Goal: Task Accomplishment & Management: Manage account settings

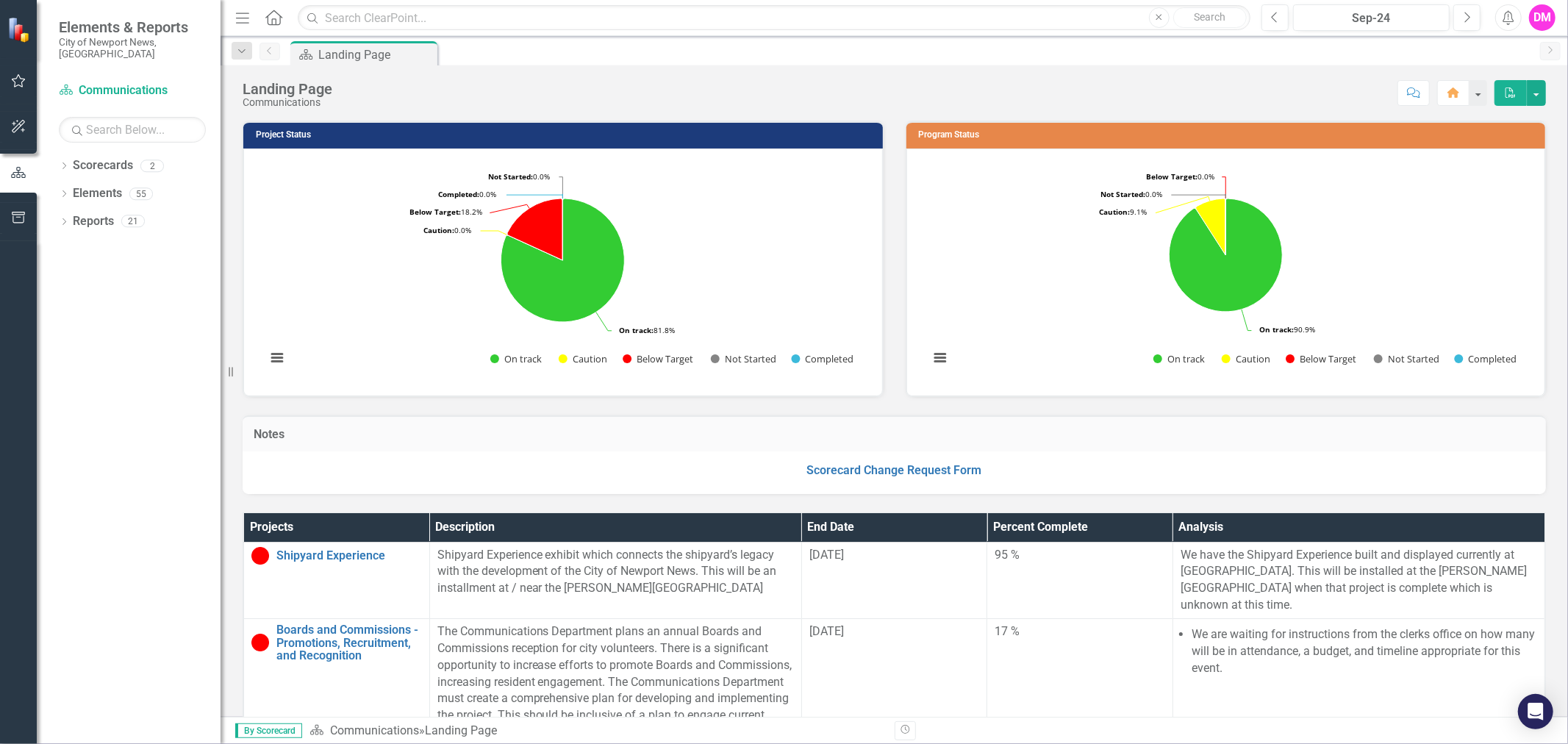
click at [1400, 2] on div "Menu Home Search Close Search Previous Sep-24 Next Alerts DM User Edit Profile …" at bounding box center [894, 18] width 1347 height 36
click at [1394, 17] on div "Sep-24" at bounding box center [1371, 18] width 146 height 17
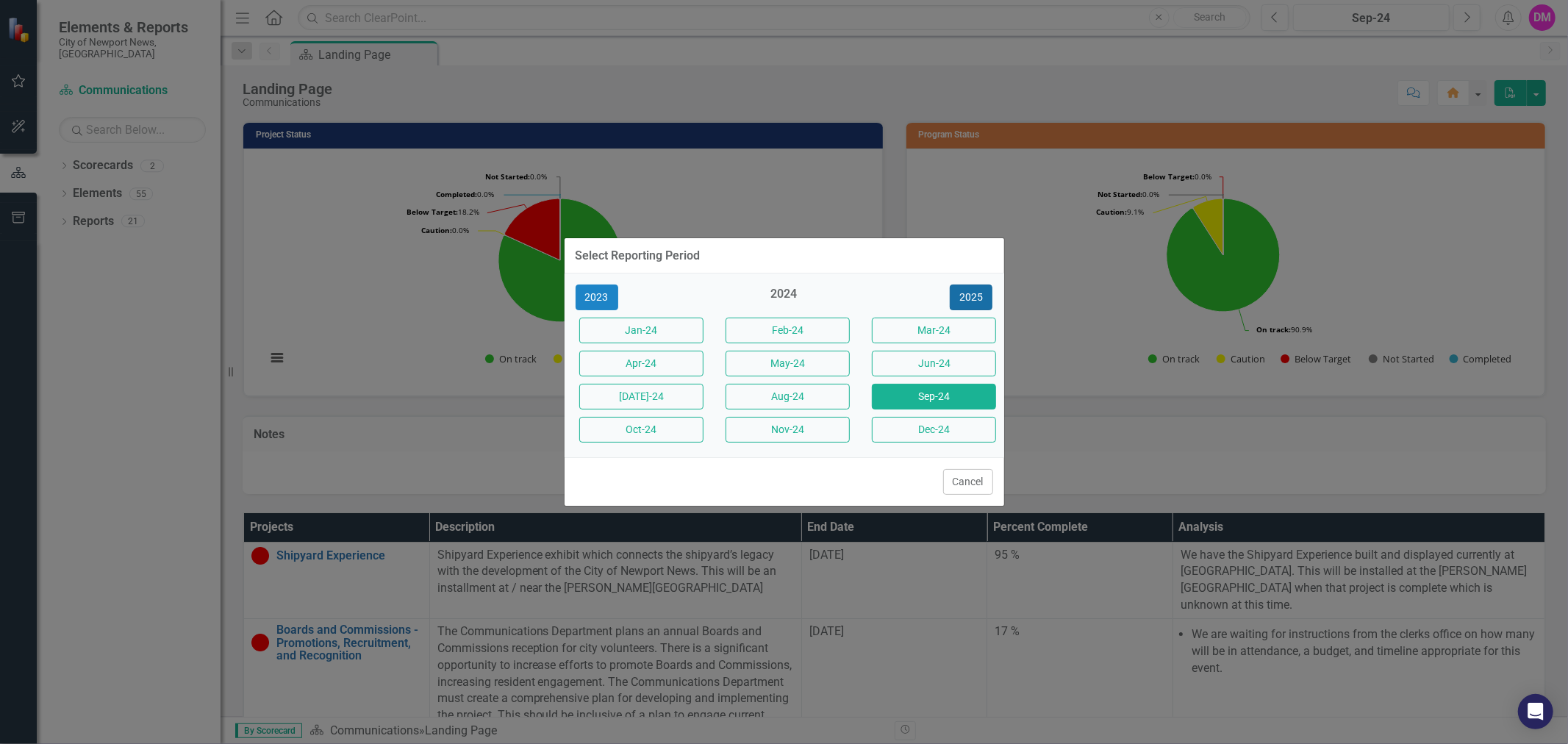
click at [970, 285] on button "2025" at bounding box center [971, 297] width 42 height 26
click at [906, 400] on button "Sep-25" at bounding box center [934, 397] width 124 height 26
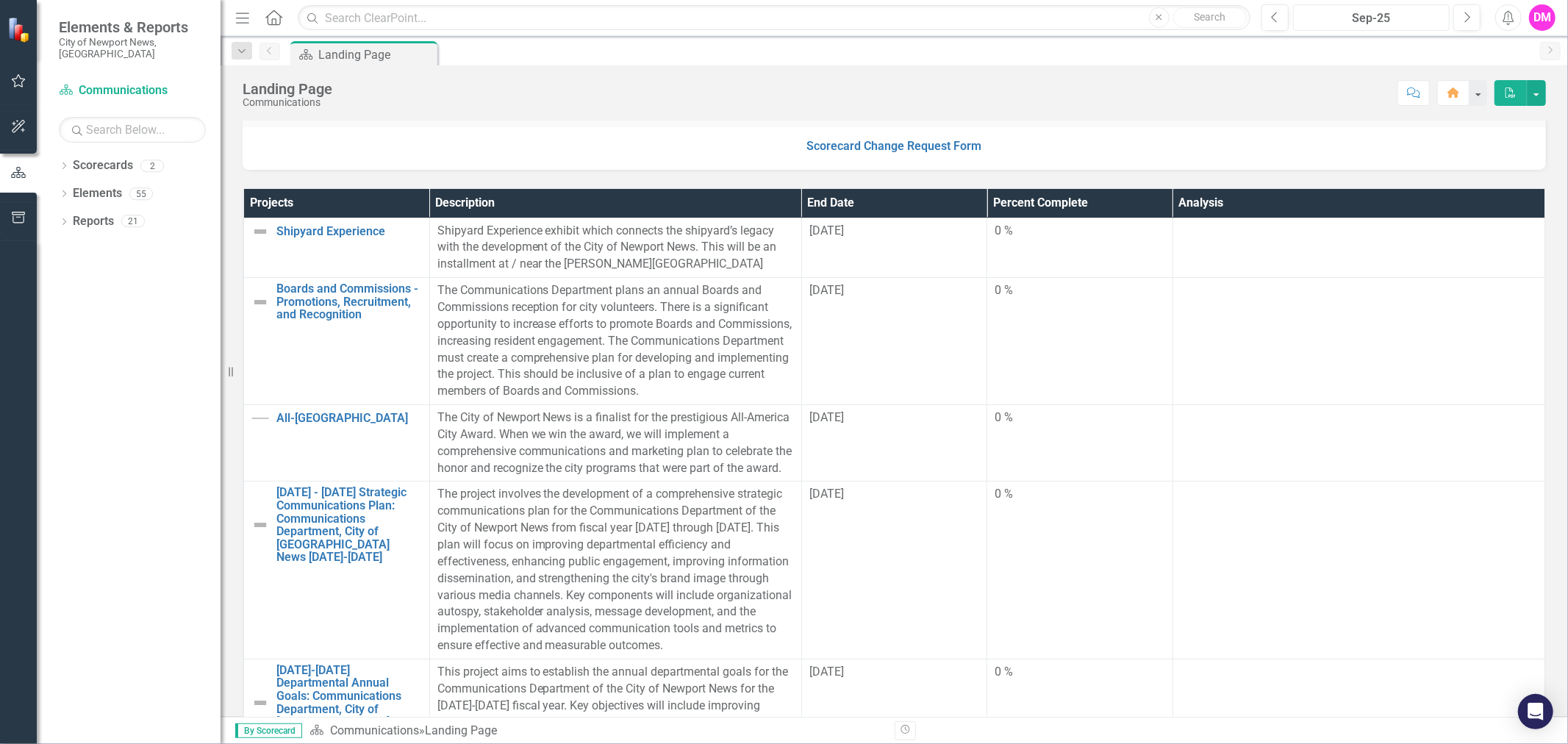
scroll to position [120, 0]
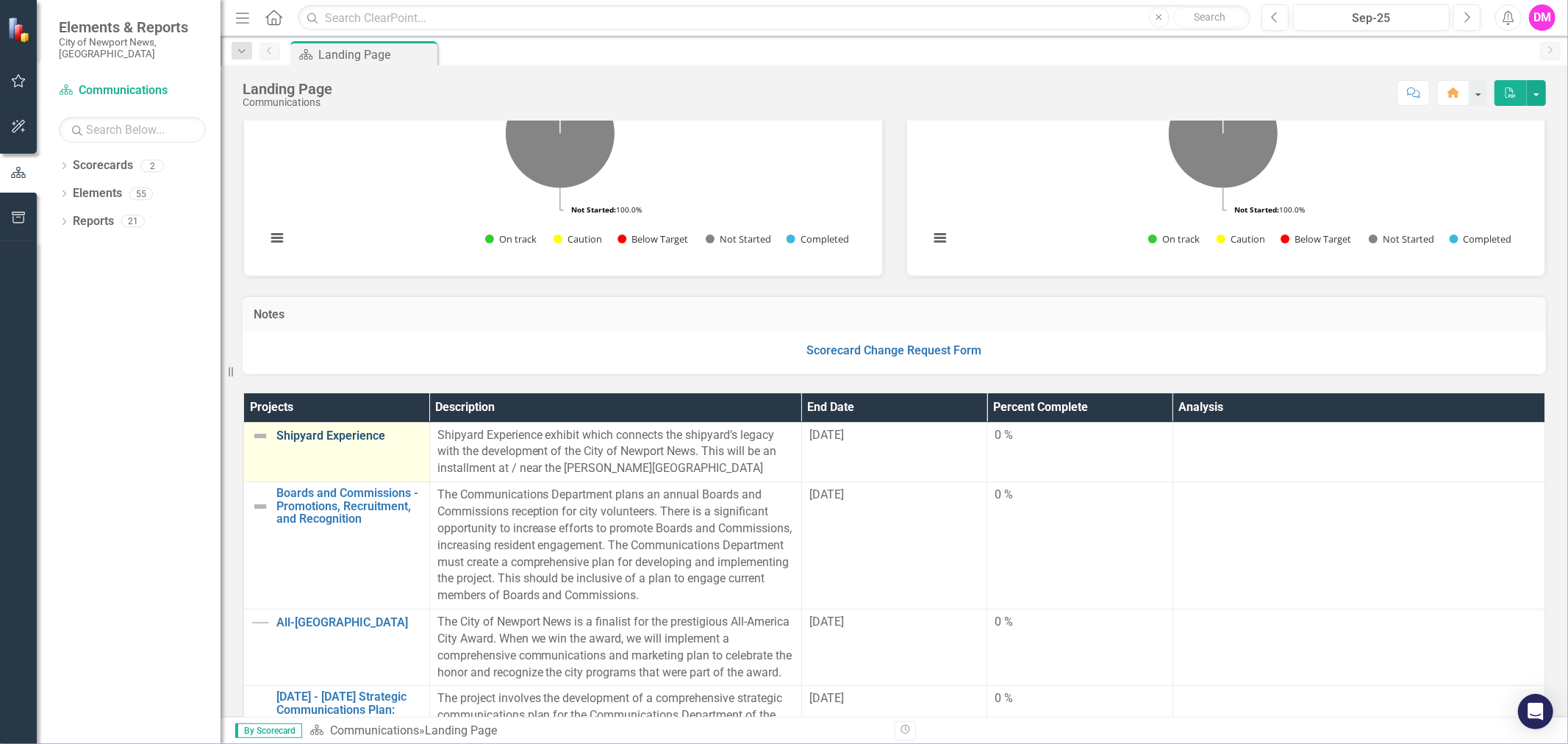
click at [332, 437] on link "Shipyard Experience" at bounding box center [349, 436] width 145 height 13
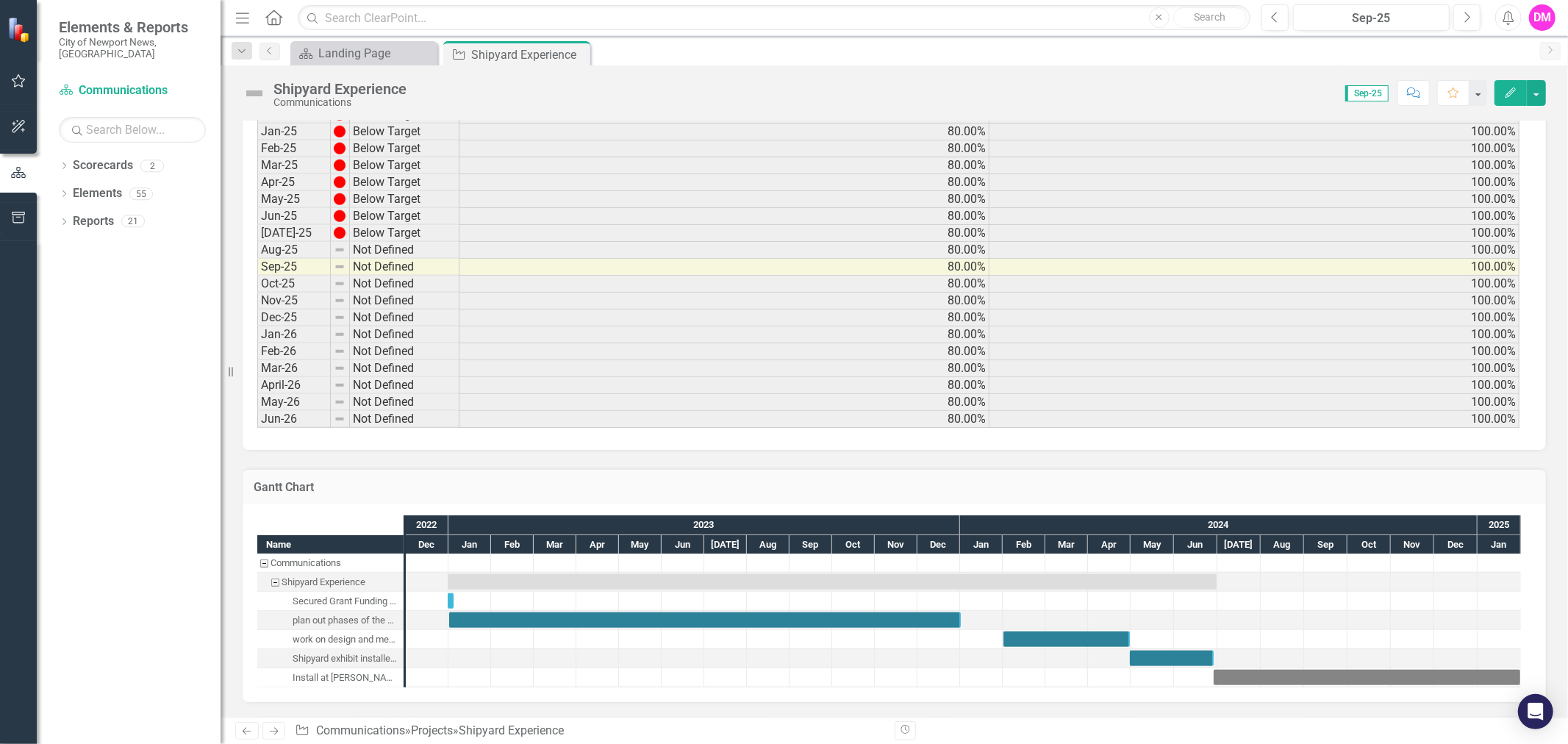
scroll to position [1065, 0]
click at [917, 242] on td "80.00%" at bounding box center [724, 251] width 530 height 17
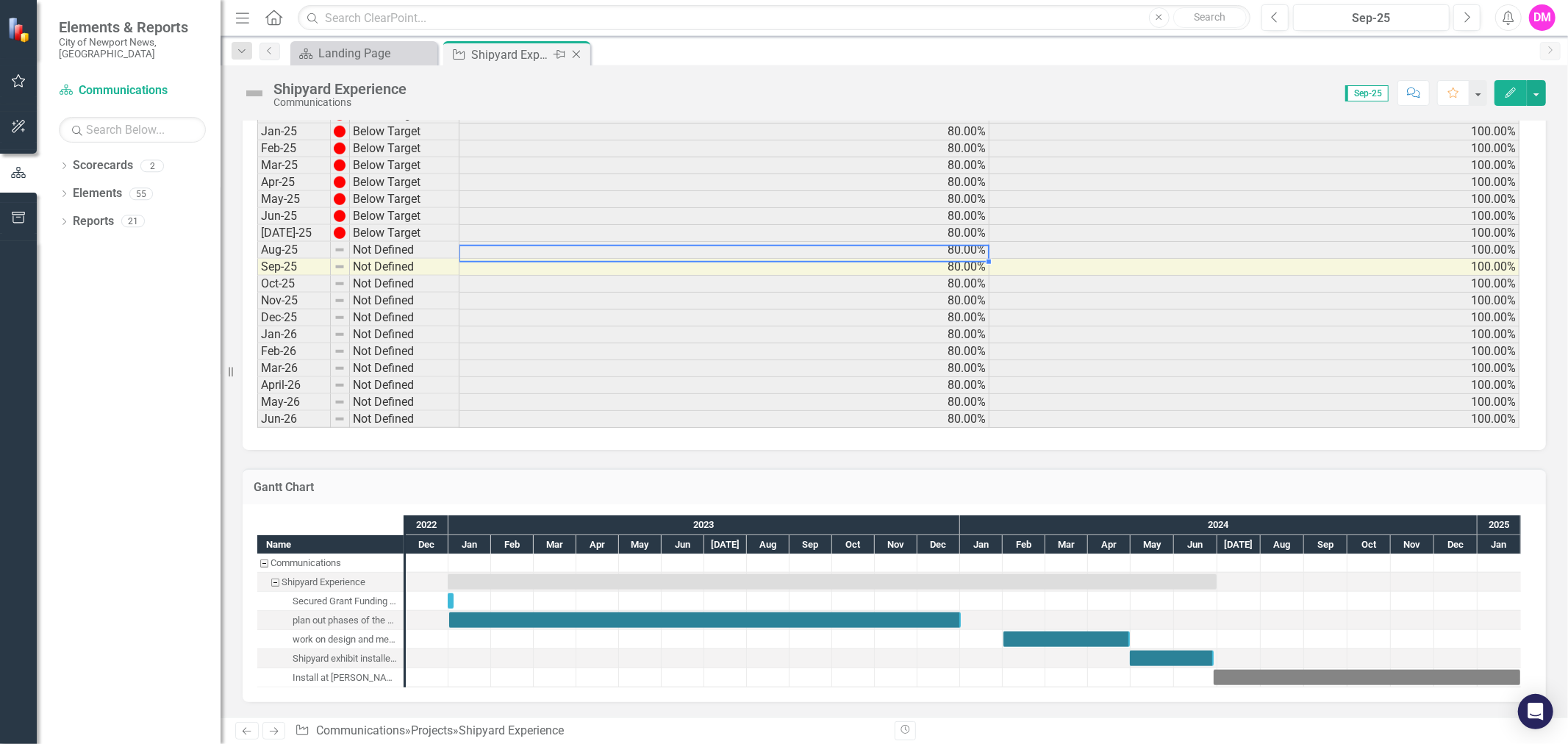
click at [573, 54] on icon "Close" at bounding box center [576, 54] width 14 height 12
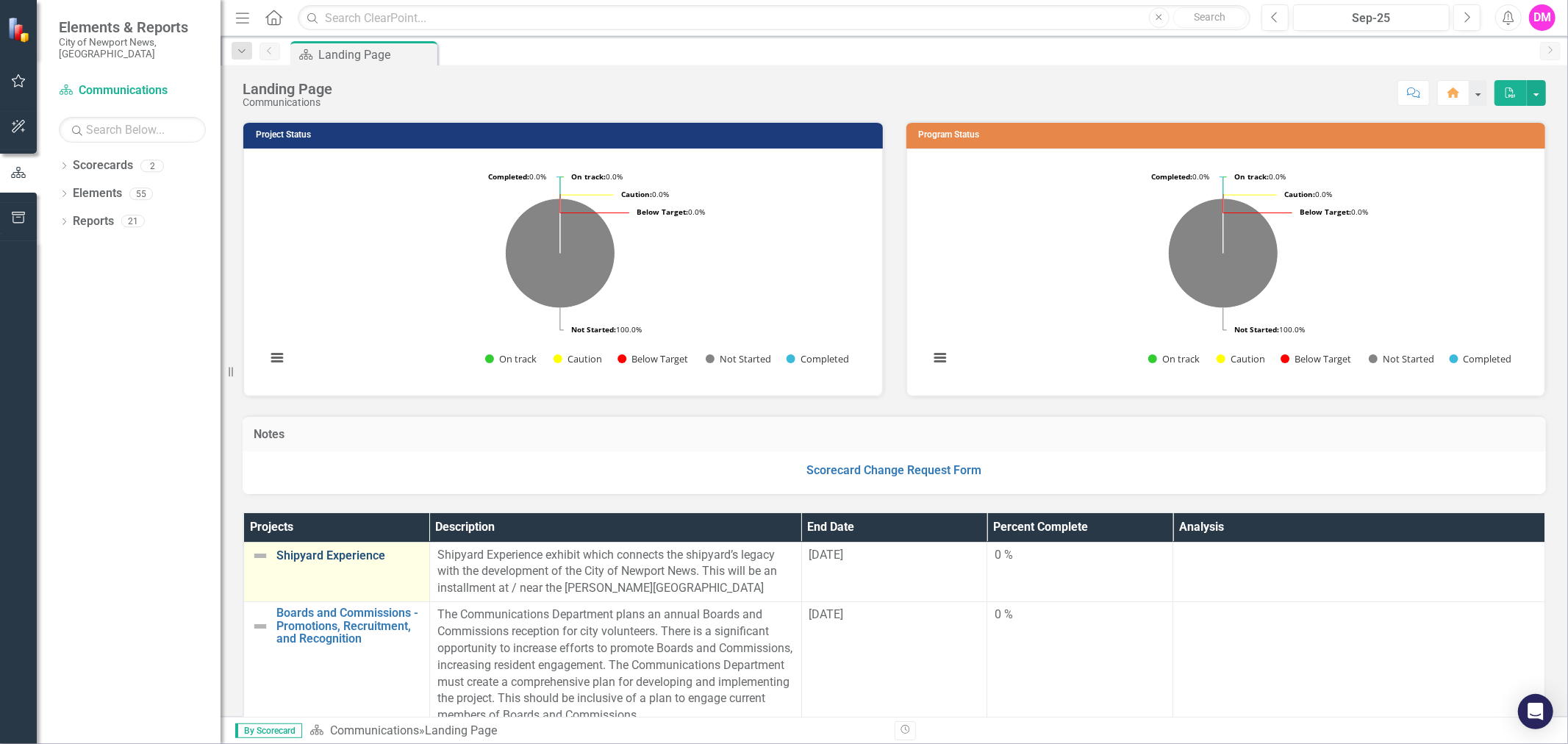
click at [368, 556] on link "Shipyard Experience" at bounding box center [349, 556] width 145 height 13
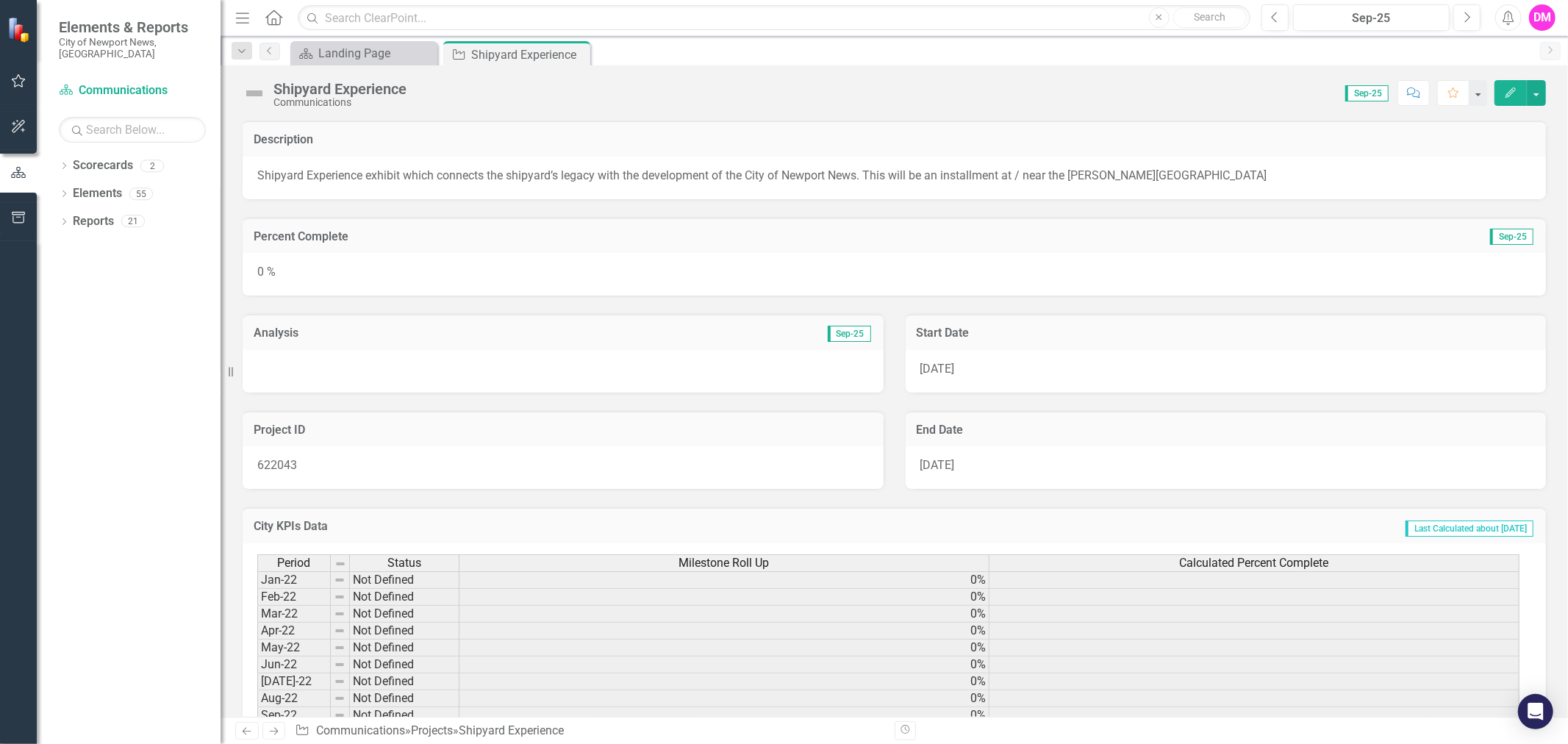
click at [348, 269] on div "0 %" at bounding box center [894, 274] width 1303 height 42
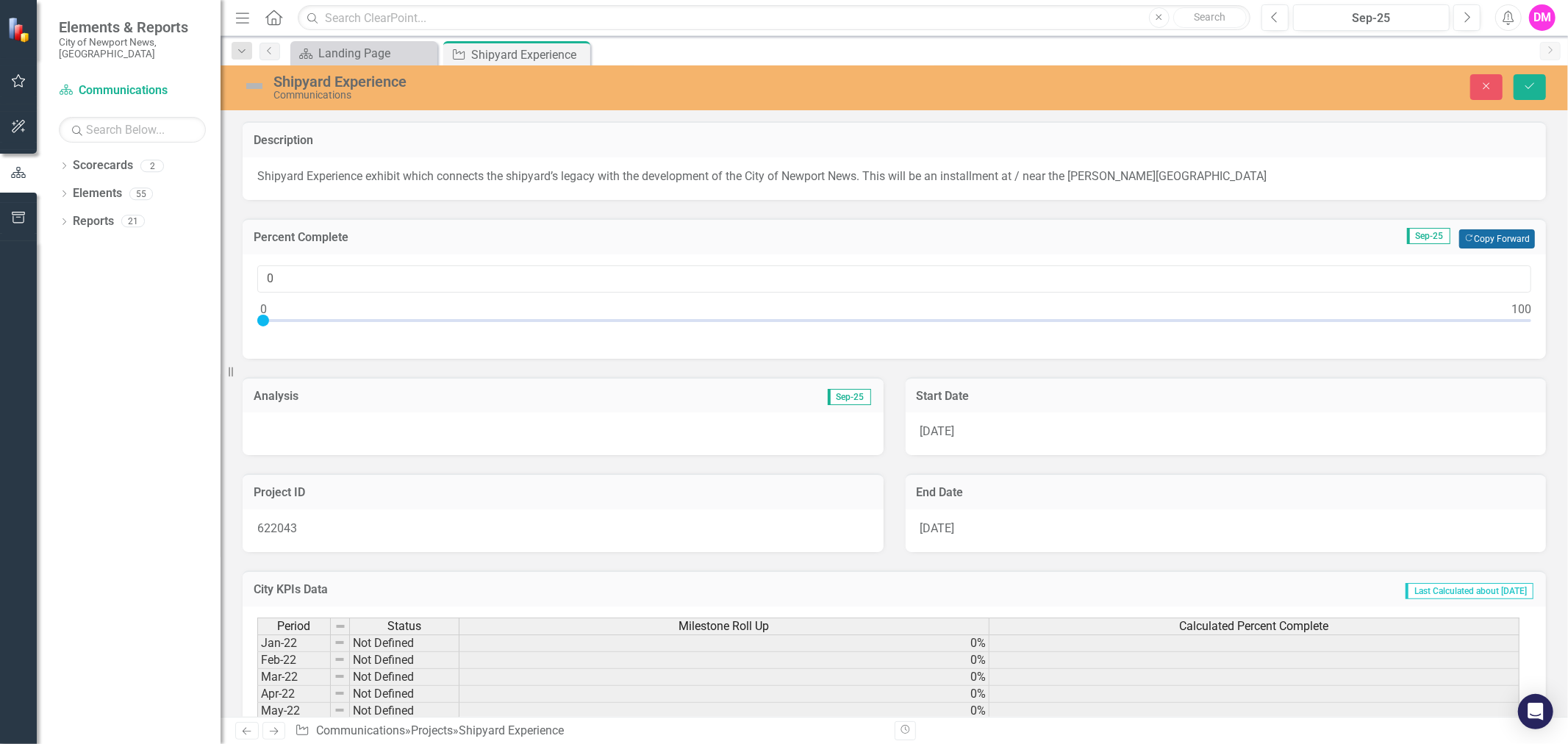
click at [1467, 234] on button "Copy Forward Copy Forward" at bounding box center [1497, 238] width 76 height 19
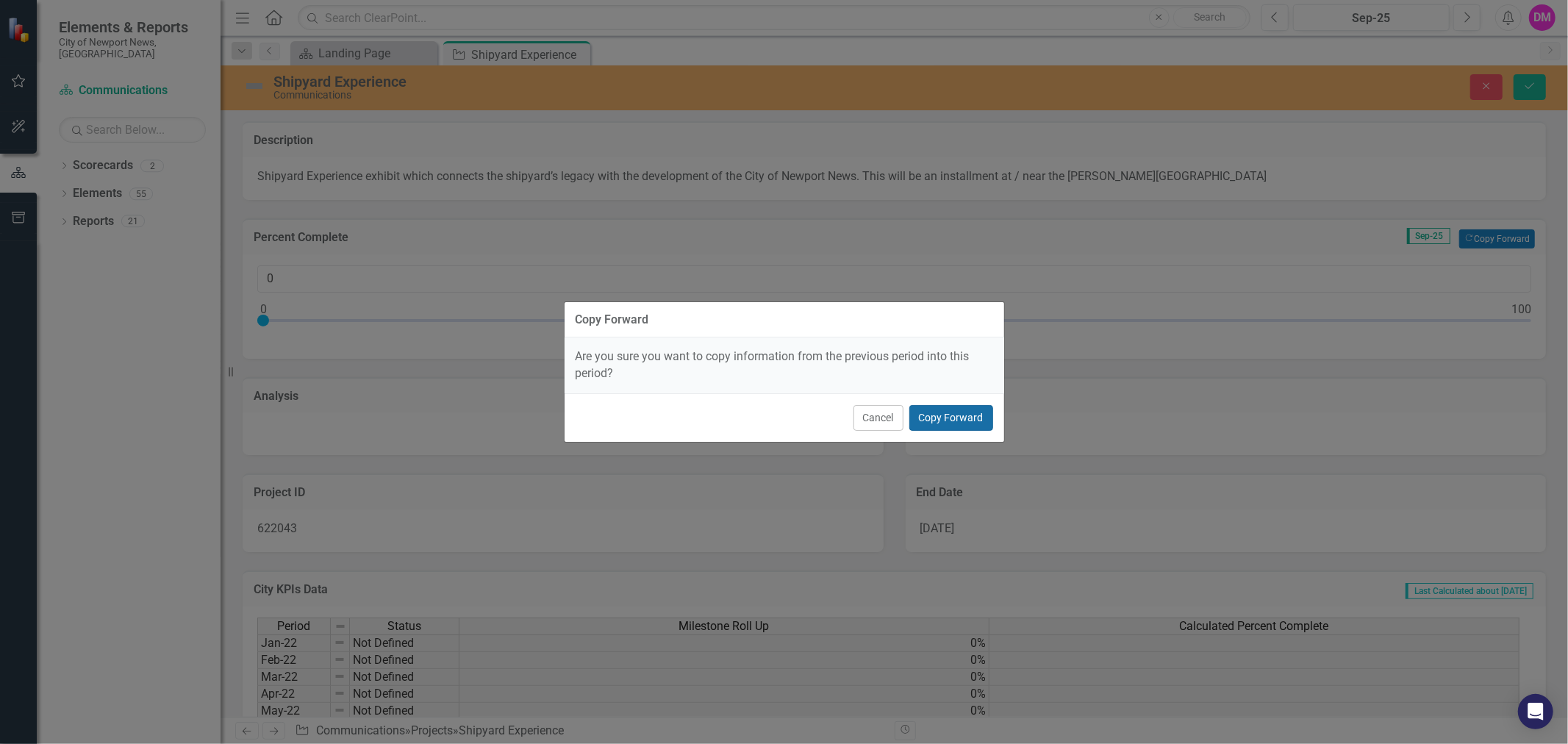
click at [936, 423] on button "Copy Forward" at bounding box center [951, 418] width 84 height 26
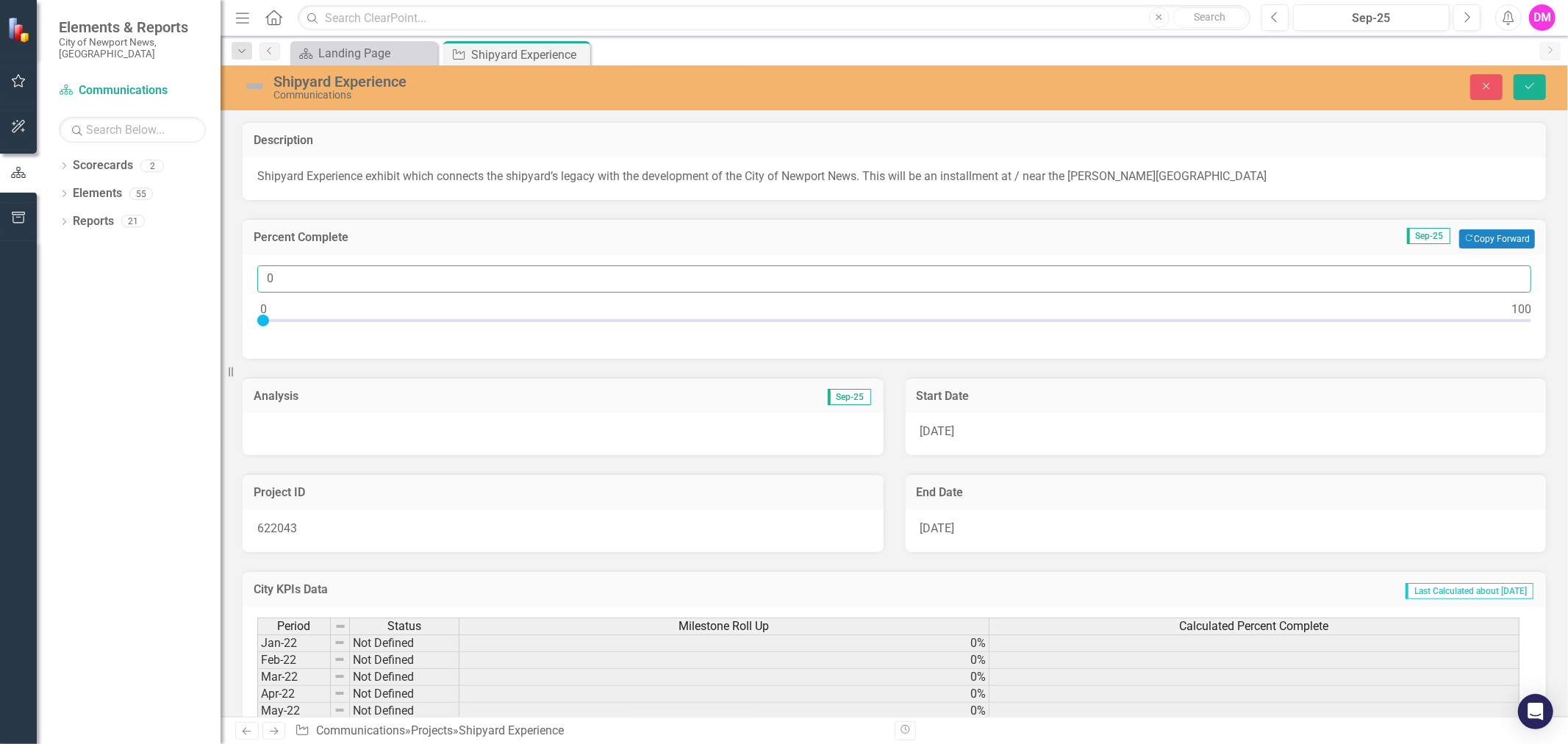
drag, startPoint x: 378, startPoint y: 275, endPoint x: 92, endPoint y: 282, distance: 286.1
click at [92, 282] on div "Elements & Reports City of Newport News, VA Scorecard Communications Search Dro…" at bounding box center [784, 372] width 1568 height 744
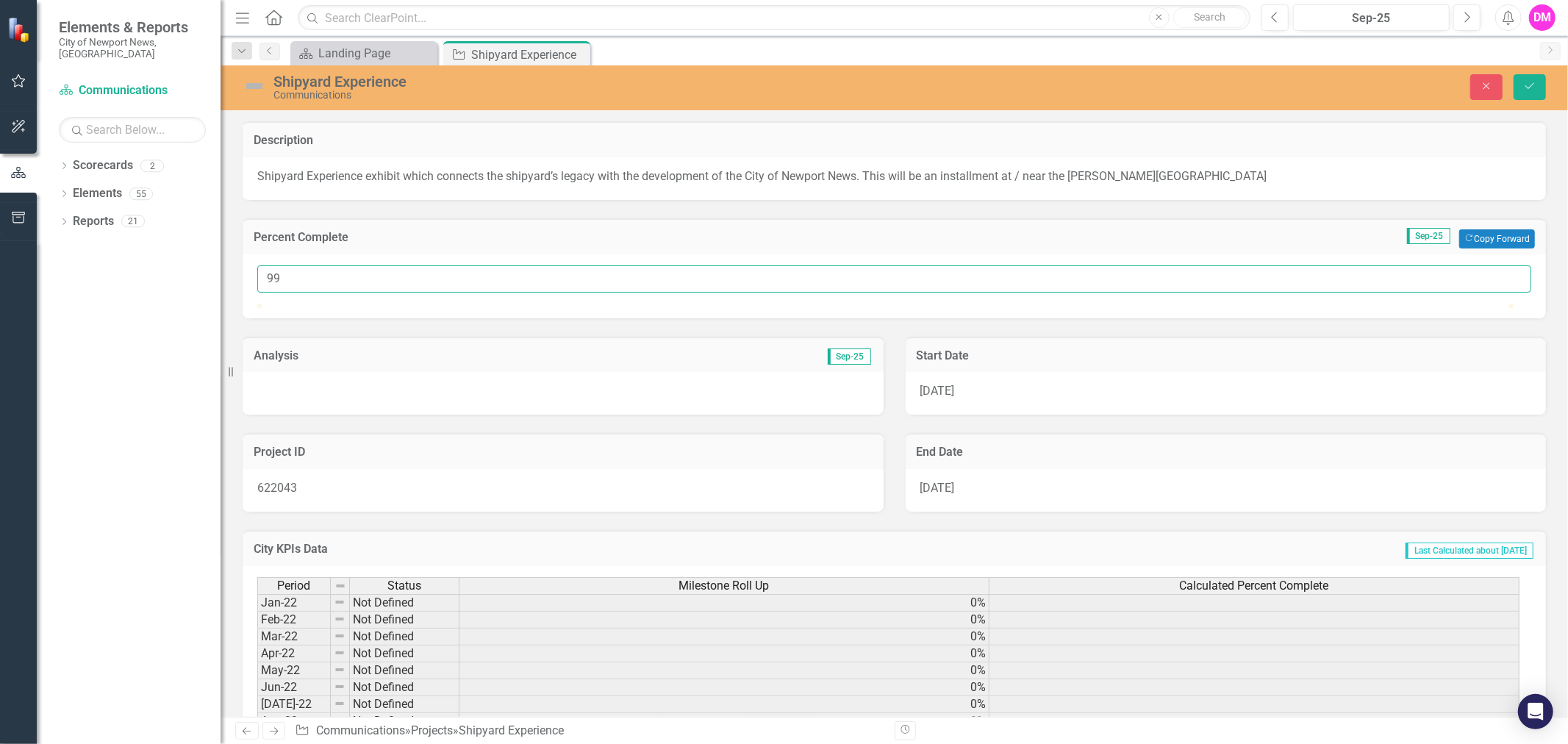
type input "99"
click at [439, 412] on div at bounding box center [563, 394] width 641 height 42
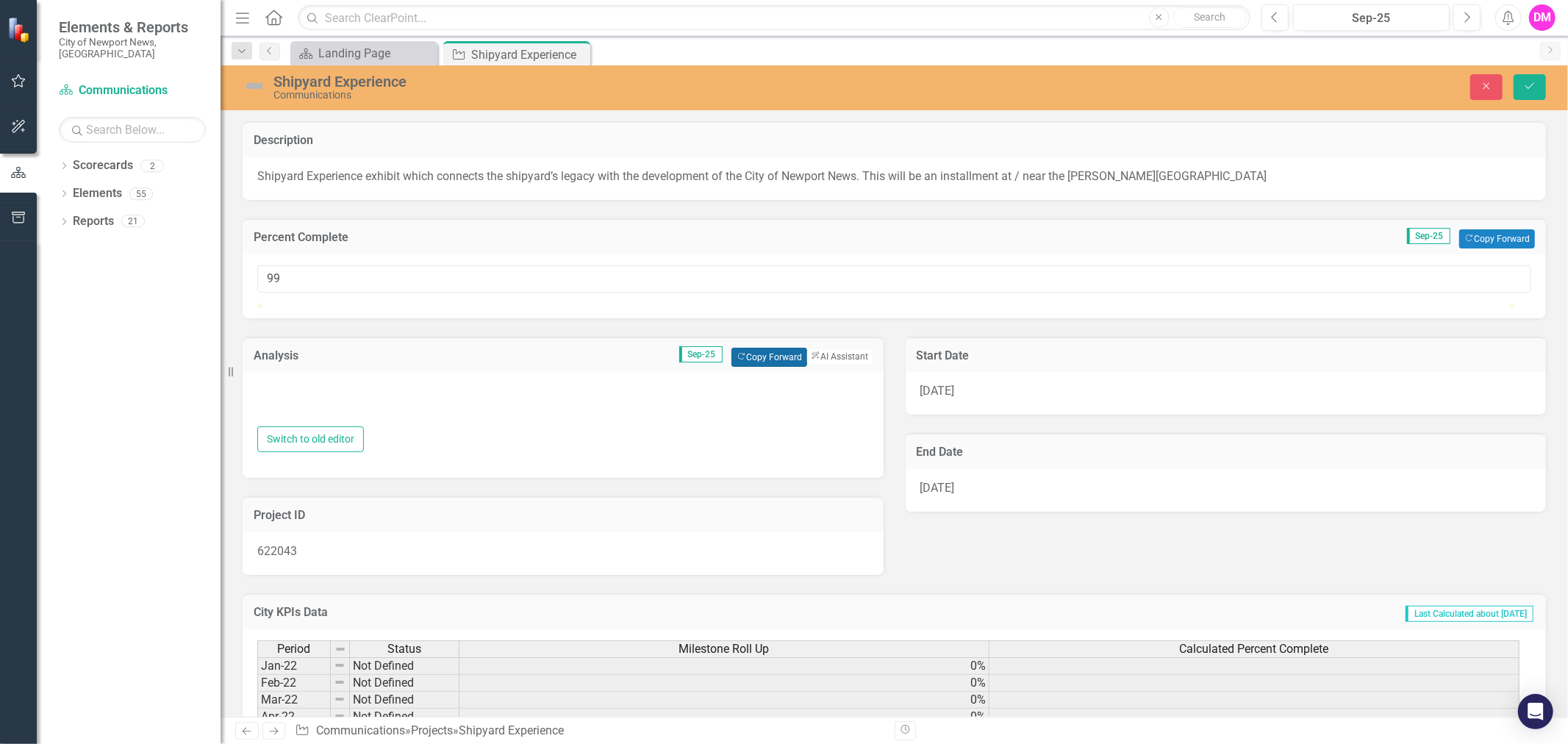
click at [753, 367] on button "Copy Forward Copy Forward" at bounding box center [769, 357] width 76 height 19
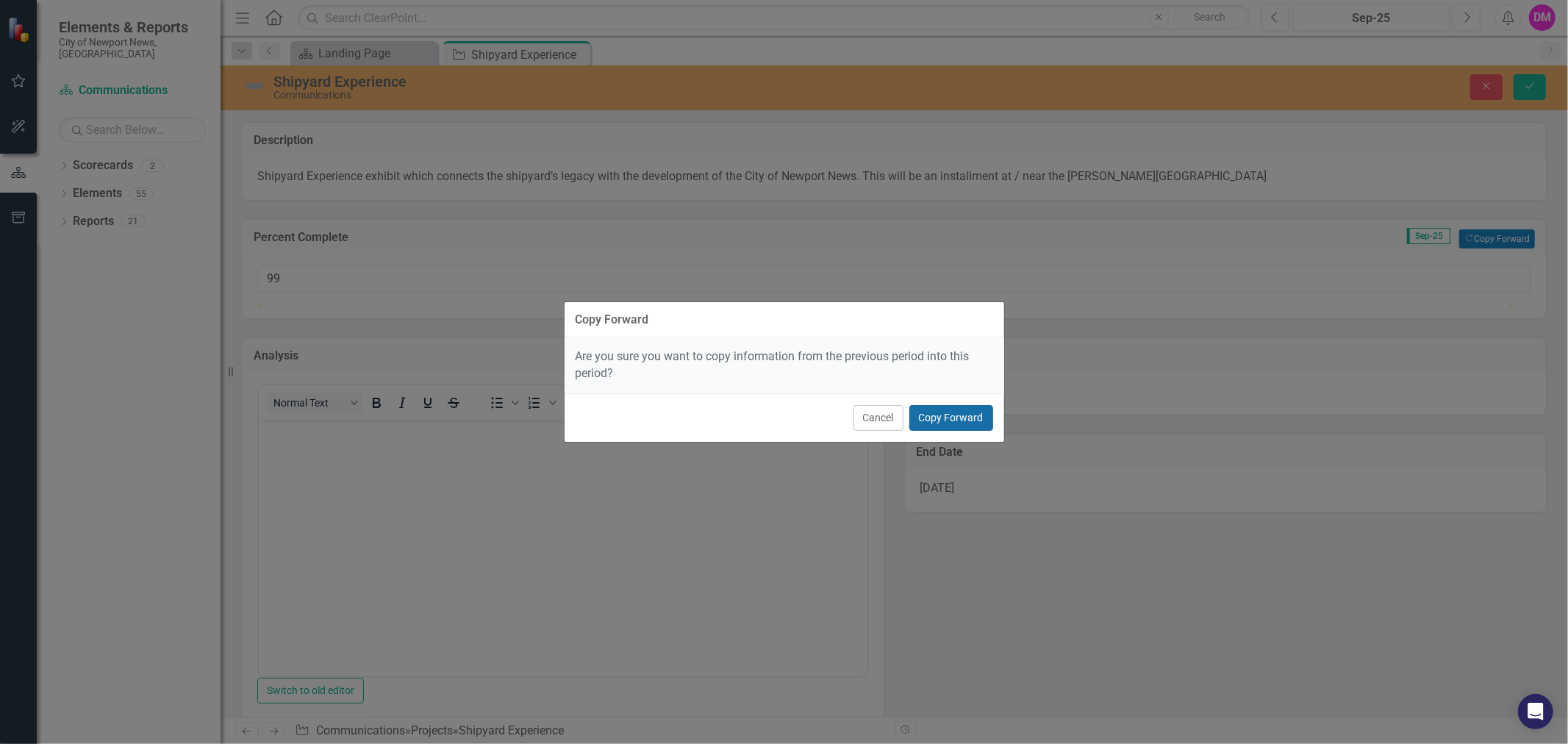
drag, startPoint x: 918, startPoint y: 424, endPoint x: 927, endPoint y: 423, distance: 9.1
click at [927, 423] on button "Copy Forward" at bounding box center [951, 418] width 84 height 26
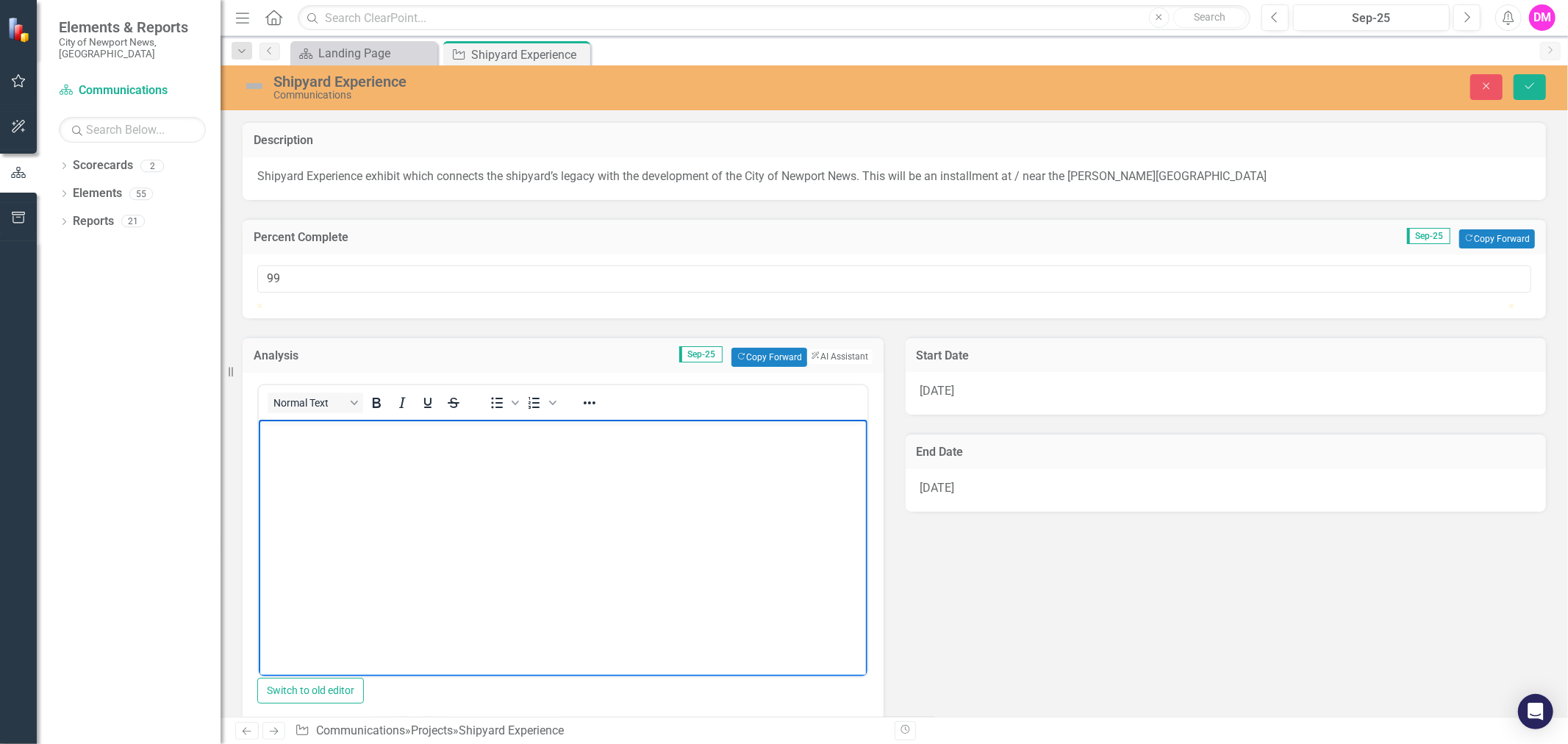
click at [549, 564] on body "Rich Text Area. Press ALT-0 for help." at bounding box center [562, 530] width 609 height 221
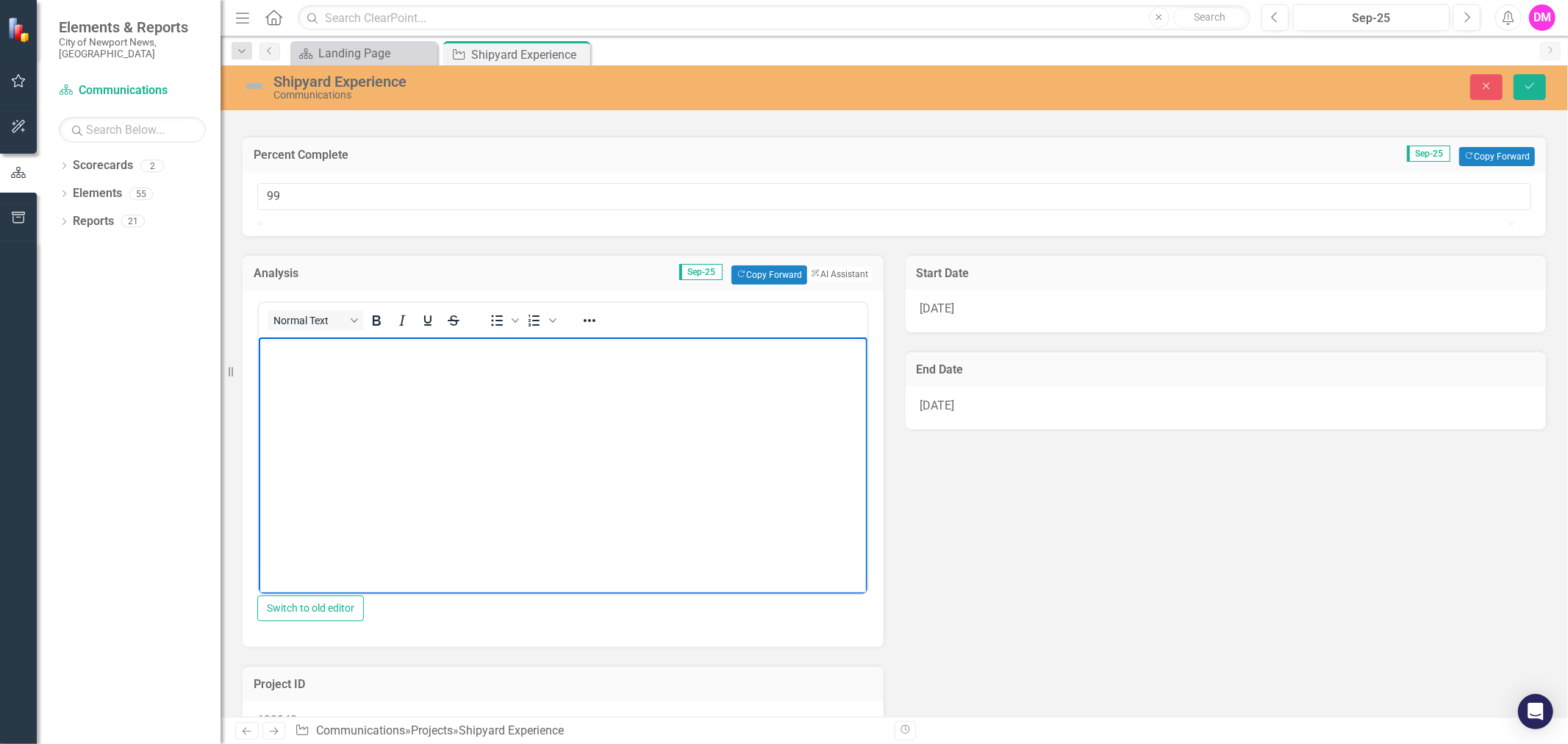
scroll to position [245, 0]
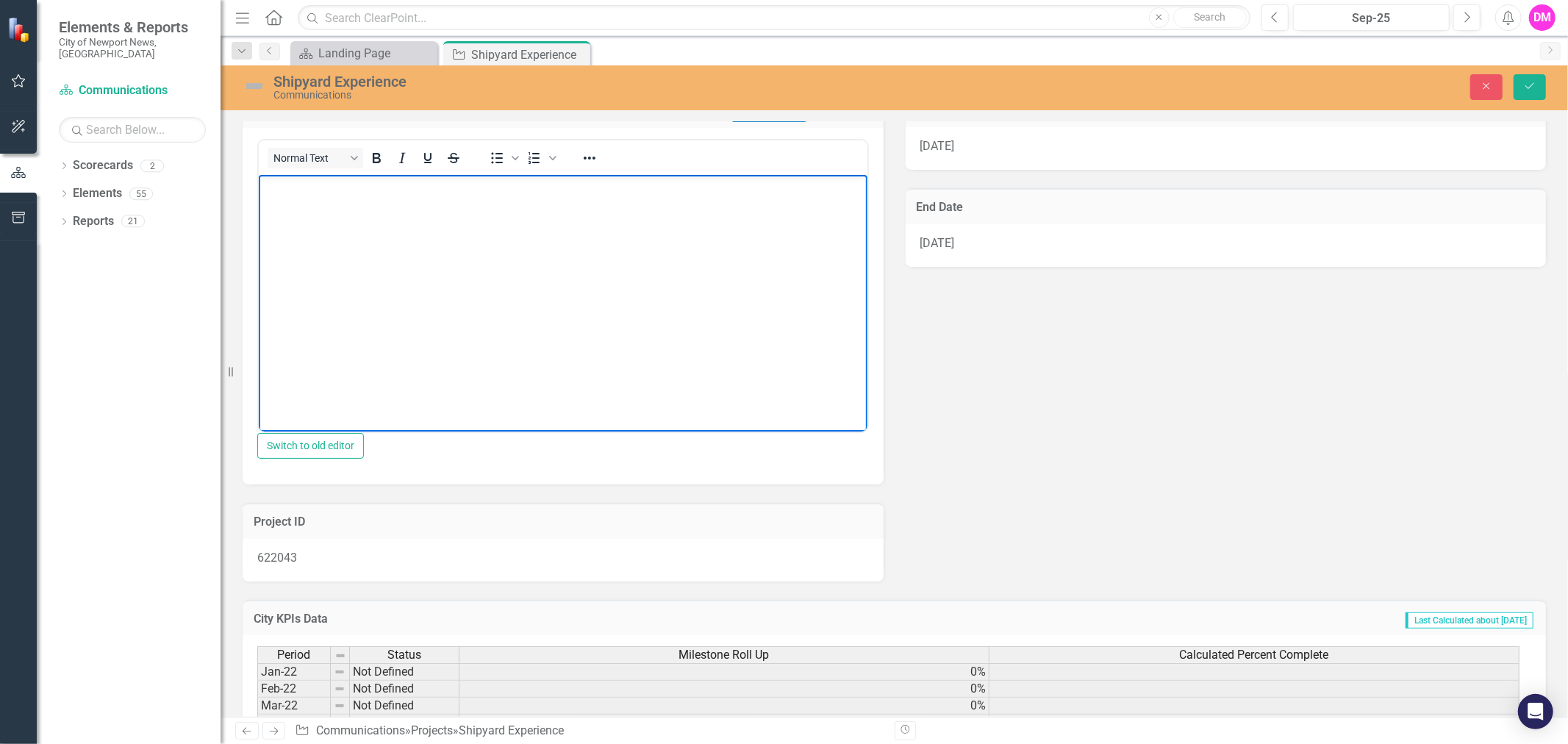
drag, startPoint x: 446, startPoint y: 275, endPoint x: 430, endPoint y: 265, distance: 18.9
click at [439, 274] on body "Rich Text Area. Press ALT-0 for help." at bounding box center [562, 285] width 609 height 221
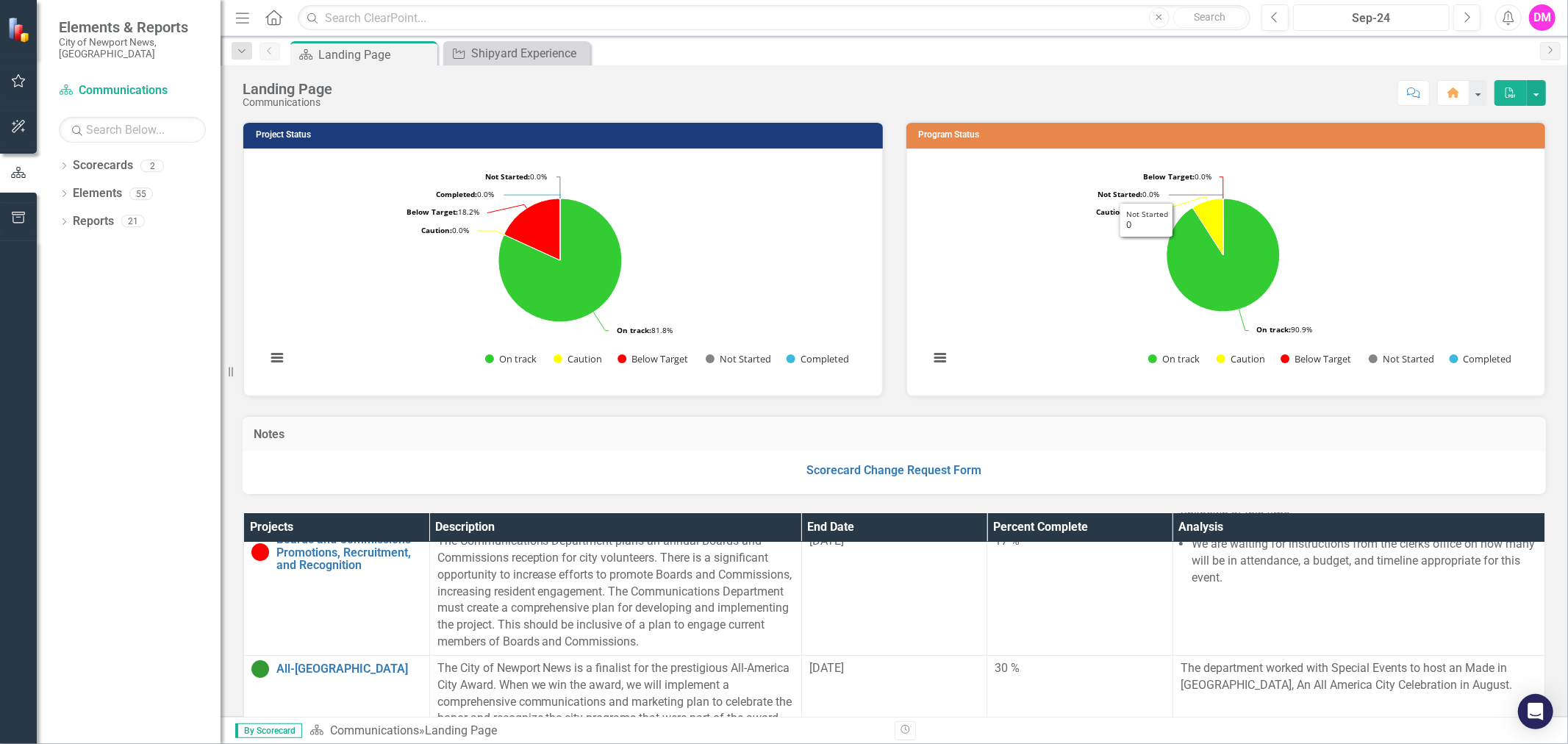
click at [1363, 15] on div "Sep-24" at bounding box center [1371, 18] width 146 height 17
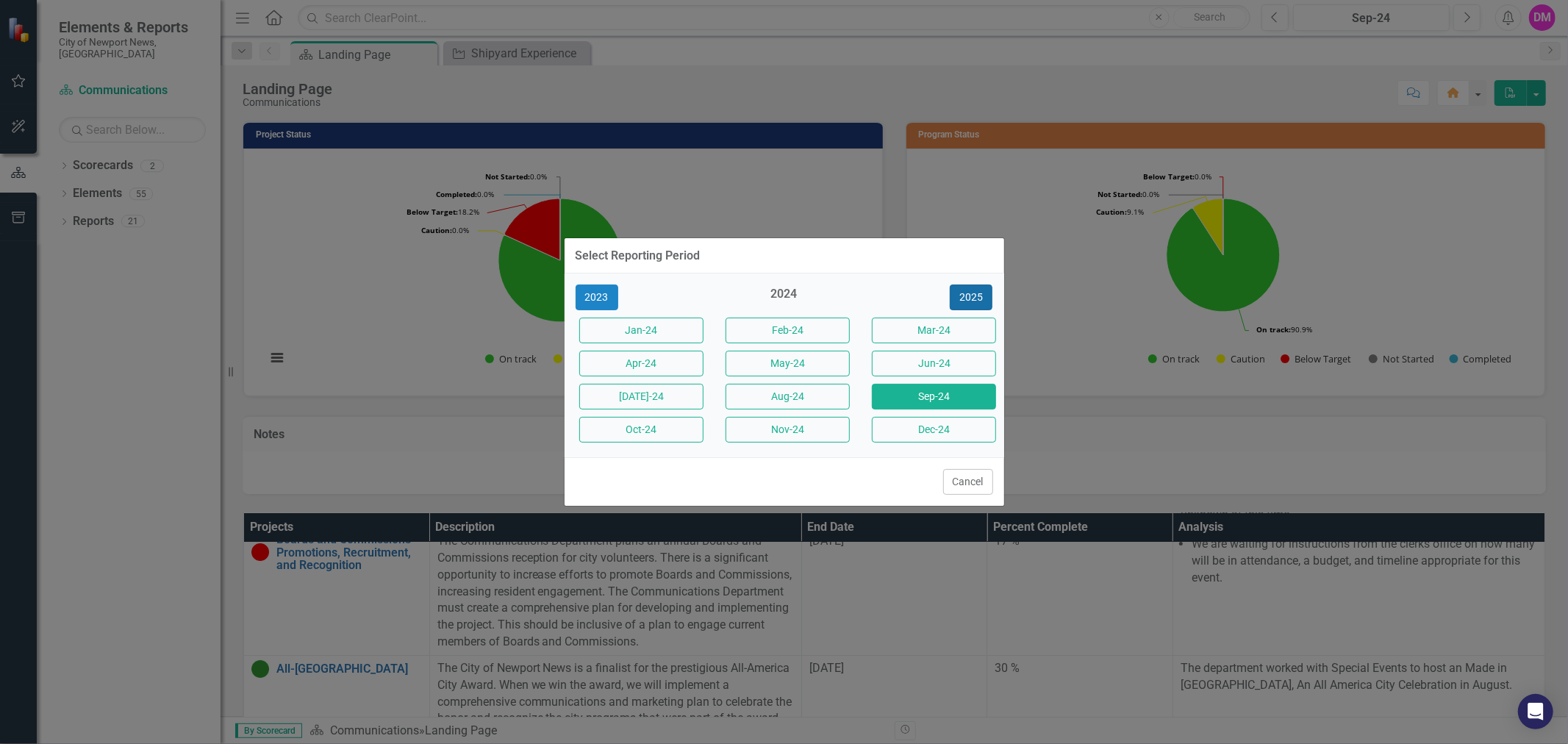
click at [964, 298] on button "2025" at bounding box center [971, 297] width 42 height 26
click at [804, 398] on button "Aug-25" at bounding box center [787, 397] width 124 height 26
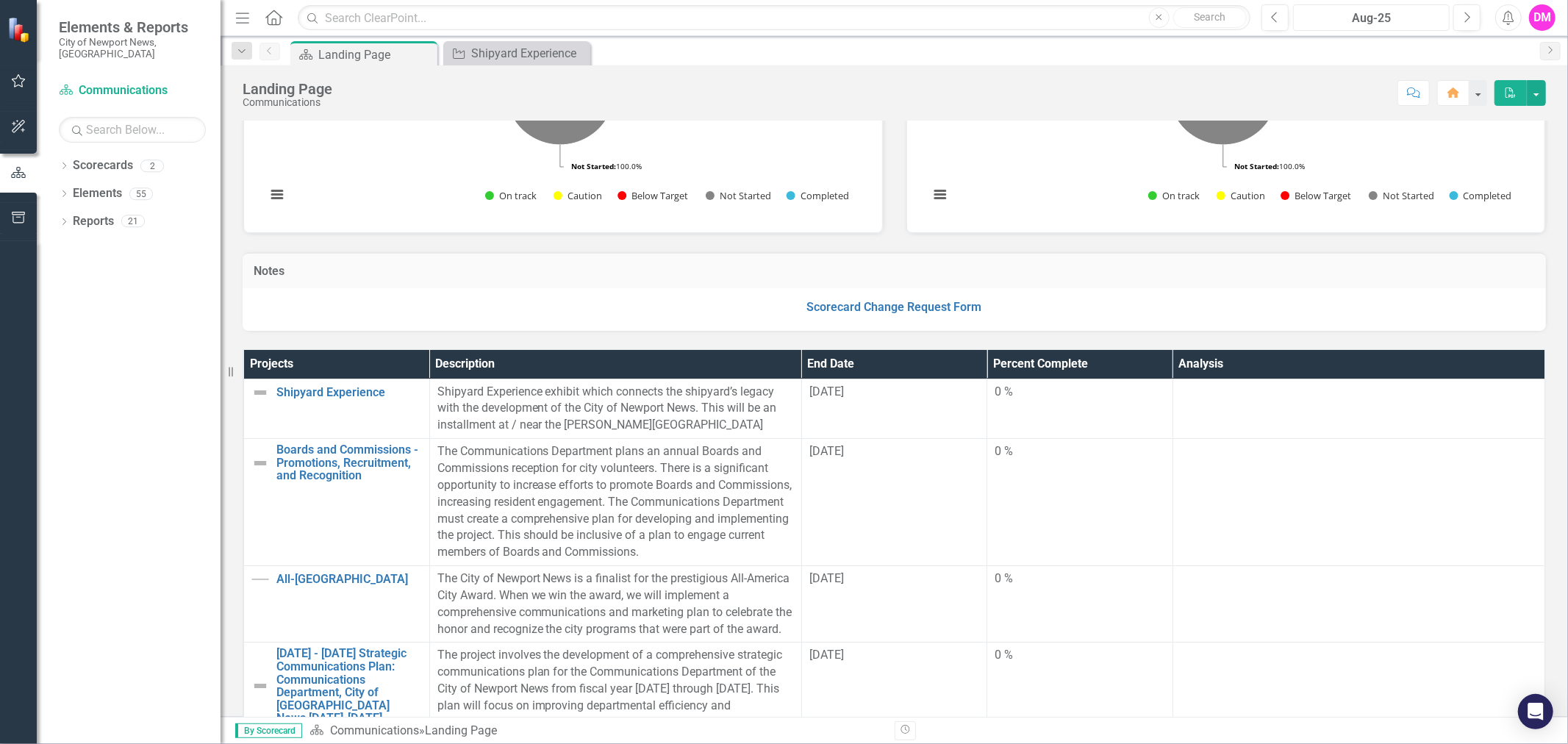
scroll to position [245, 0]
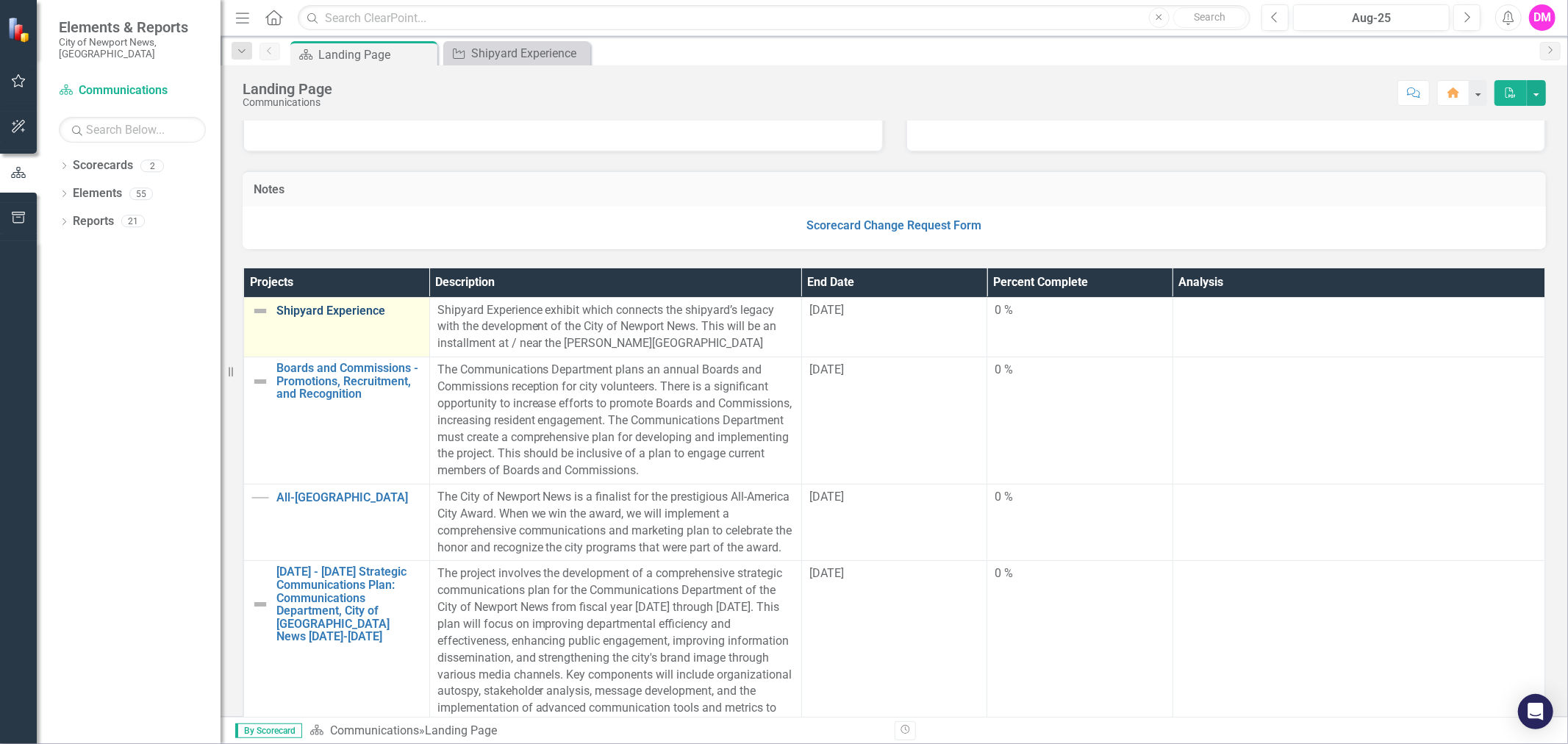
click at [328, 305] on link "Shipyard Experience" at bounding box center [349, 310] width 145 height 13
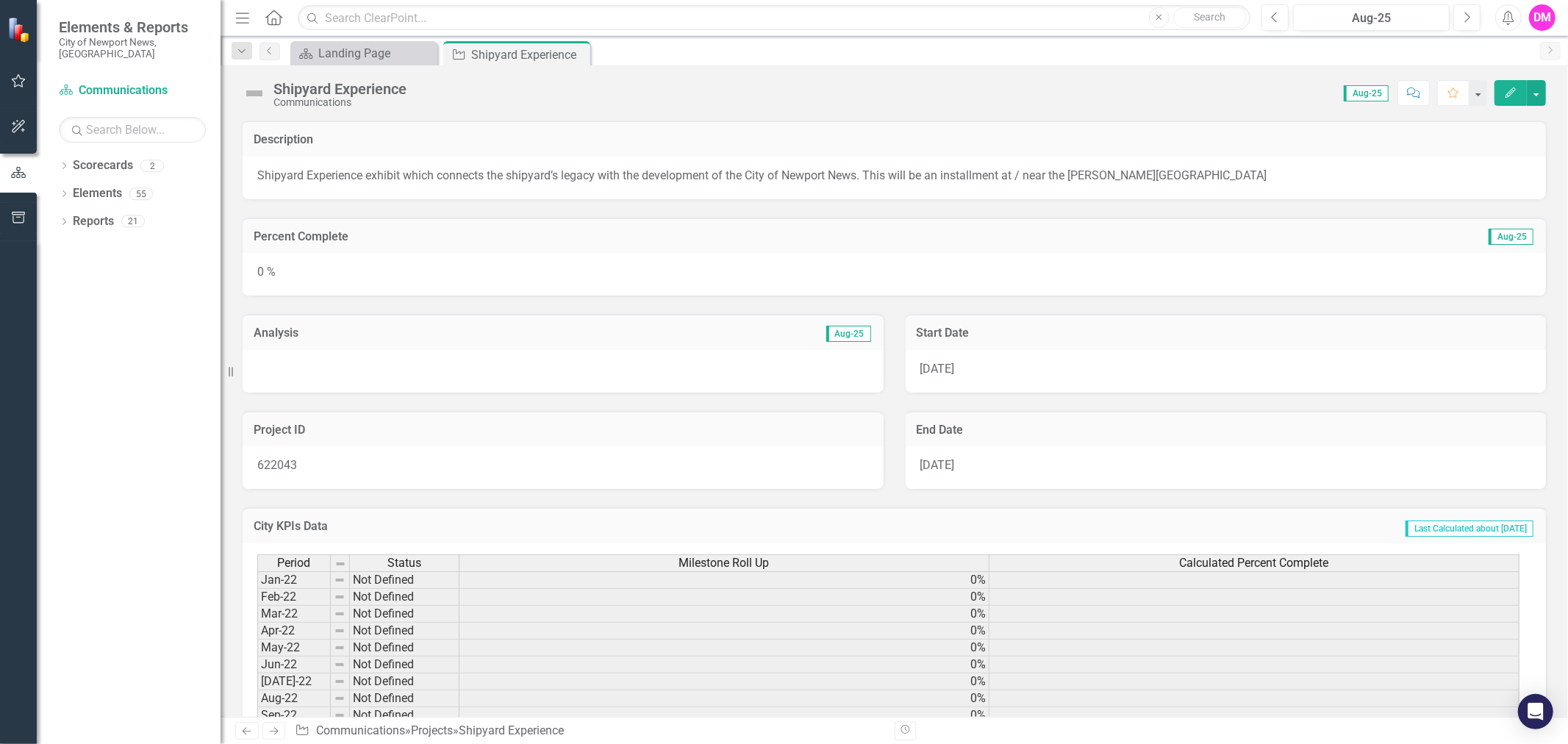
click at [1444, 266] on div "0 %" at bounding box center [894, 274] width 1303 height 42
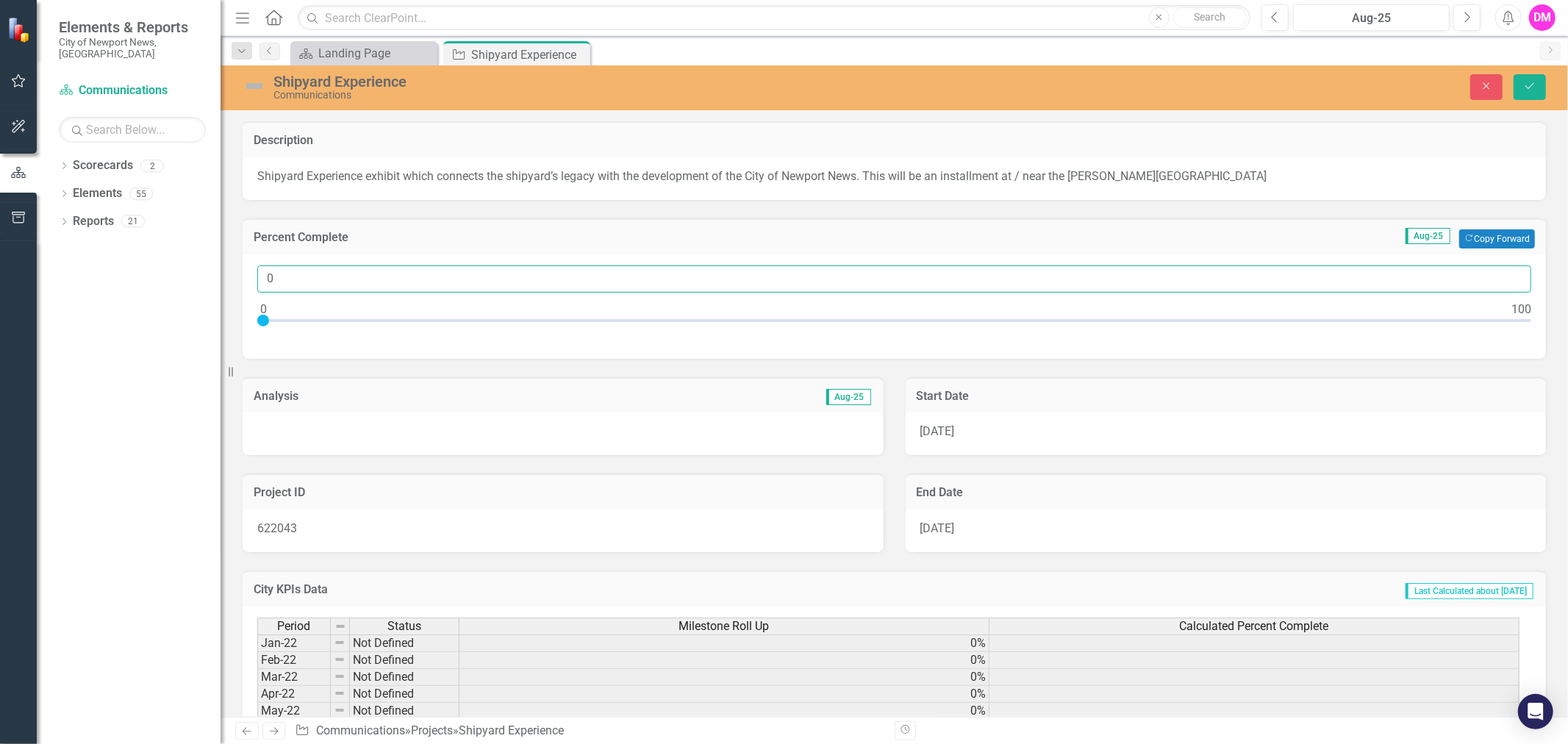
drag, startPoint x: 334, startPoint y: 275, endPoint x: -3, endPoint y: 252, distance: 337.8
click at [0, 252] on html "Elements & Reports City of Newport News, [GEOGRAPHIC_DATA] Scorecard Communicat…" at bounding box center [784, 372] width 1568 height 744
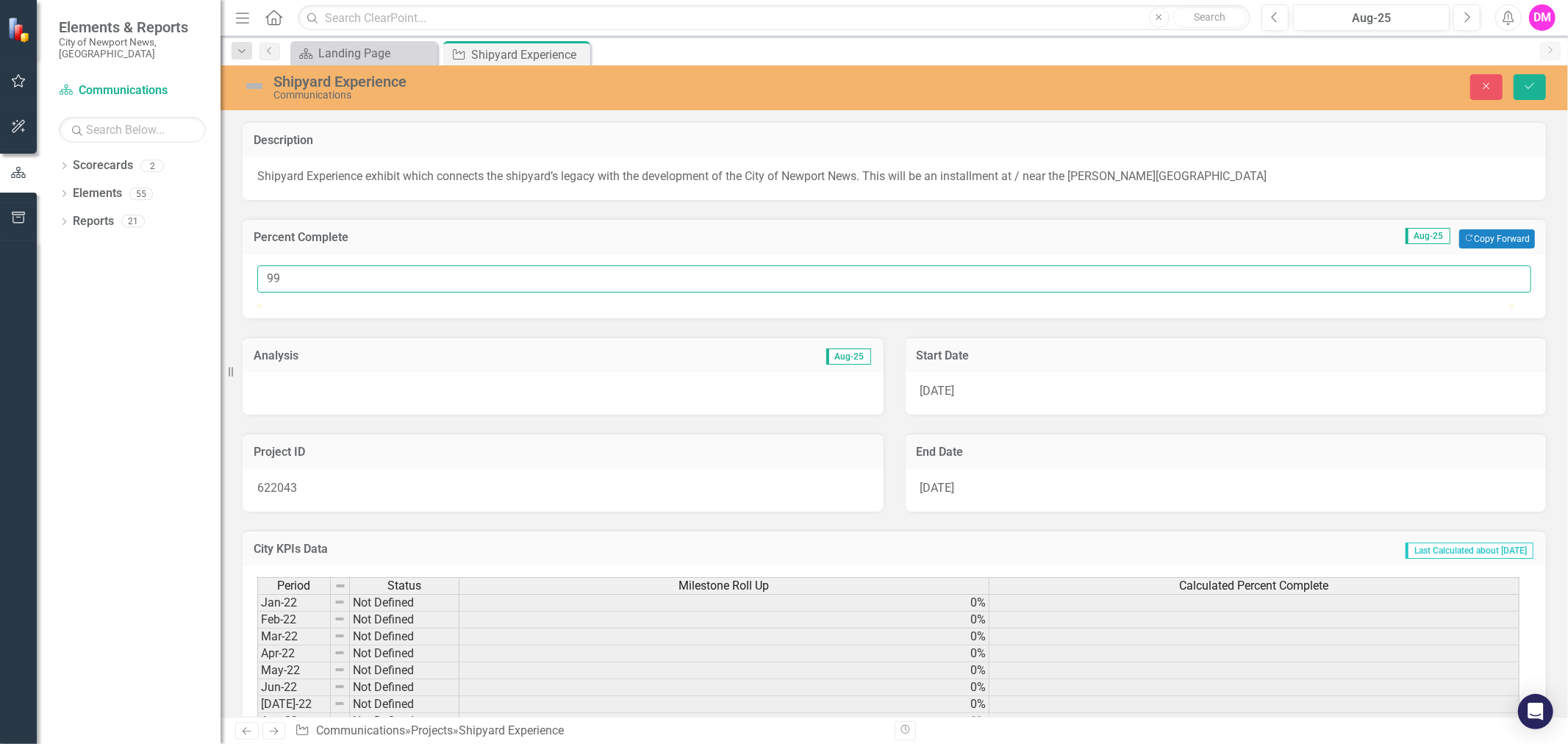
type input "99"
click at [402, 459] on div "Project ID 622043" at bounding box center [563, 463] width 663 height 97
click at [402, 415] on div at bounding box center [563, 394] width 641 height 42
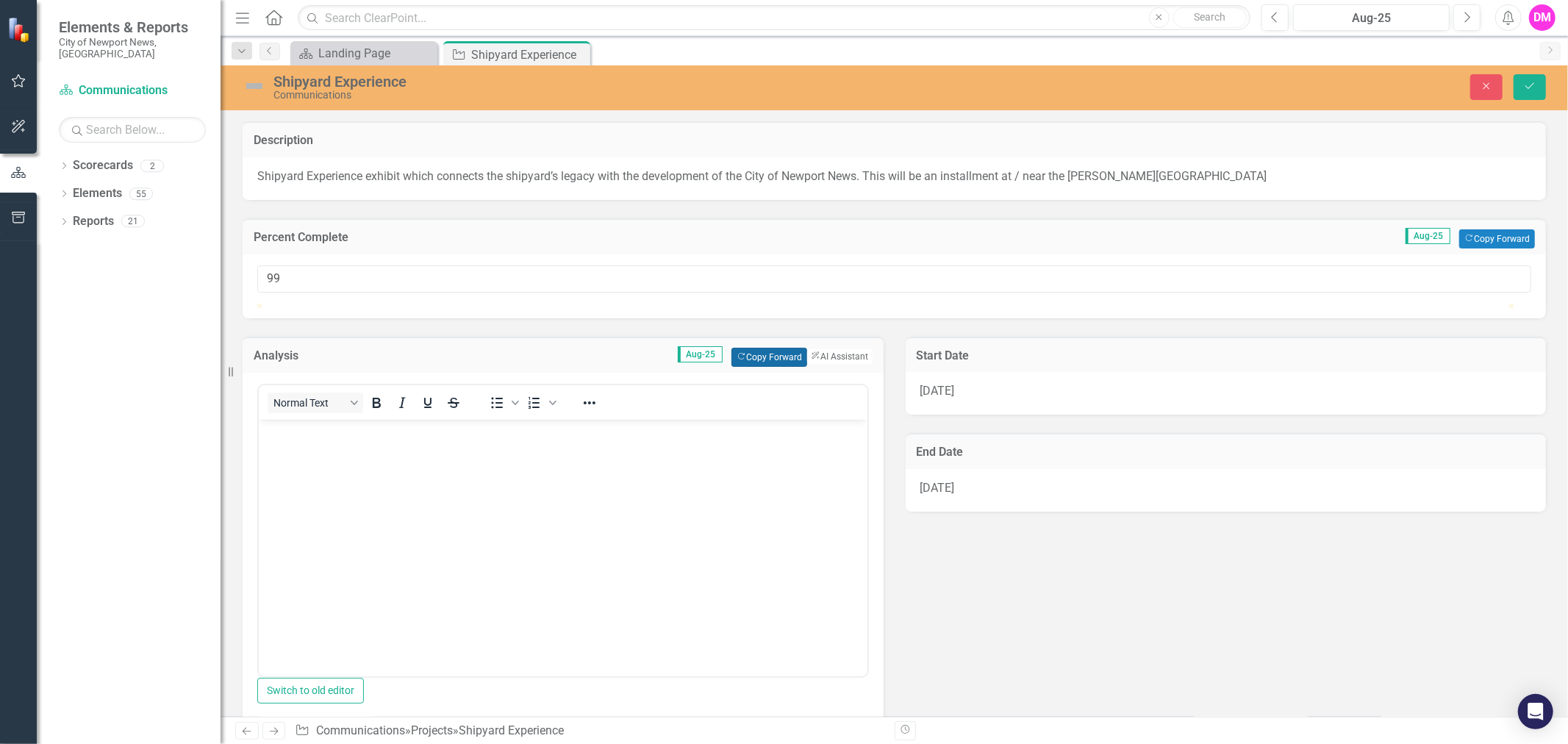
click at [741, 367] on button "Copy Forward Copy Forward" at bounding box center [769, 357] width 76 height 19
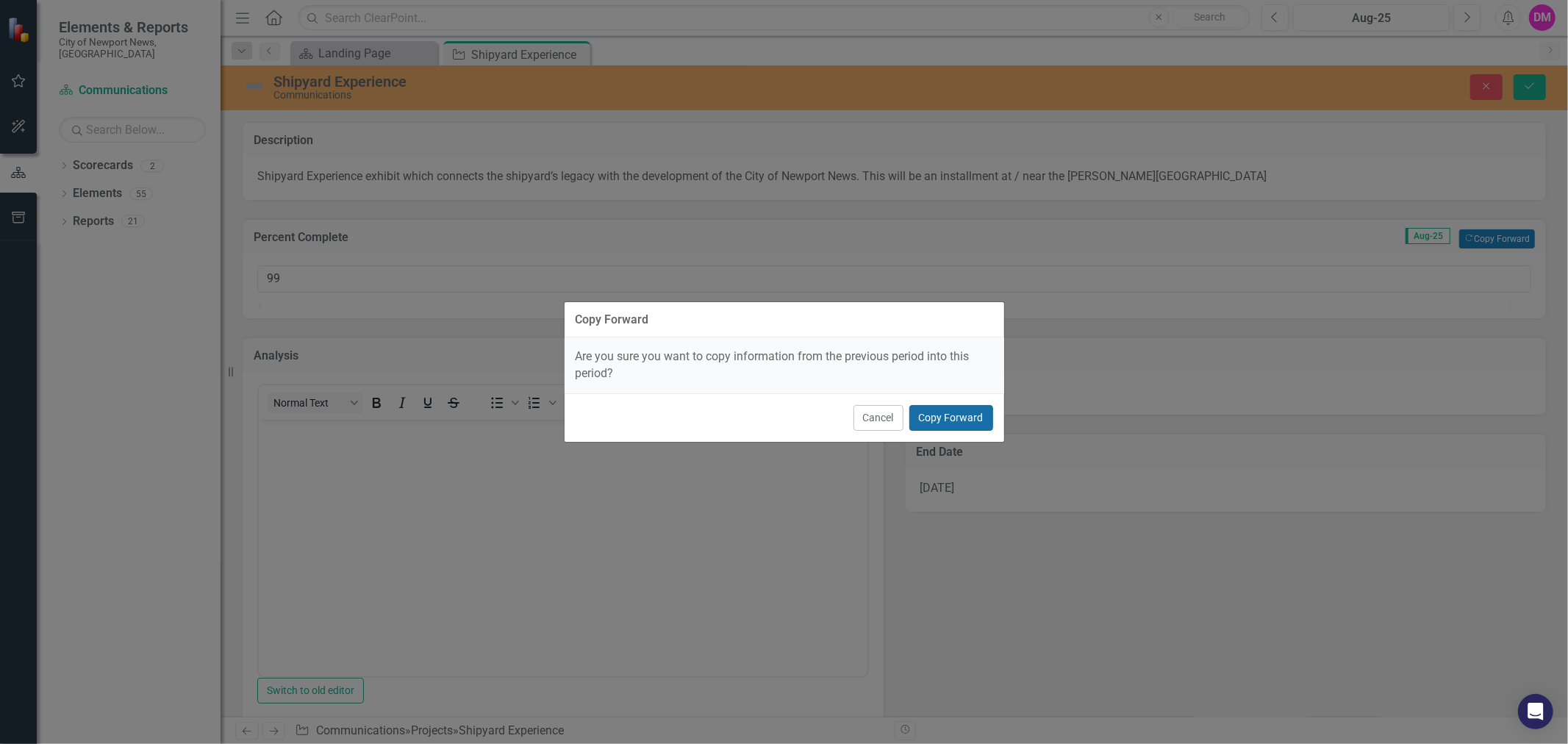
click at [935, 420] on button "Copy Forward" at bounding box center [951, 418] width 84 height 26
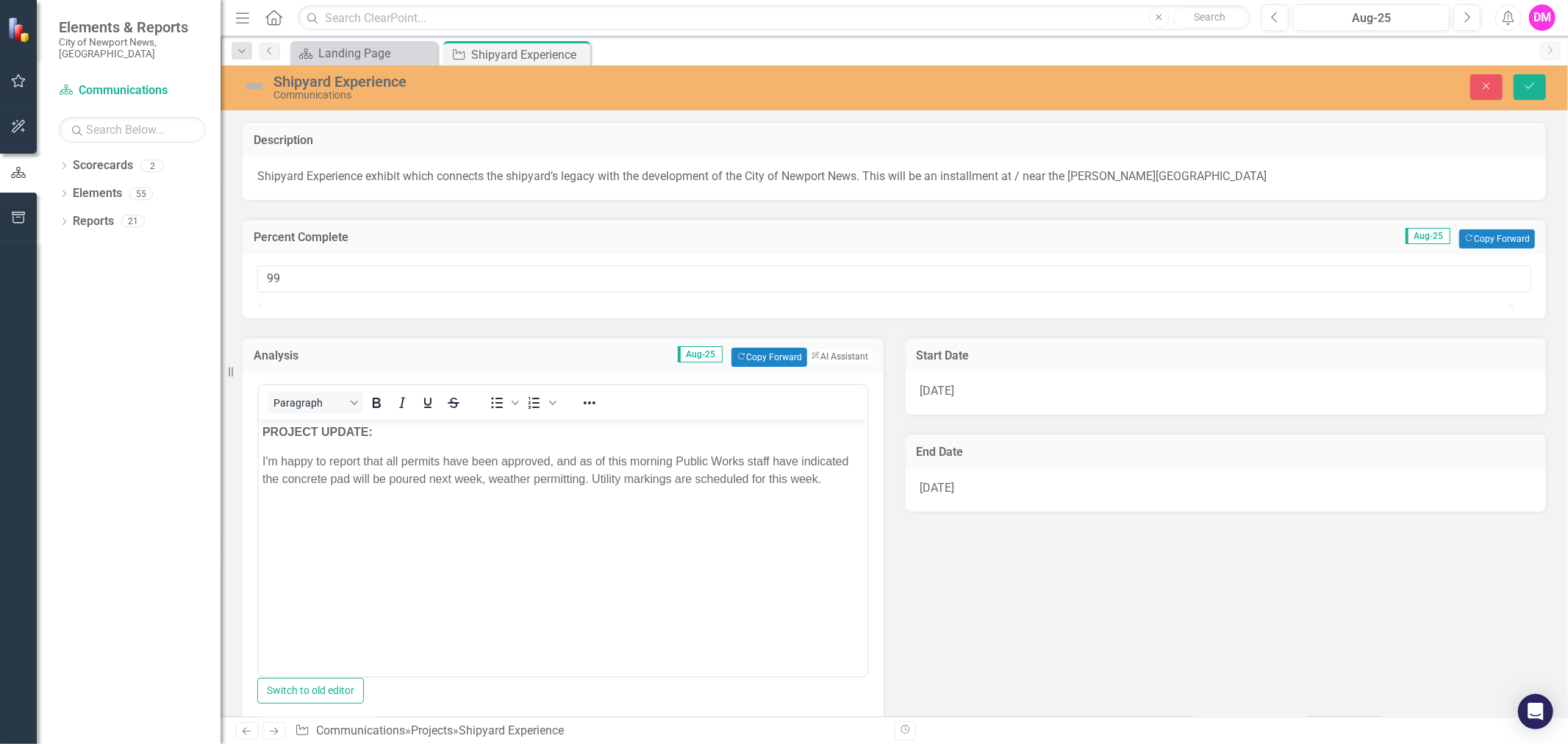
click at [496, 537] on body "PROJECT UPDATE: I'm happy to report that all permits have been approved, and as…" at bounding box center [562, 530] width 609 height 221
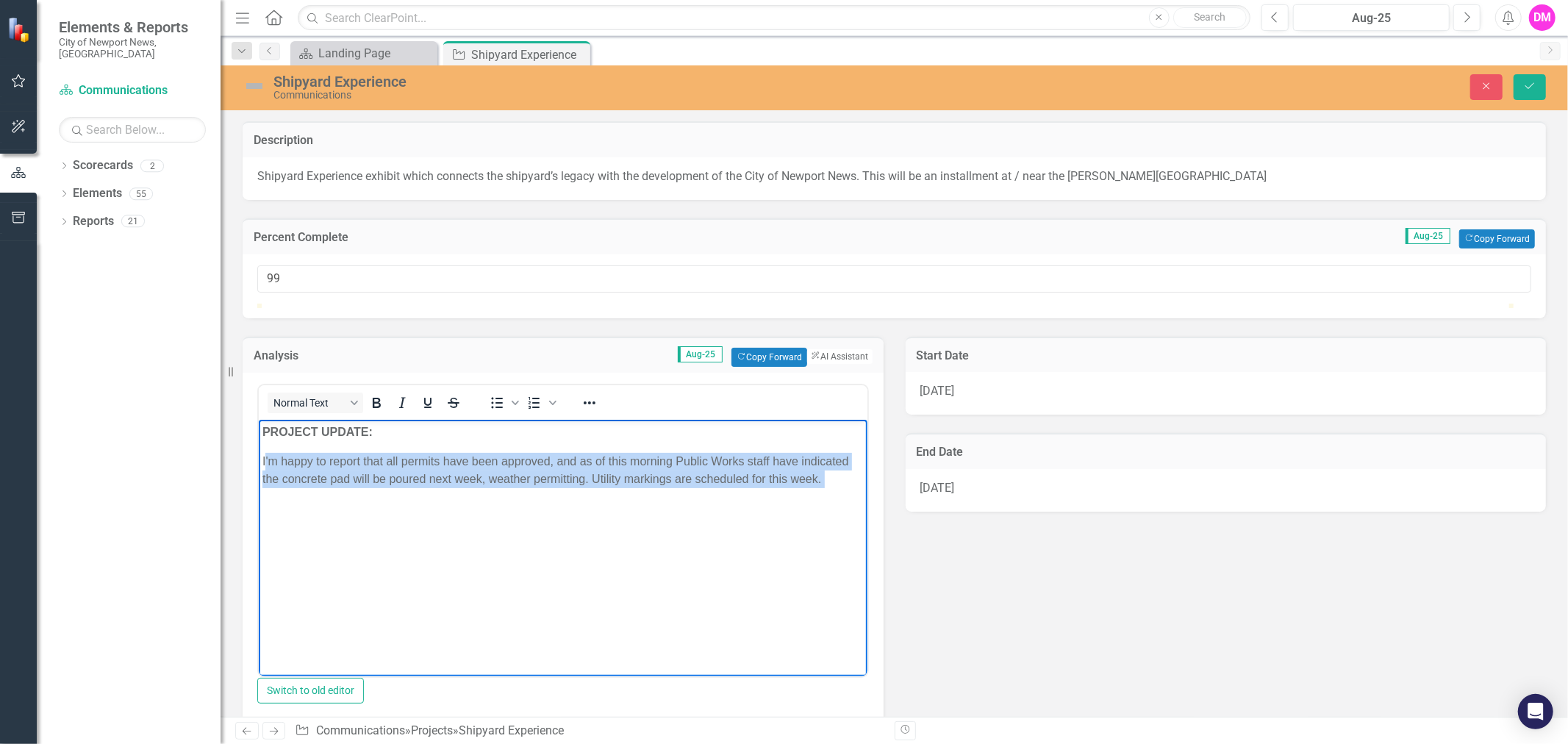
drag, startPoint x: 263, startPoint y: 458, endPoint x: 870, endPoint y: 490, distance: 607.8
click at [867, 490] on html "PROJECT UPDATE: I'm happy to report that all permits have been approved, and as…" at bounding box center [562, 530] width 609 height 221
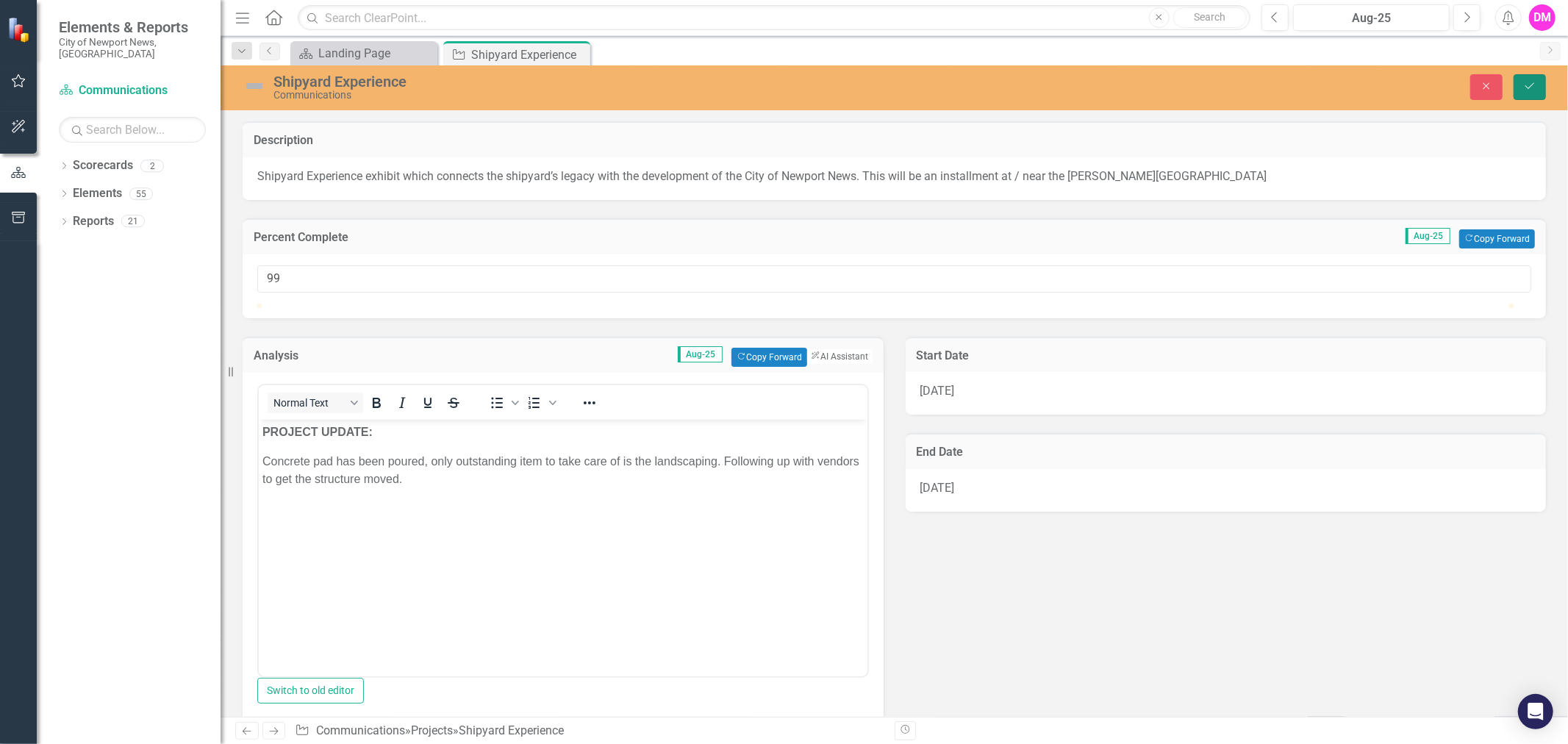
click at [1523, 93] on button "Save" at bounding box center [1529, 87] width 33 height 26
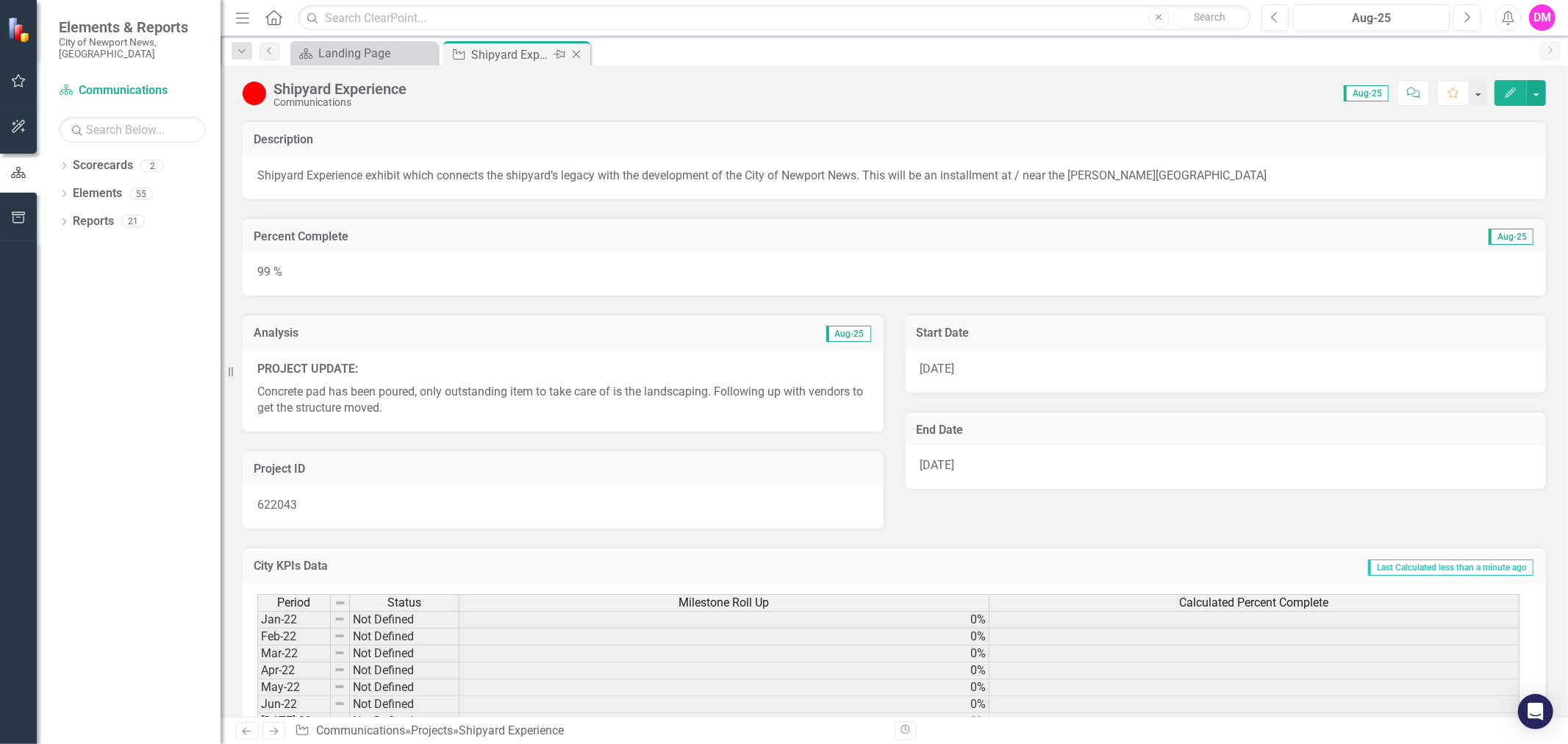
click at [575, 55] on icon "Close" at bounding box center [576, 54] width 14 height 12
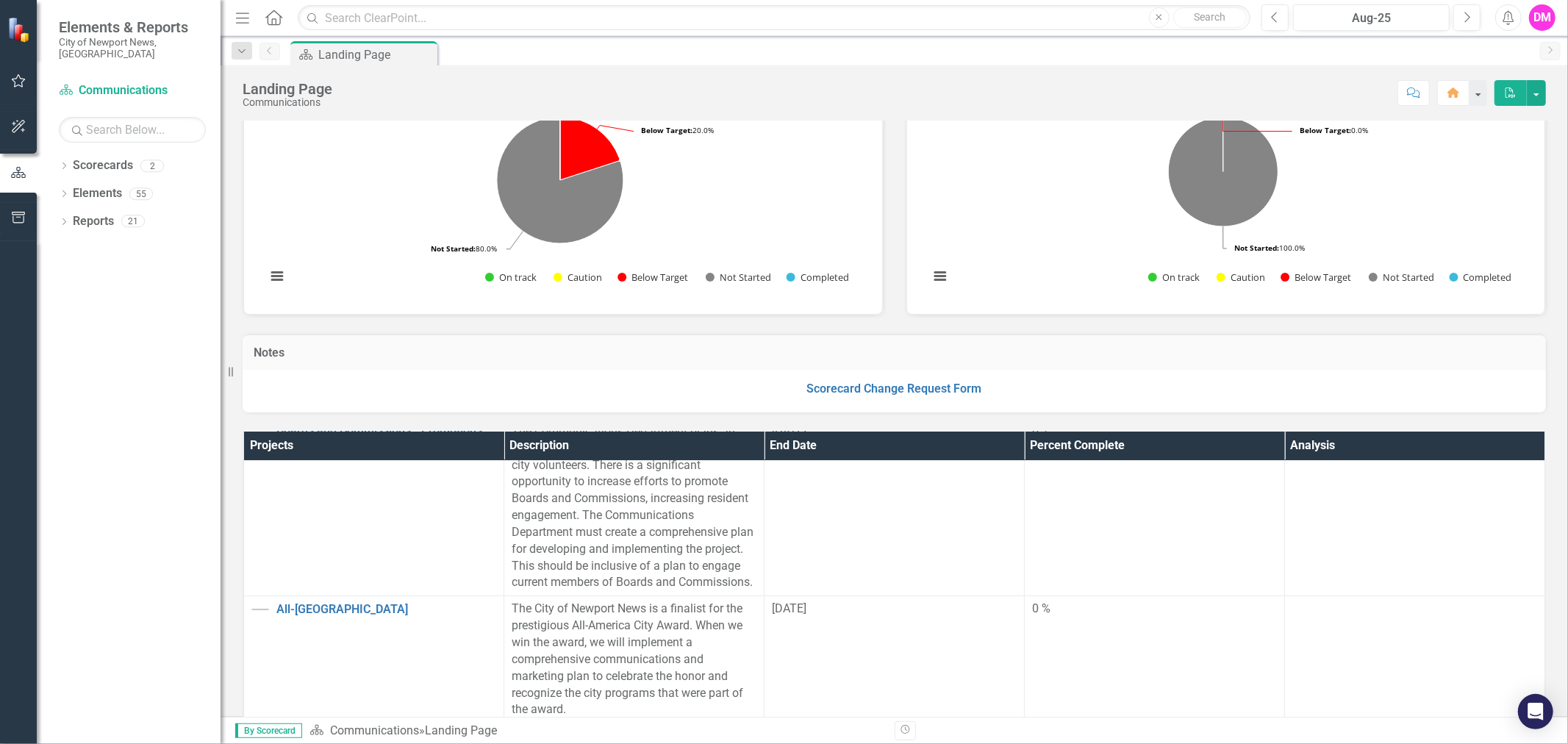
scroll to position [60, 0]
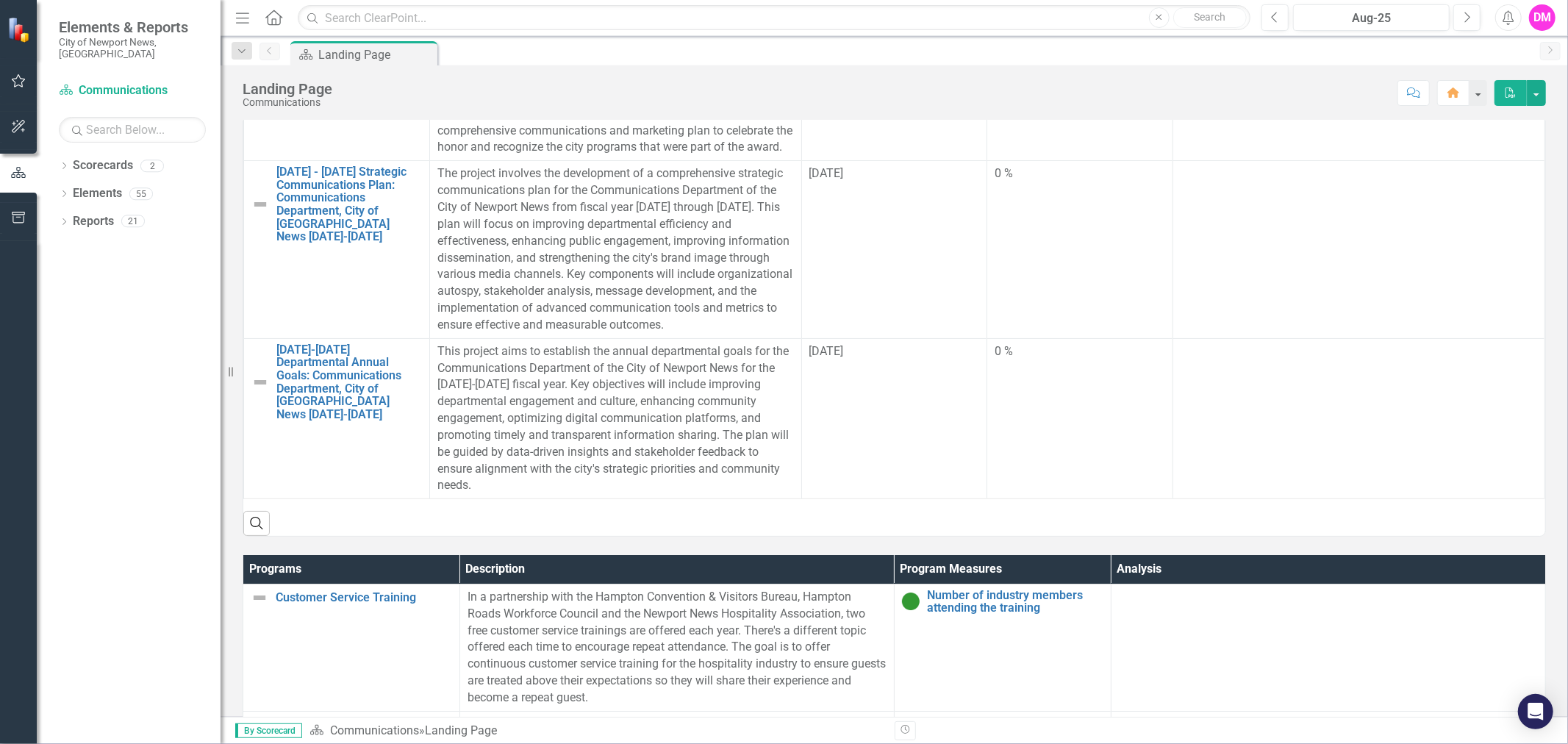
scroll to position [817, 0]
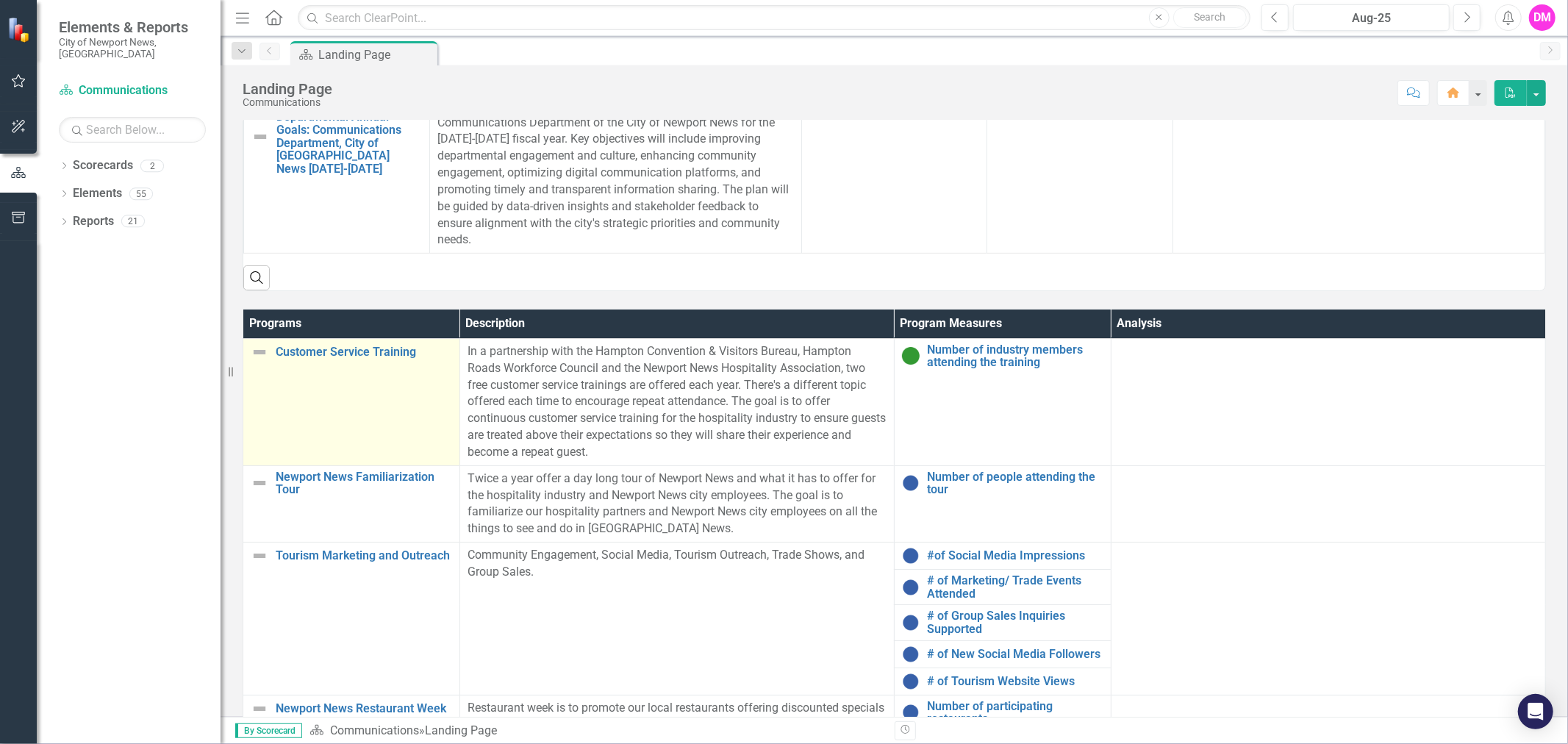
click at [340, 358] on div "Customer Service Training" at bounding box center [351, 352] width 201 height 17
click at [337, 351] on link "Customer Service Training" at bounding box center [363, 352] width 176 height 13
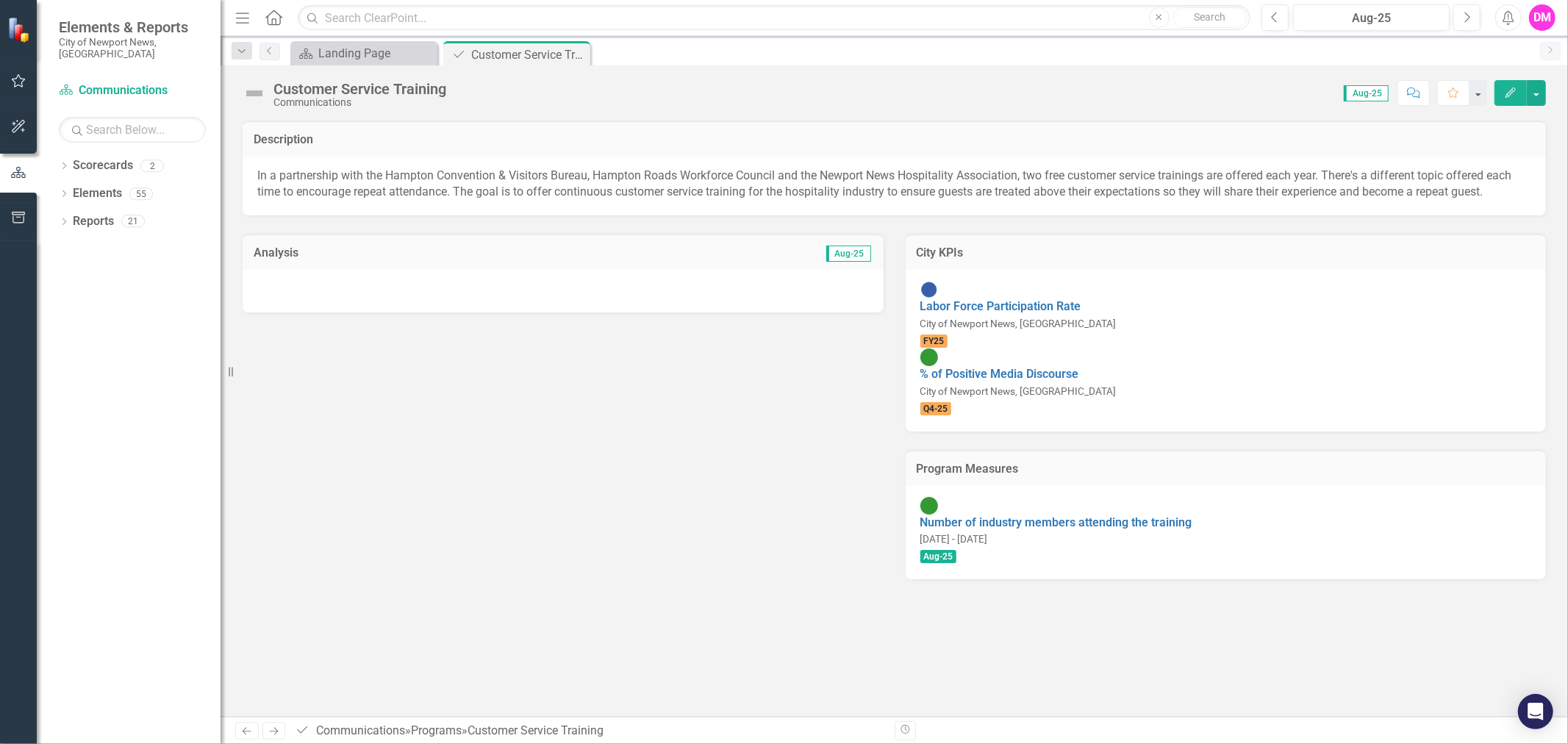
click at [625, 295] on div at bounding box center [563, 291] width 641 height 42
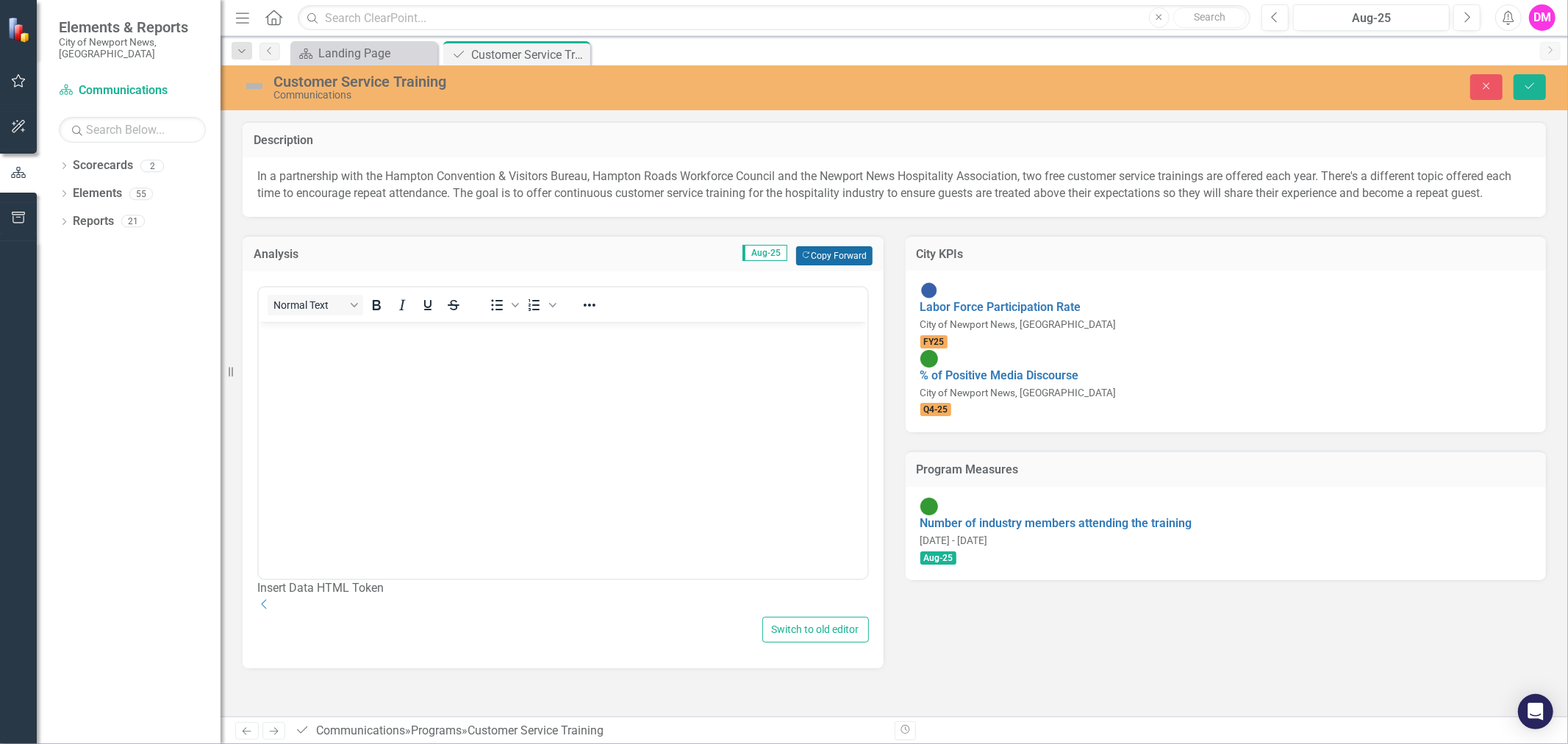
click at [833, 254] on button "Copy Forward Copy Forward" at bounding box center [834, 256] width 76 height 19
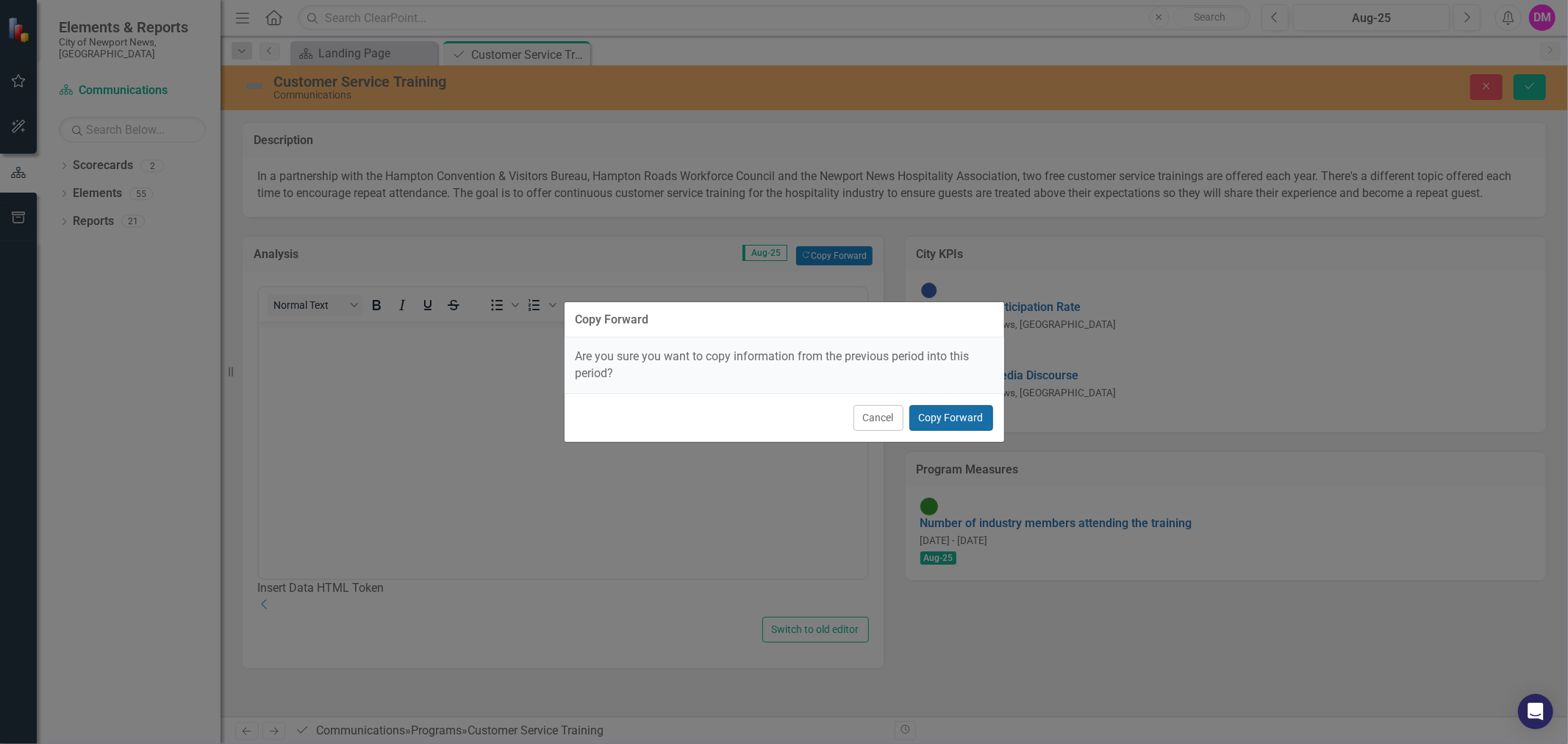
click at [936, 416] on button "Copy Forward" at bounding box center [951, 418] width 84 height 26
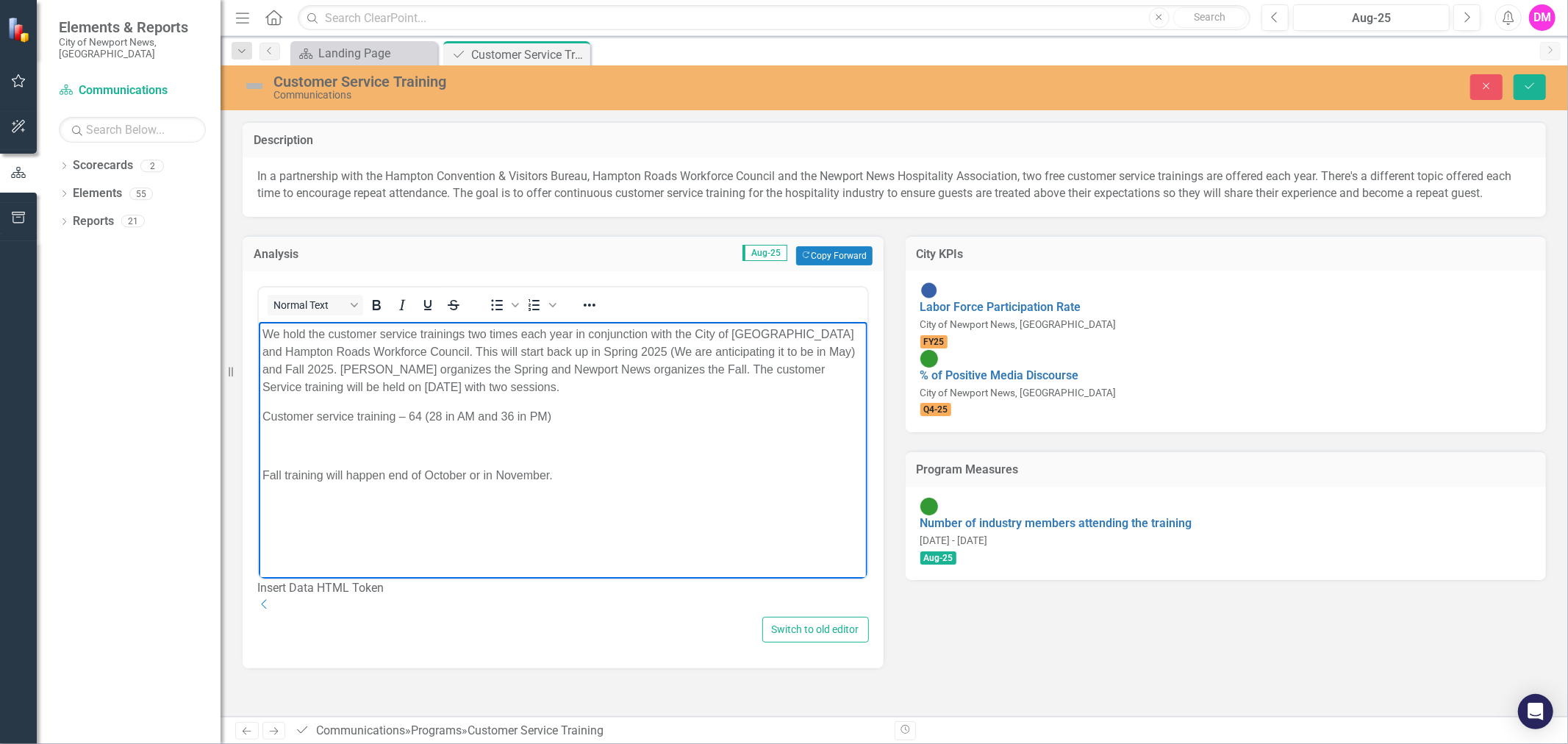
click at [619, 479] on p "Fall training will happen end of October or in November." at bounding box center [562, 475] width 601 height 17
click at [612, 456] on body "We hold the customer service trainings two times each year in conjunction with …" at bounding box center [562, 432] width 609 height 221
click at [393, 352] on p "We hold the customer service trainings two times each year in conjunction with …" at bounding box center [562, 360] width 601 height 70
click at [492, 379] on p "We hold the customer service trainings two times each year in conjunction with …" at bounding box center [562, 360] width 601 height 70
click at [520, 447] on p "Rich Text Area. Press ALT-0 for help." at bounding box center [562, 445] width 601 height 17
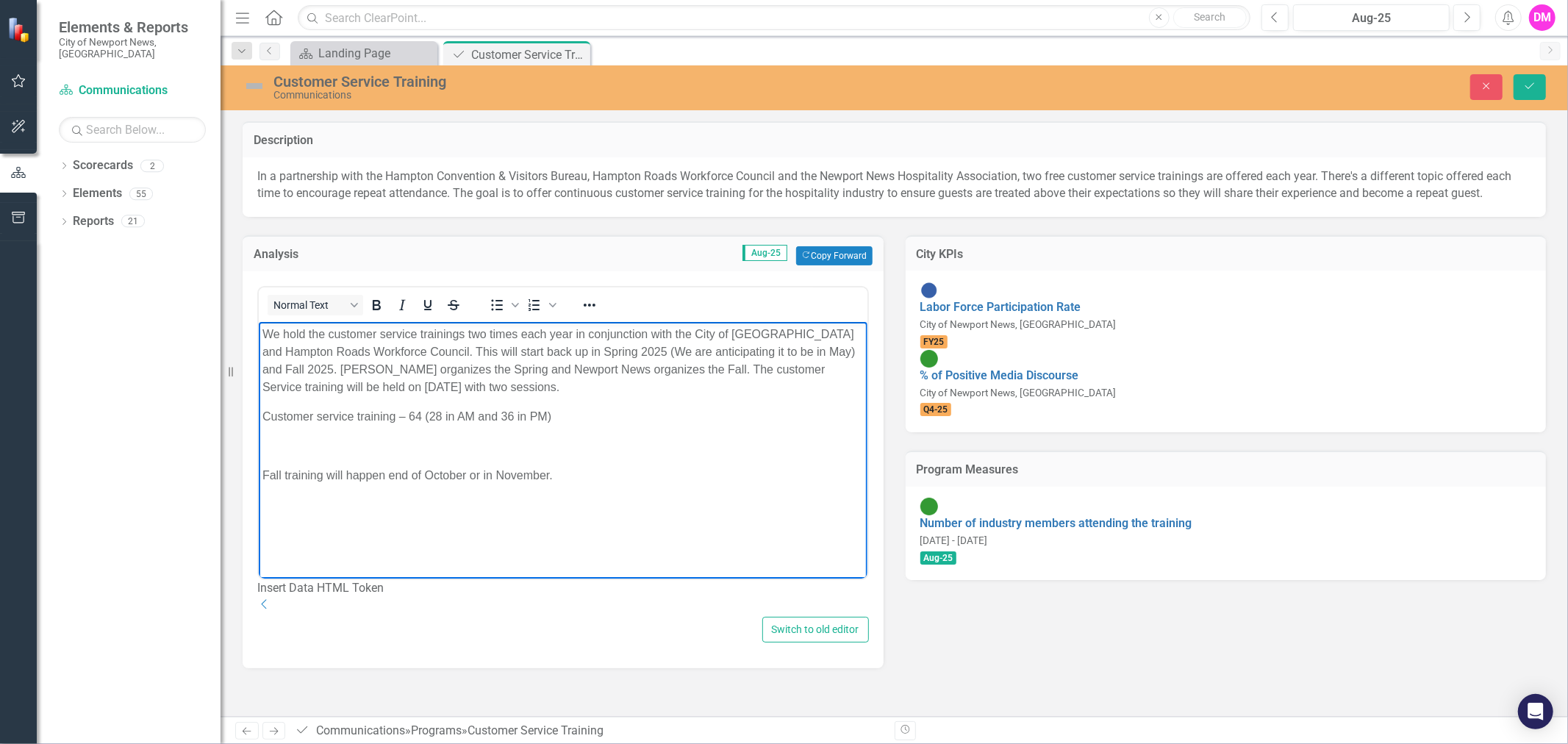
click at [556, 482] on p "Fall training will happen end of October or in November." at bounding box center [562, 475] width 601 height 17
click at [587, 424] on p "Customer service training – 64 (28 in AM and 36 in PM)" at bounding box center [562, 416] width 601 height 17
click at [424, 350] on p "We hold the customer service trainings two times each year in conjunction with …" at bounding box center [562, 360] width 601 height 70
click at [461, 449] on p "Rich Text Area. Press ALT-0 for help." at bounding box center [562, 445] width 601 height 17
click at [588, 484] on body "We hold the customer service trainings two times each year in conjunction with …" at bounding box center [562, 432] width 609 height 221
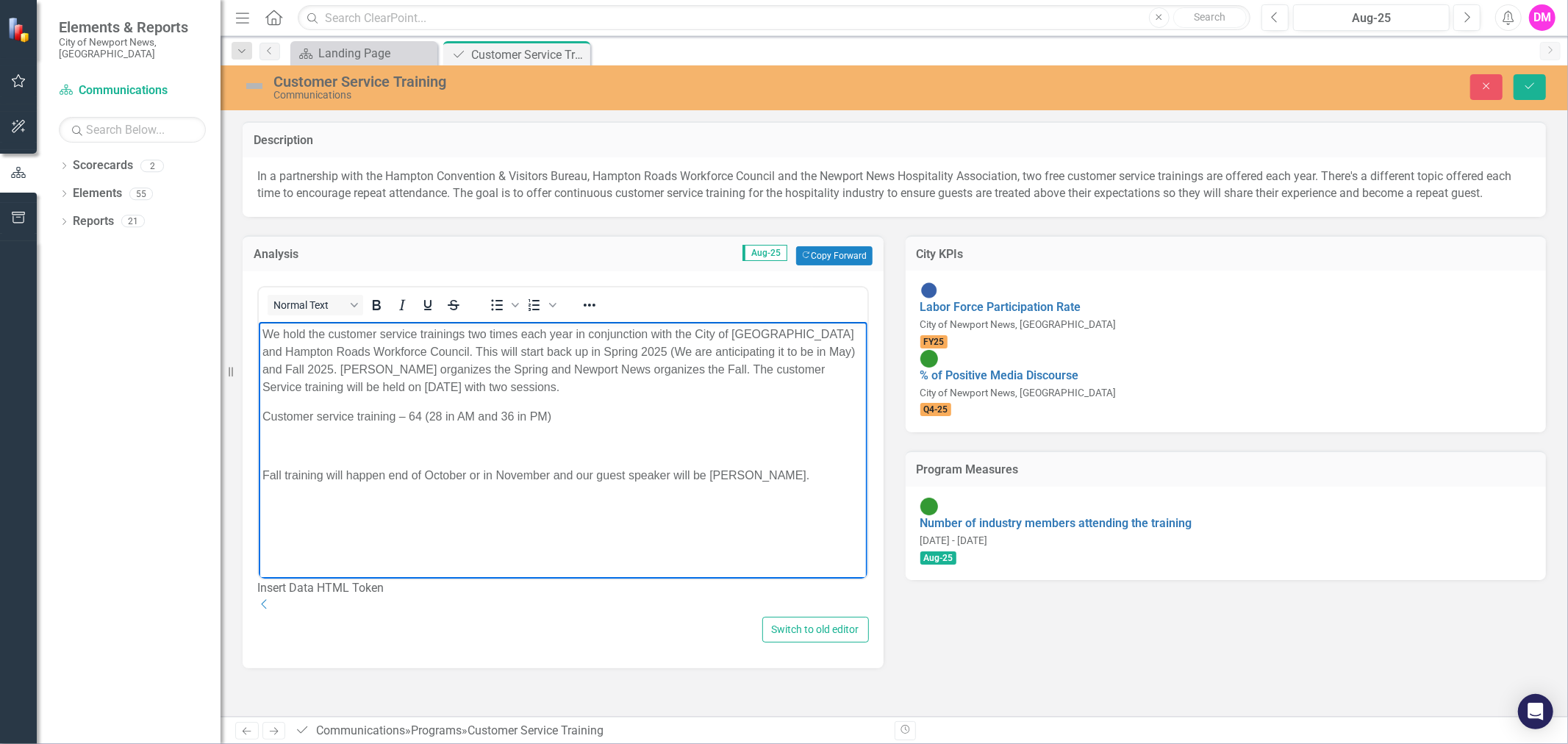
click at [800, 477] on p "Fall training will happen end of October or in November and our guest speaker w…" at bounding box center [562, 475] width 601 height 17
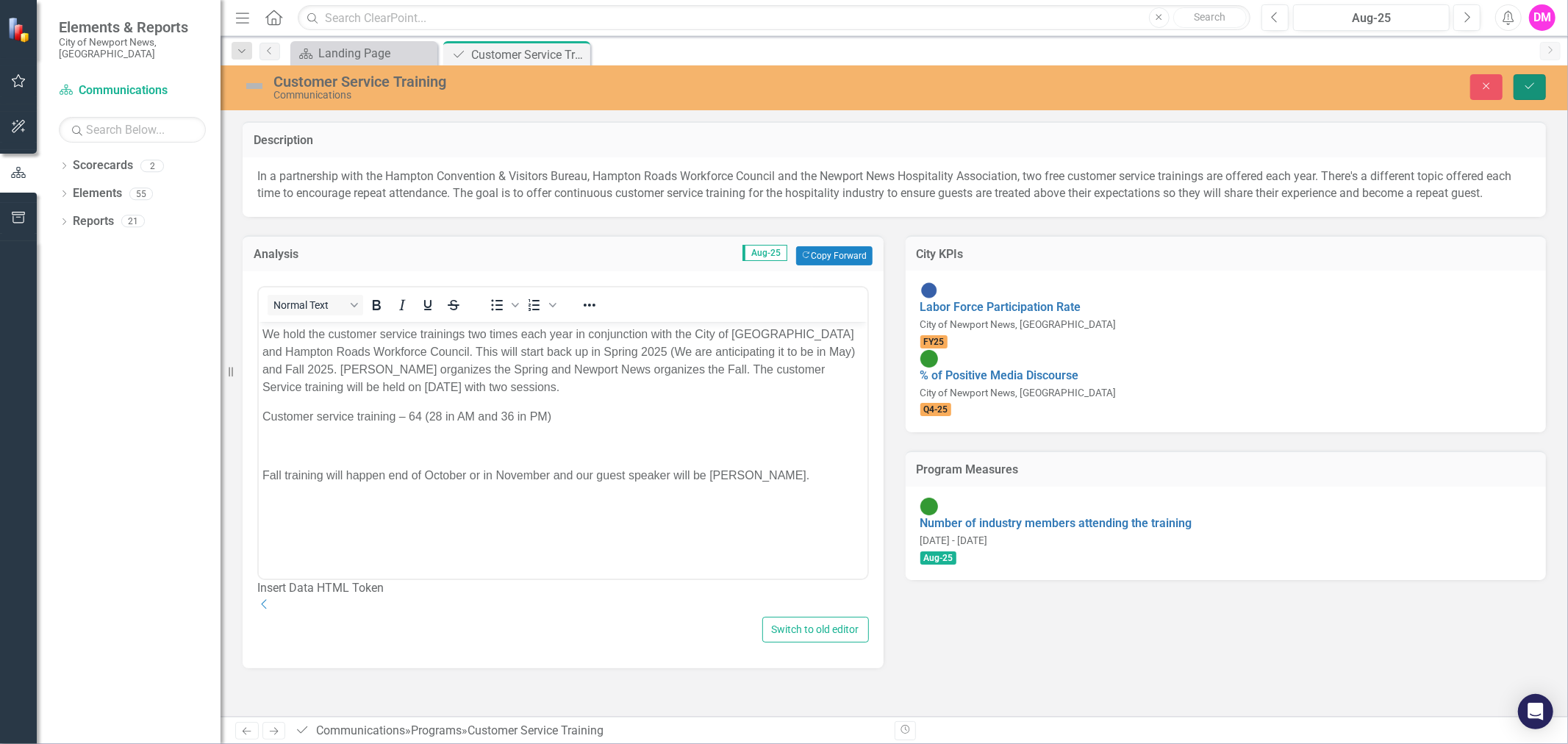
click at [1525, 81] on icon "Save" at bounding box center [1529, 86] width 13 height 11
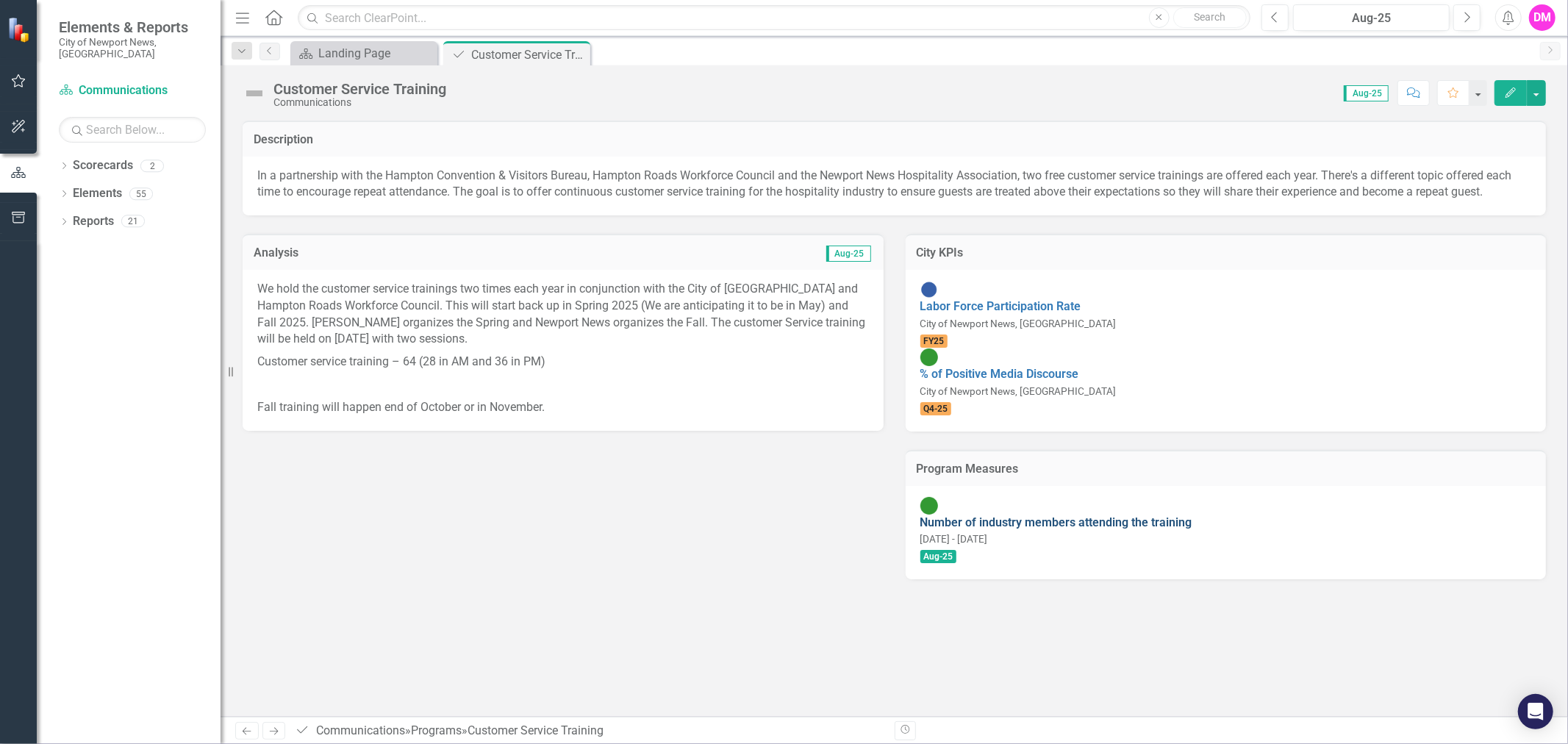
click at [1039, 515] on link "Number of industry members attending the training" at bounding box center [1057, 522] width 272 height 14
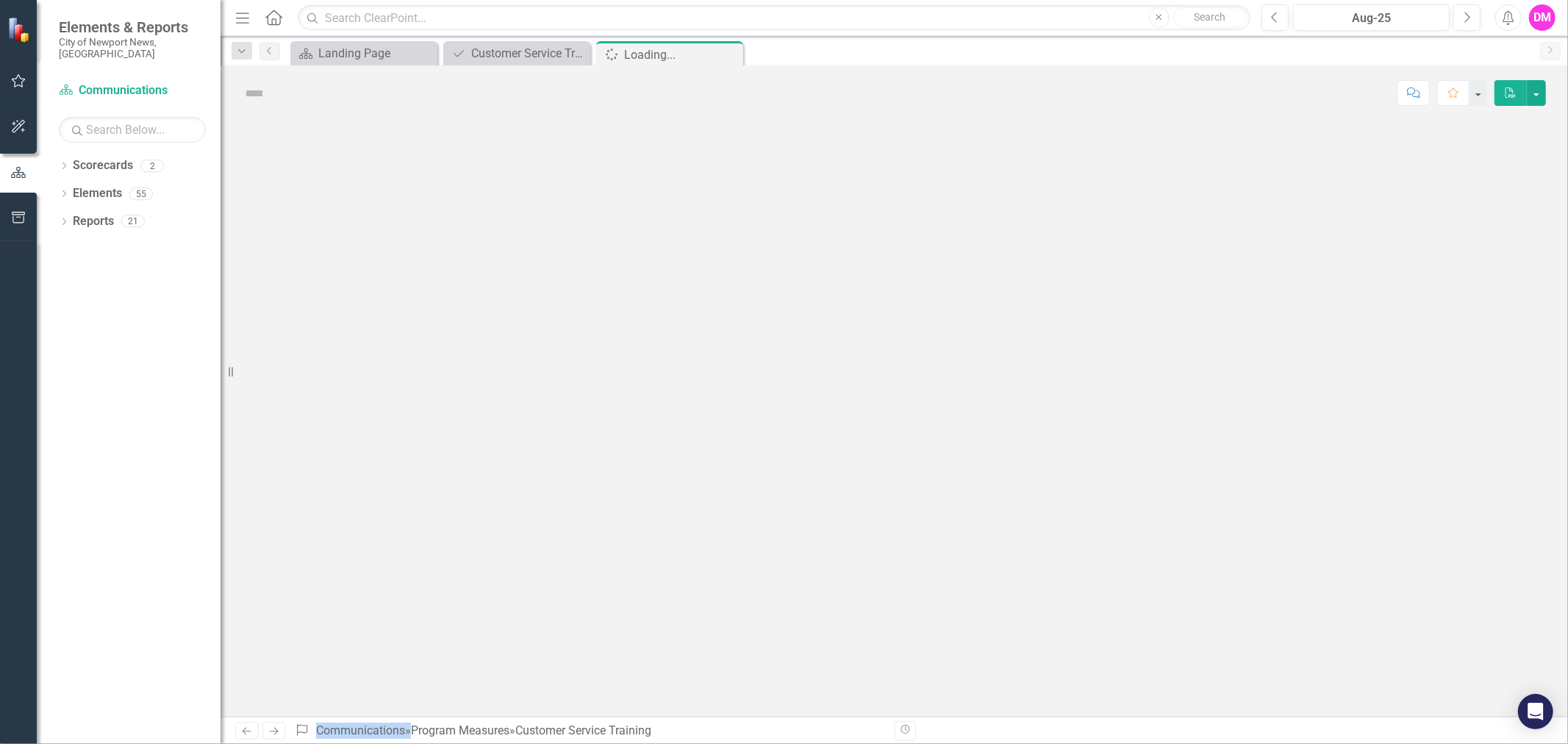
click at [1039, 457] on div at bounding box center [894, 419] width 1347 height 596
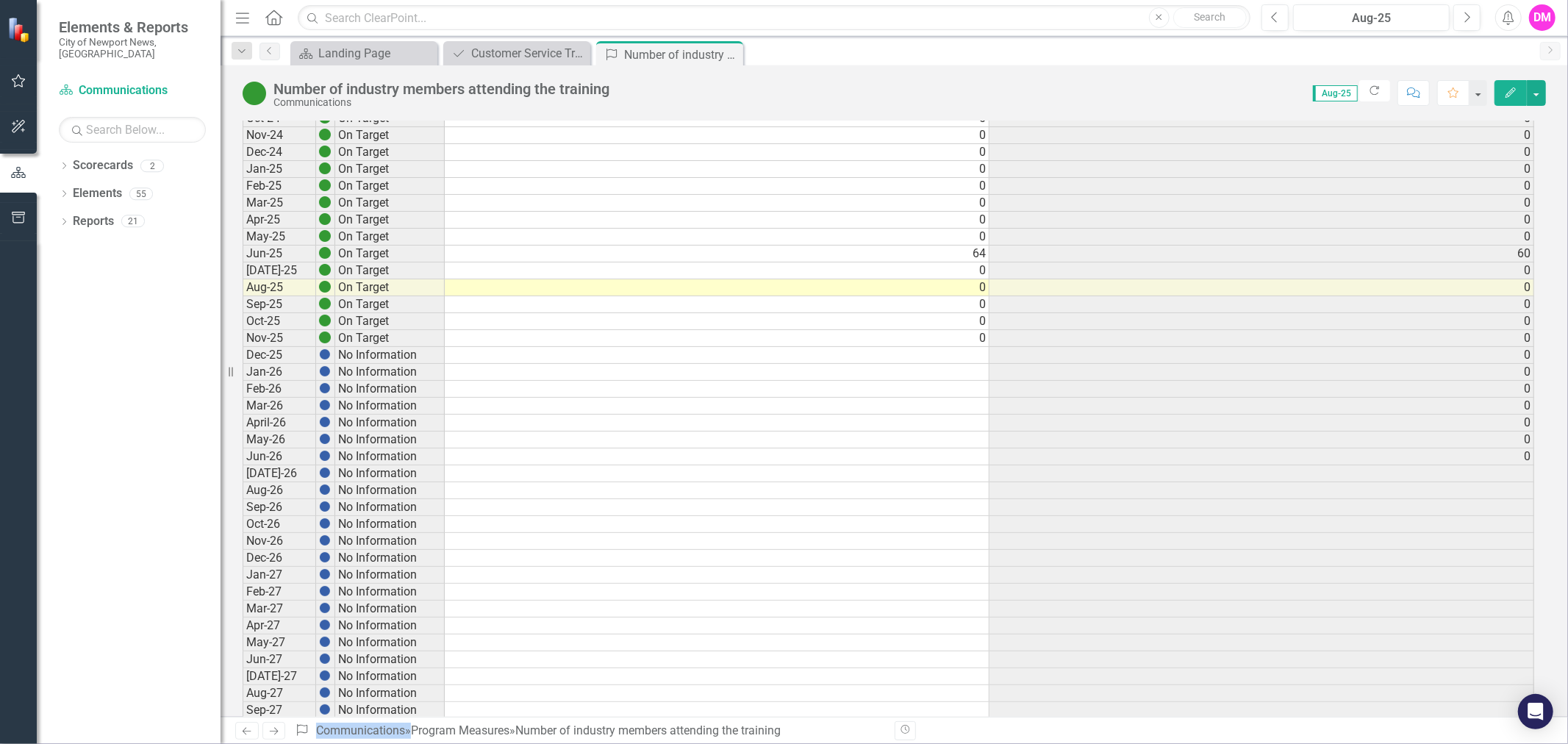
scroll to position [261, 0]
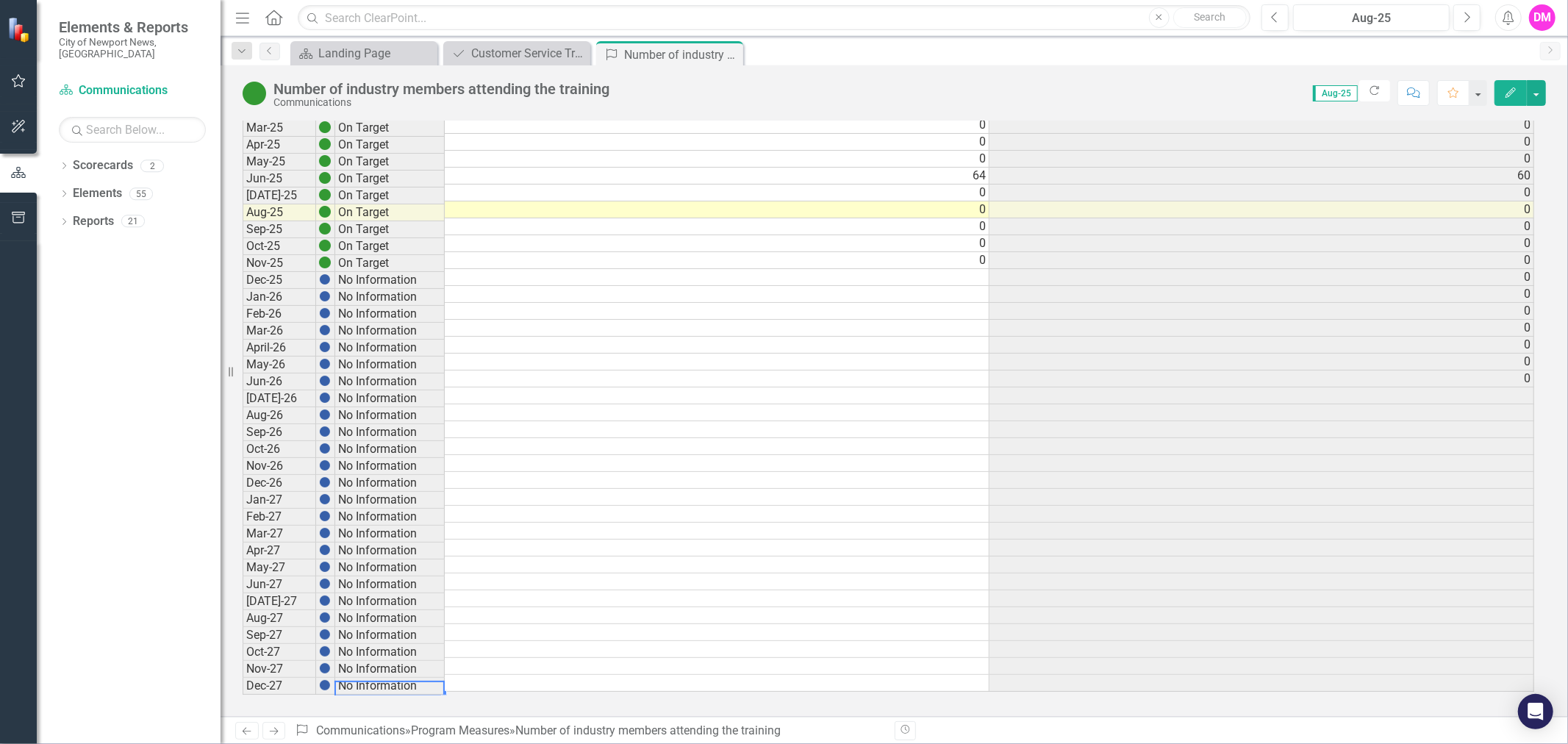
drag, startPoint x: 406, startPoint y: 688, endPoint x: 818, endPoint y: 707, distance: 412.4
click at [818, 707] on div "Program Measures ID 78737 Period Status Actual Target Jul-24 No Information Aug…" at bounding box center [894, 284] width 1347 height 867
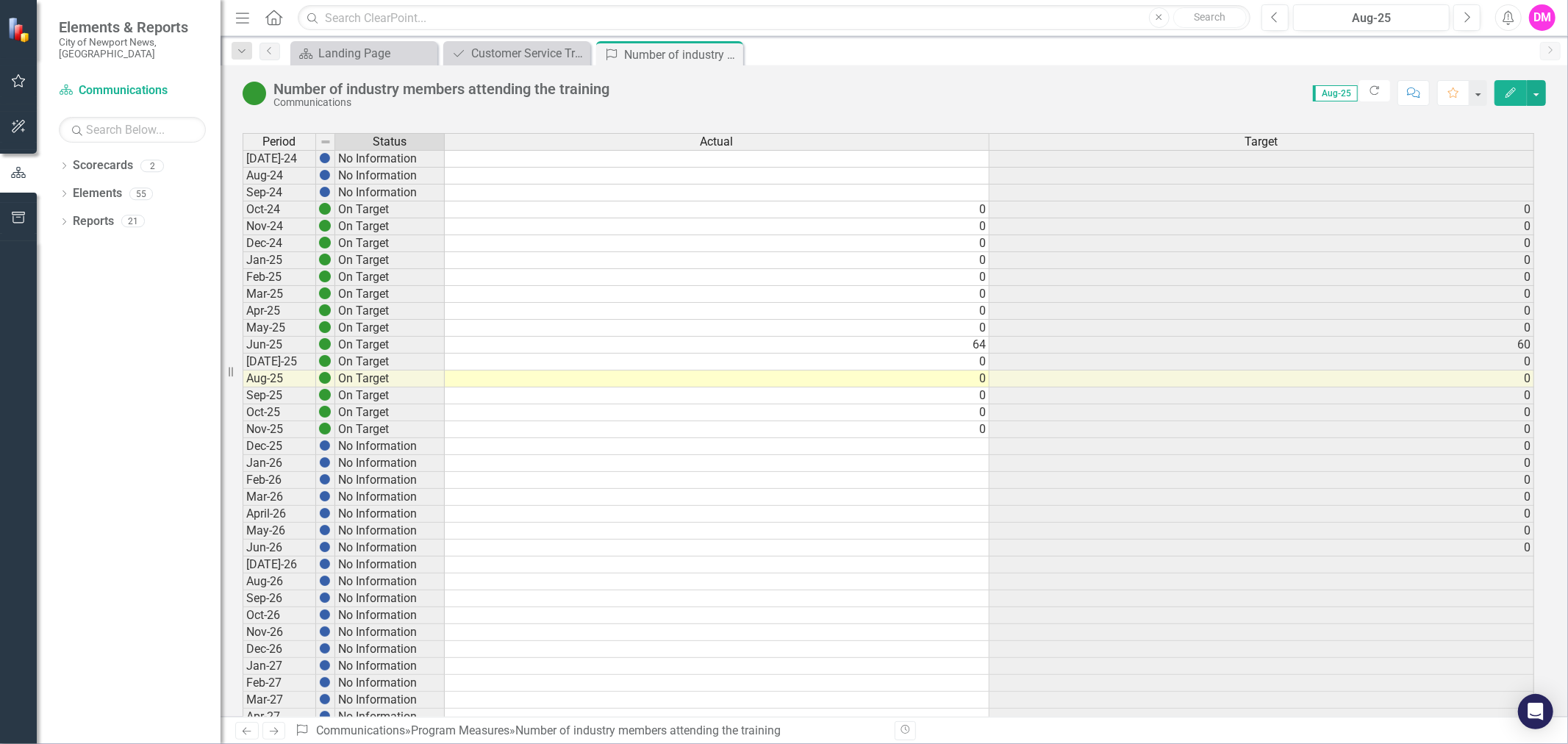
scroll to position [0, 0]
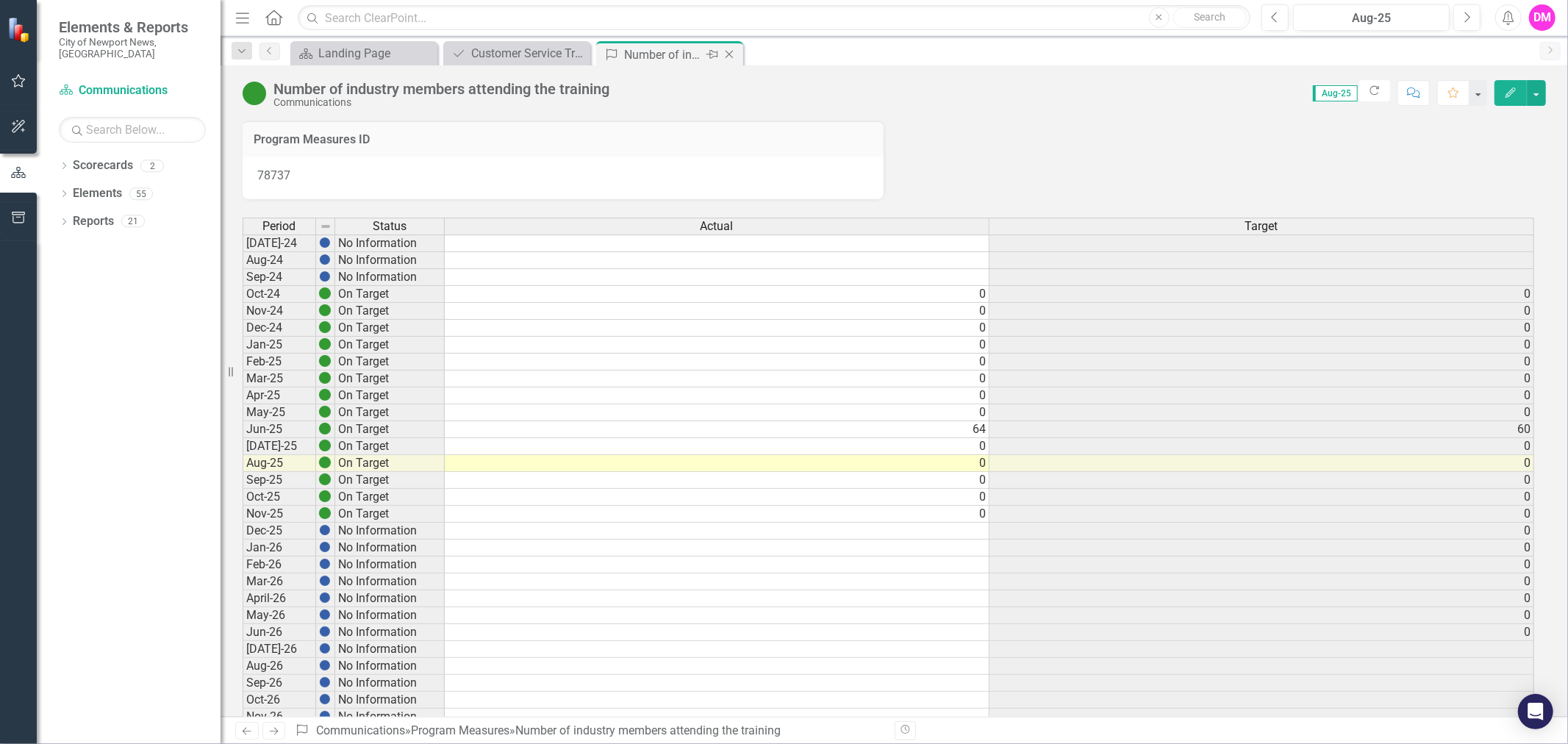
click at [723, 51] on icon "Close" at bounding box center [728, 54] width 14 height 12
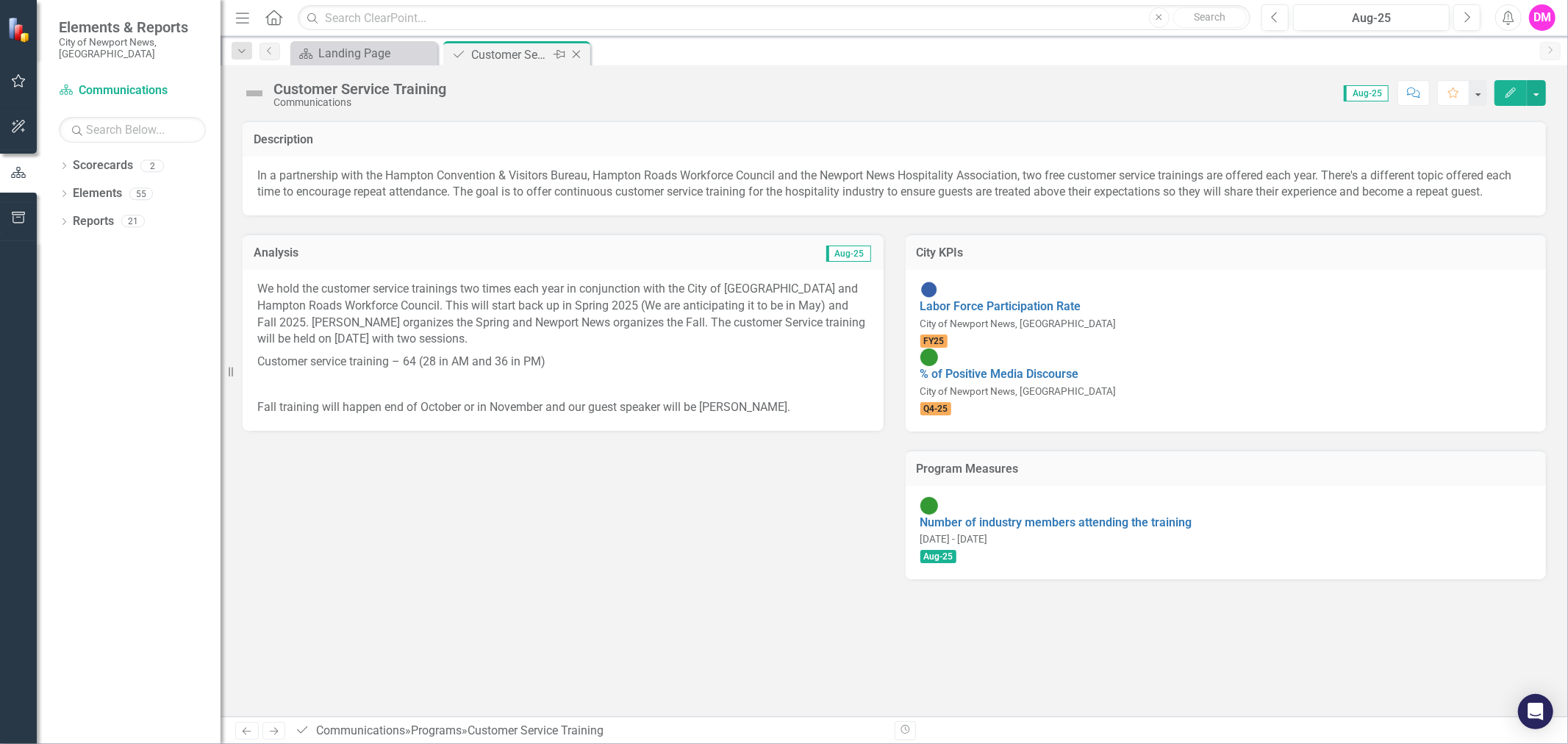
click at [572, 54] on icon "Close" at bounding box center [576, 54] width 14 height 12
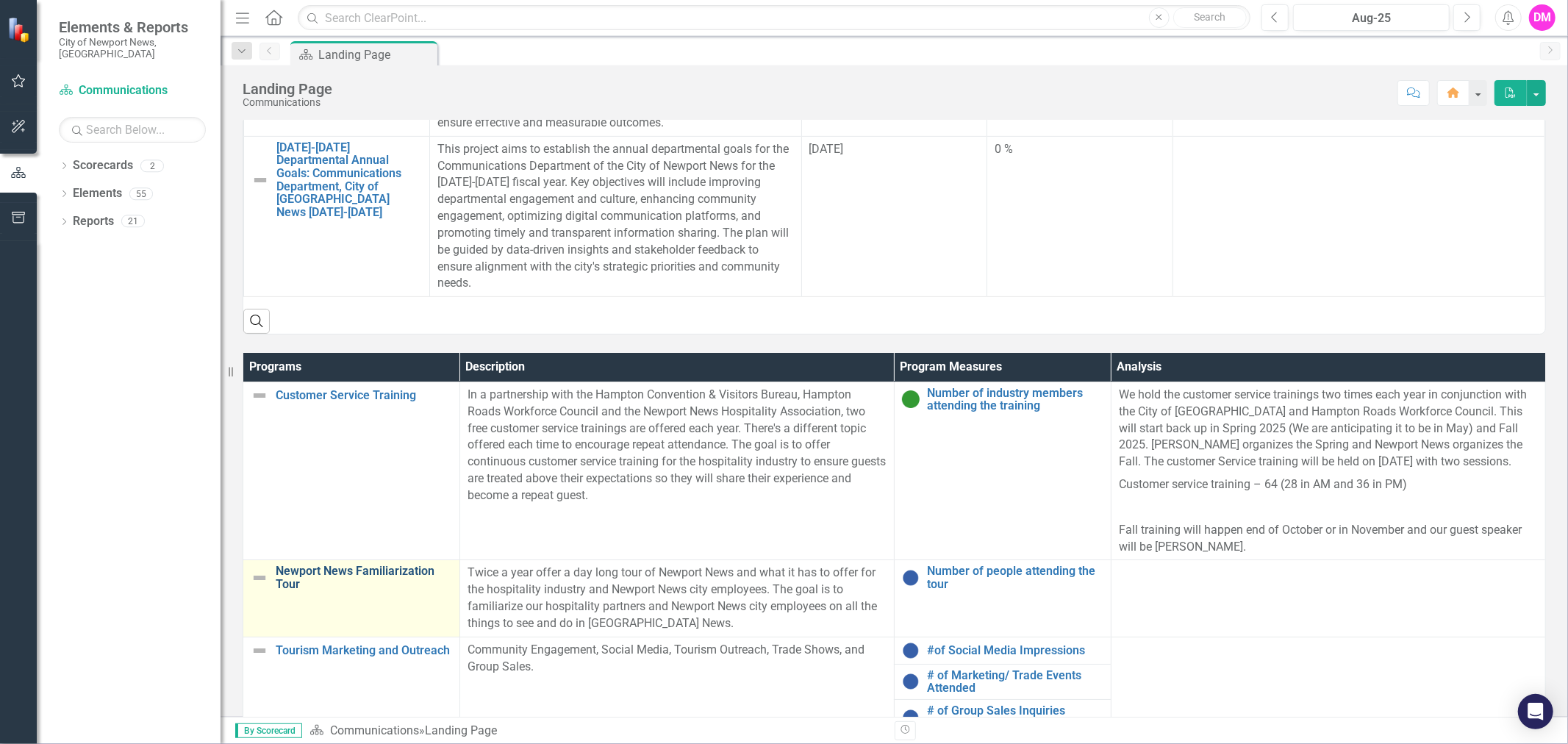
click at [383, 569] on link "Newport News Familiarization Tour" at bounding box center [363, 577] width 176 height 26
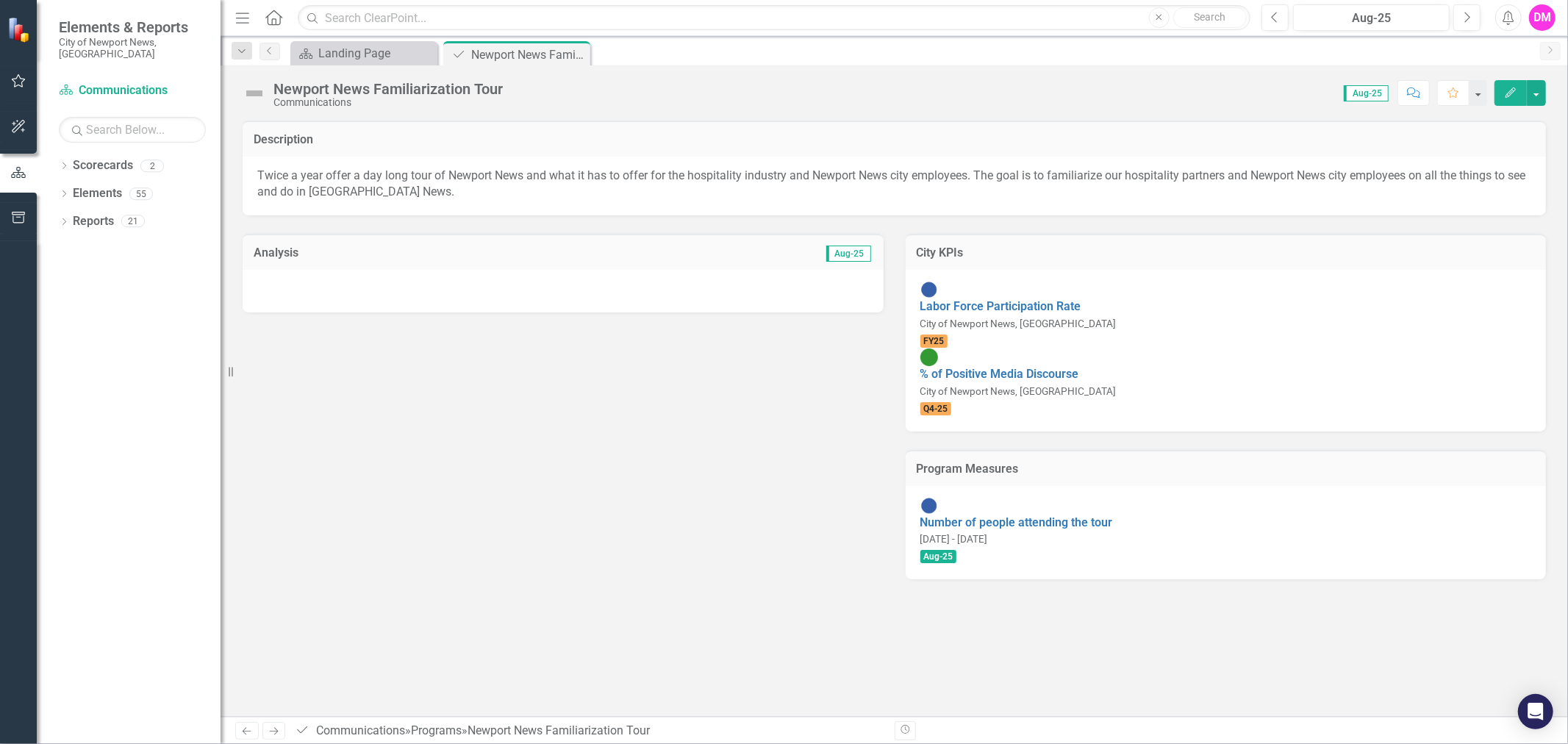
click at [445, 284] on div at bounding box center [563, 291] width 641 height 42
click at [446, 284] on div at bounding box center [563, 291] width 641 height 42
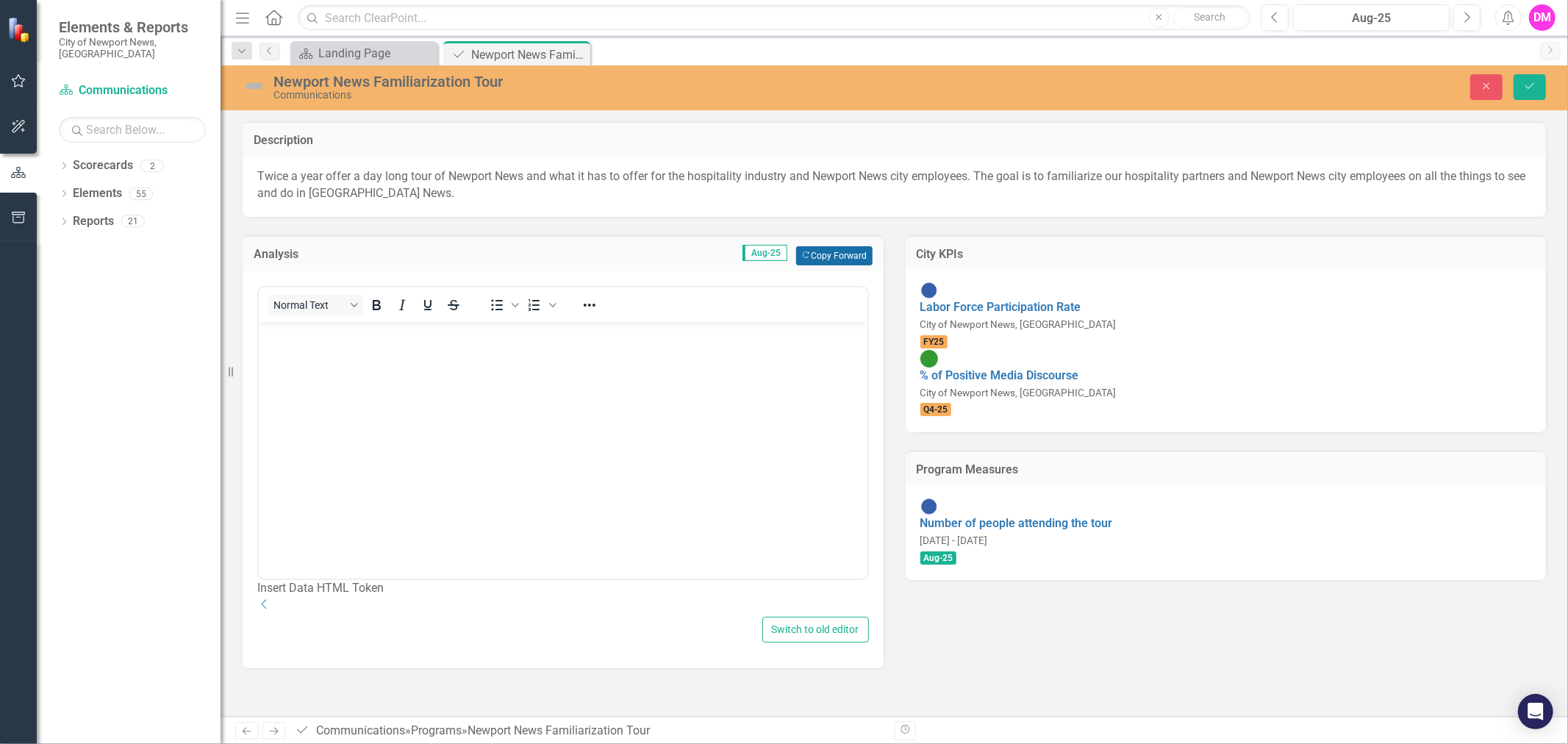
click at [811, 250] on button "Copy Forward Copy Forward" at bounding box center [834, 256] width 76 height 19
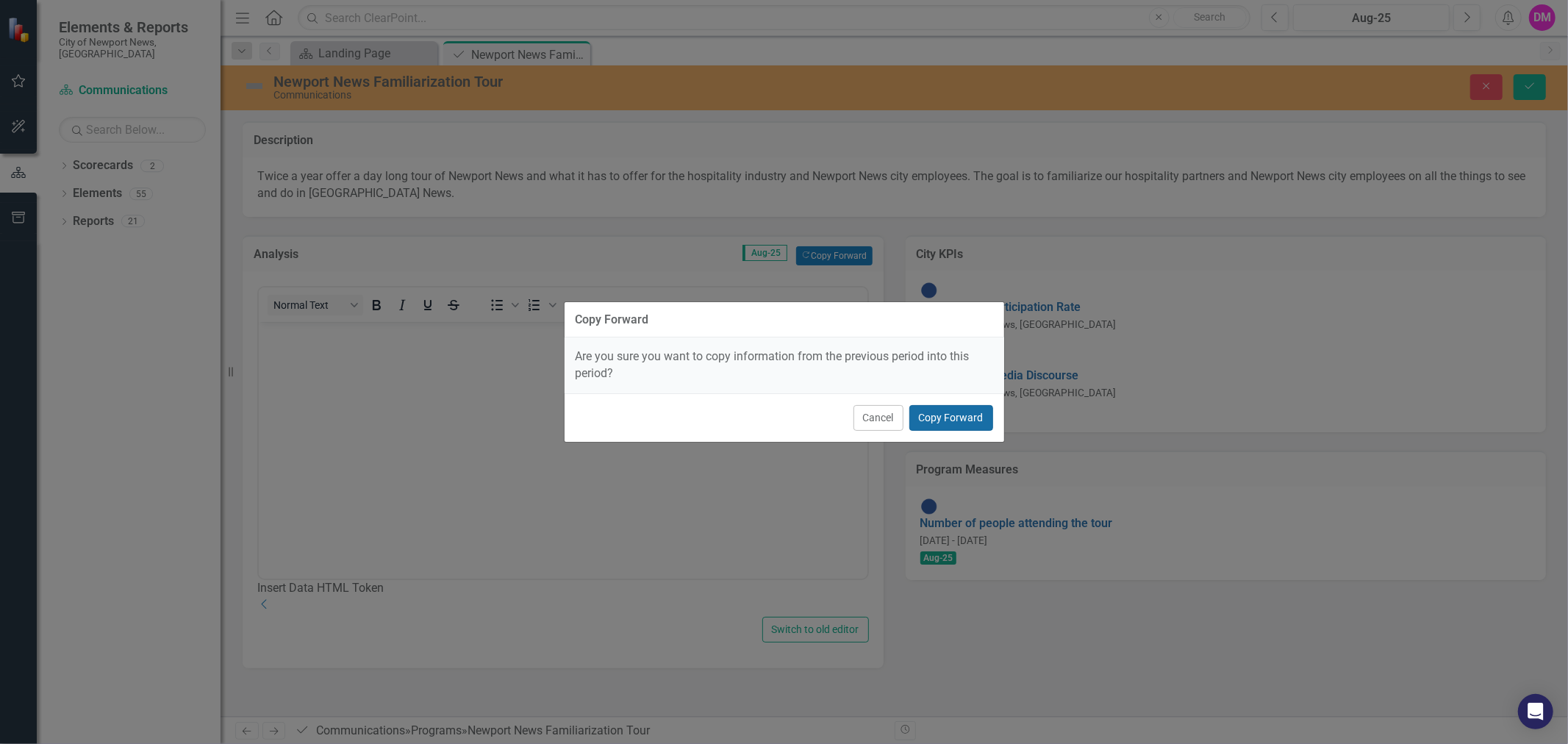
drag, startPoint x: 960, startPoint y: 409, endPoint x: 953, endPoint y: 414, distance: 8.6
click at [953, 414] on button "Copy Forward" at bounding box center [951, 418] width 84 height 26
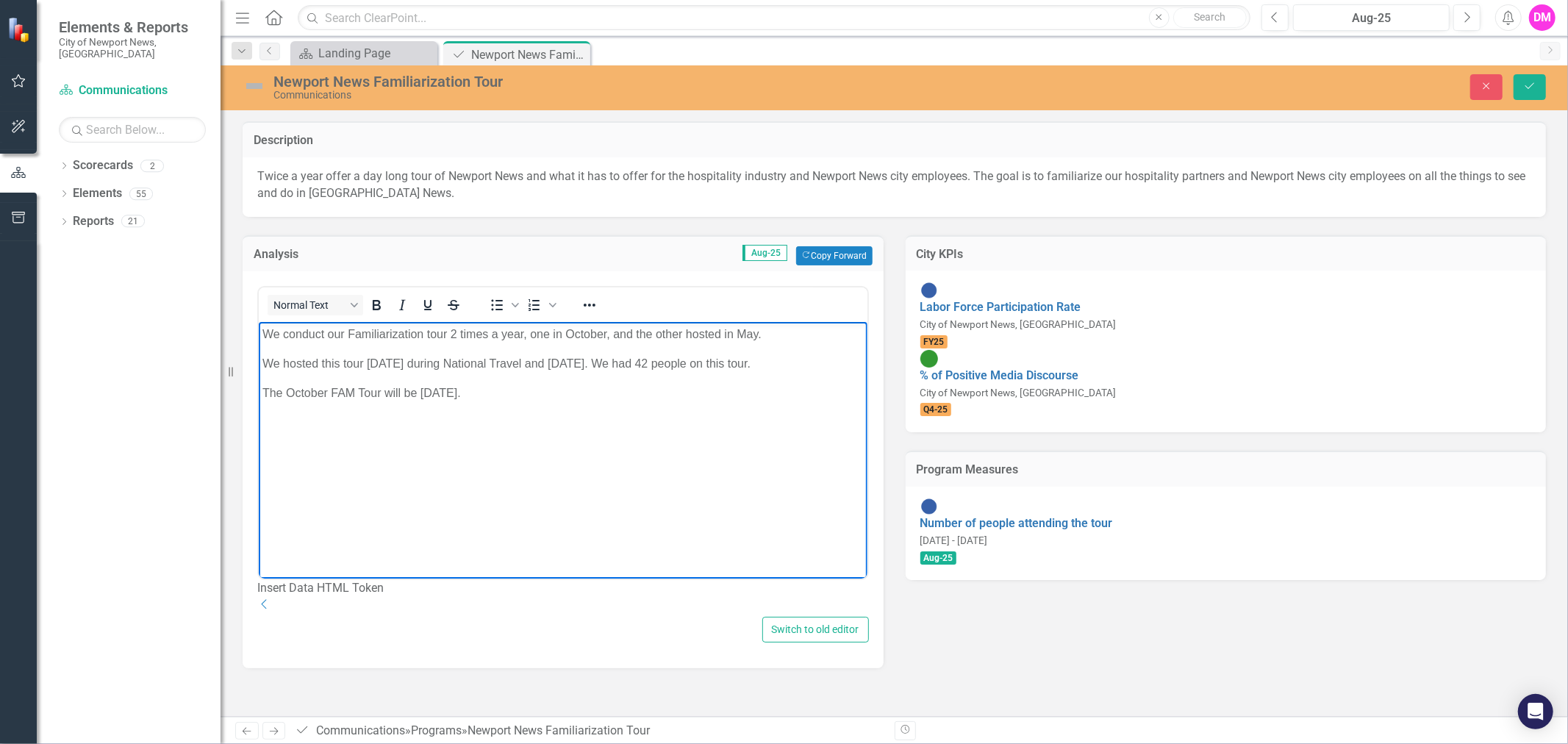
click at [616, 391] on p "The October FAM Tour will be Thursday, October 23rd." at bounding box center [562, 392] width 601 height 17
click at [1523, 83] on button "Save" at bounding box center [1529, 87] width 33 height 26
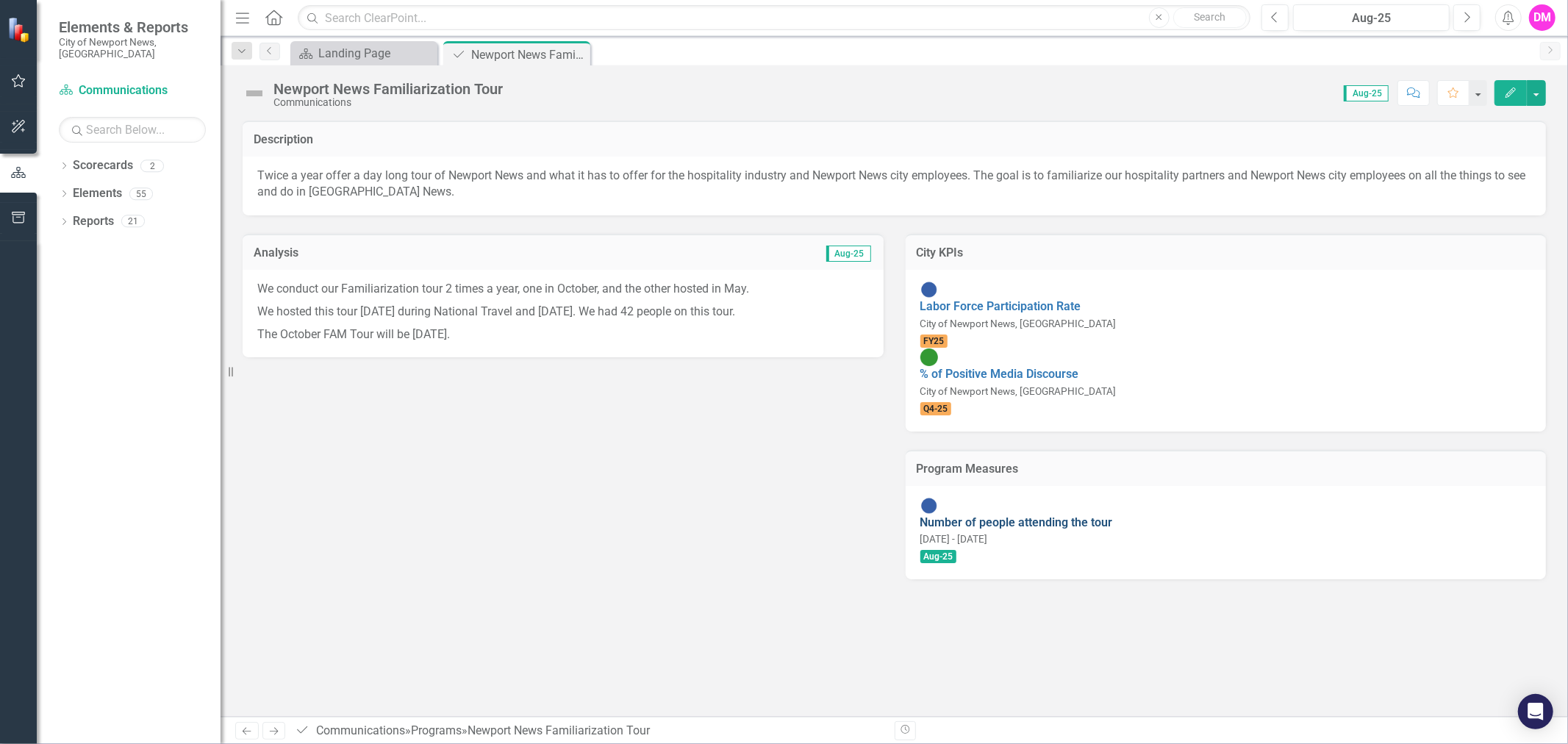
click at [1008, 515] on link "Number of people attending the tour" at bounding box center [1017, 522] width 193 height 14
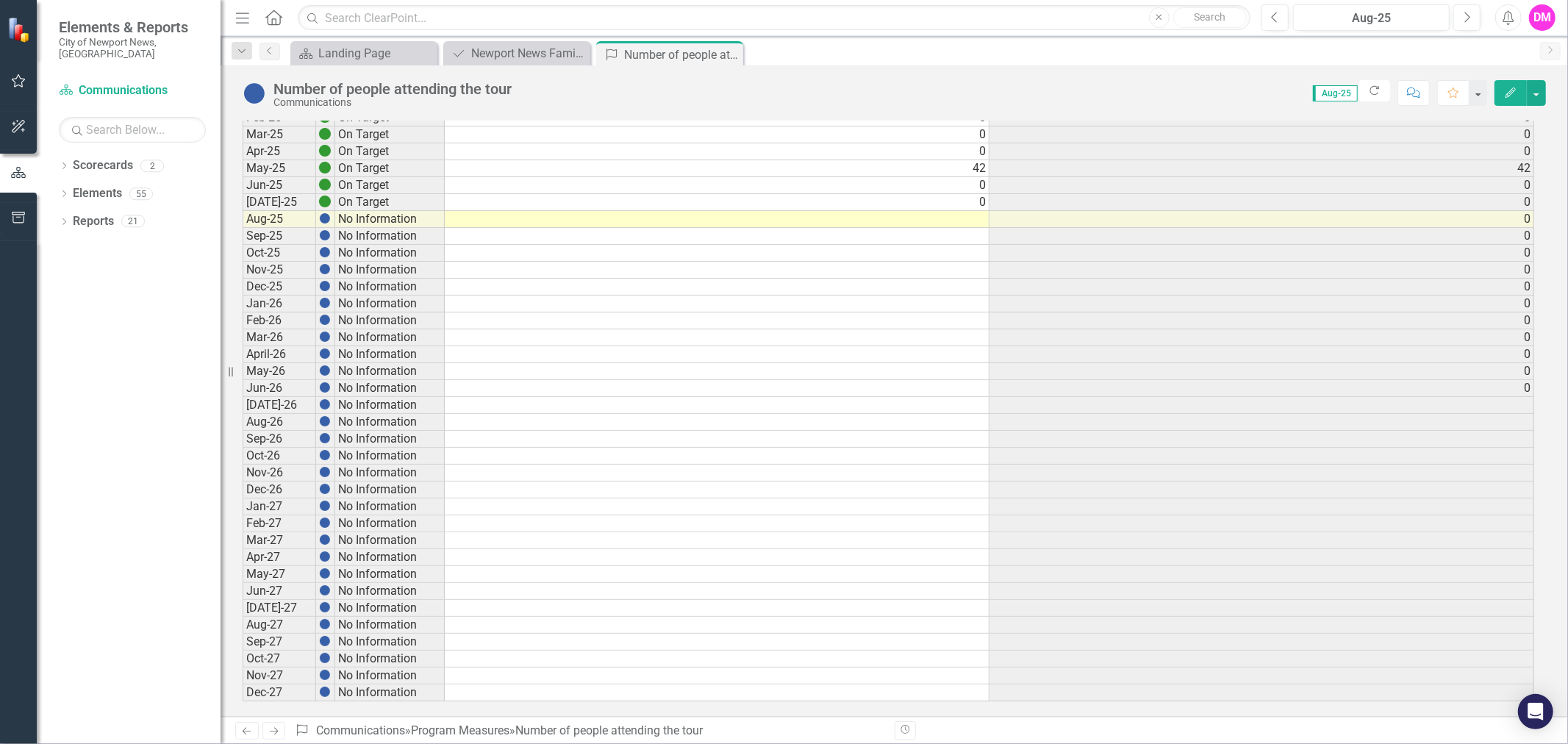
scroll to position [3, 10]
click at [946, 216] on td at bounding box center [717, 219] width 545 height 17
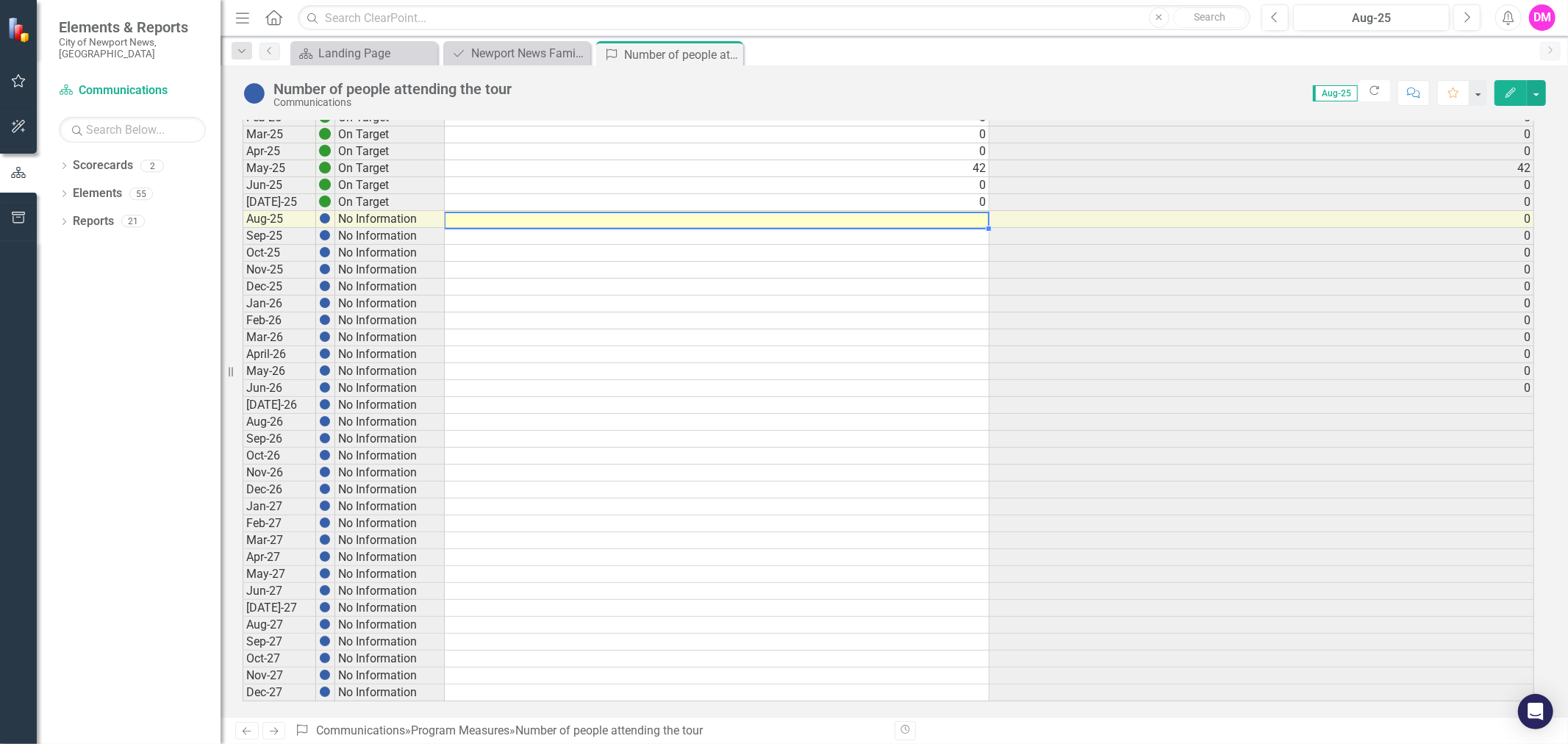
type textarea "0"
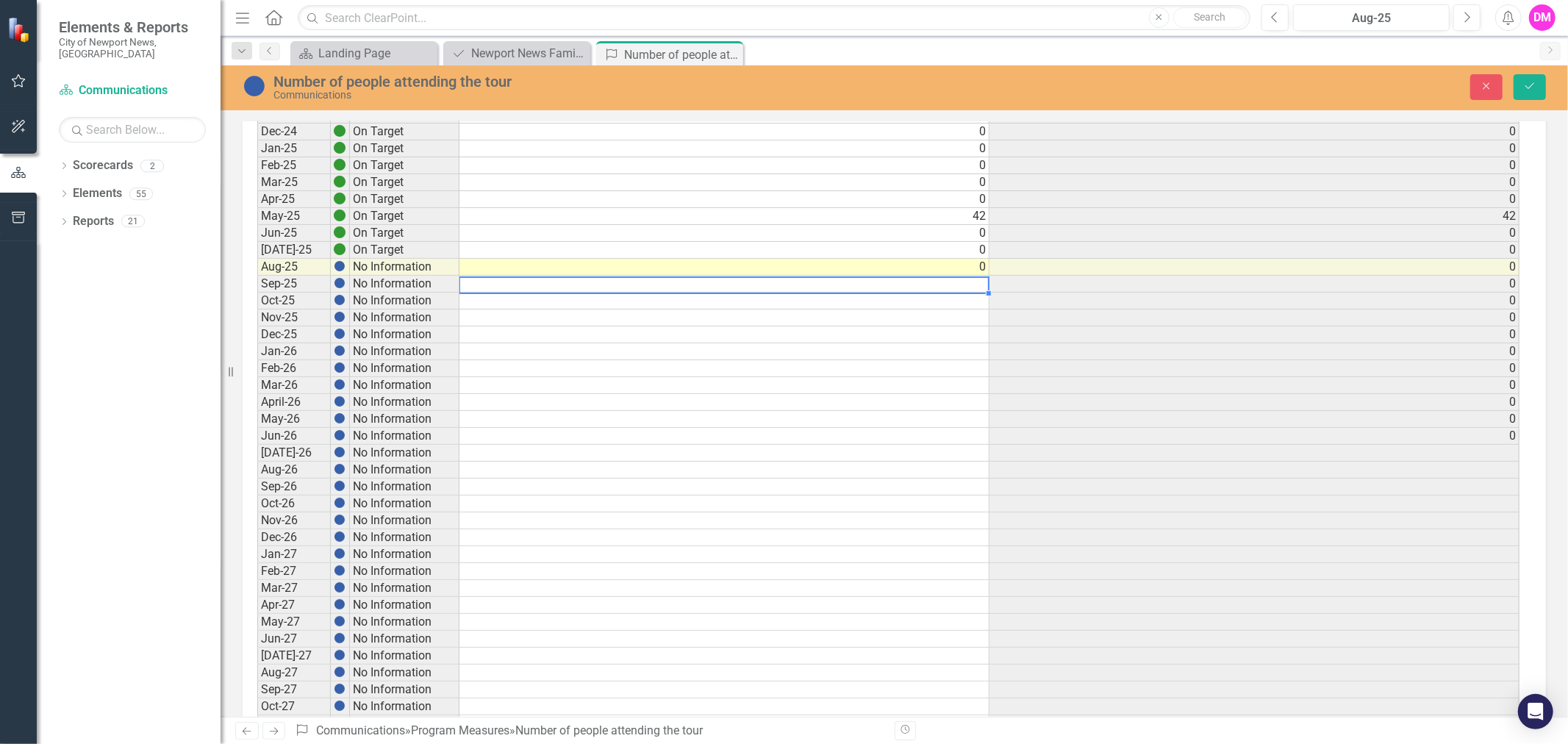
type textarea "0"
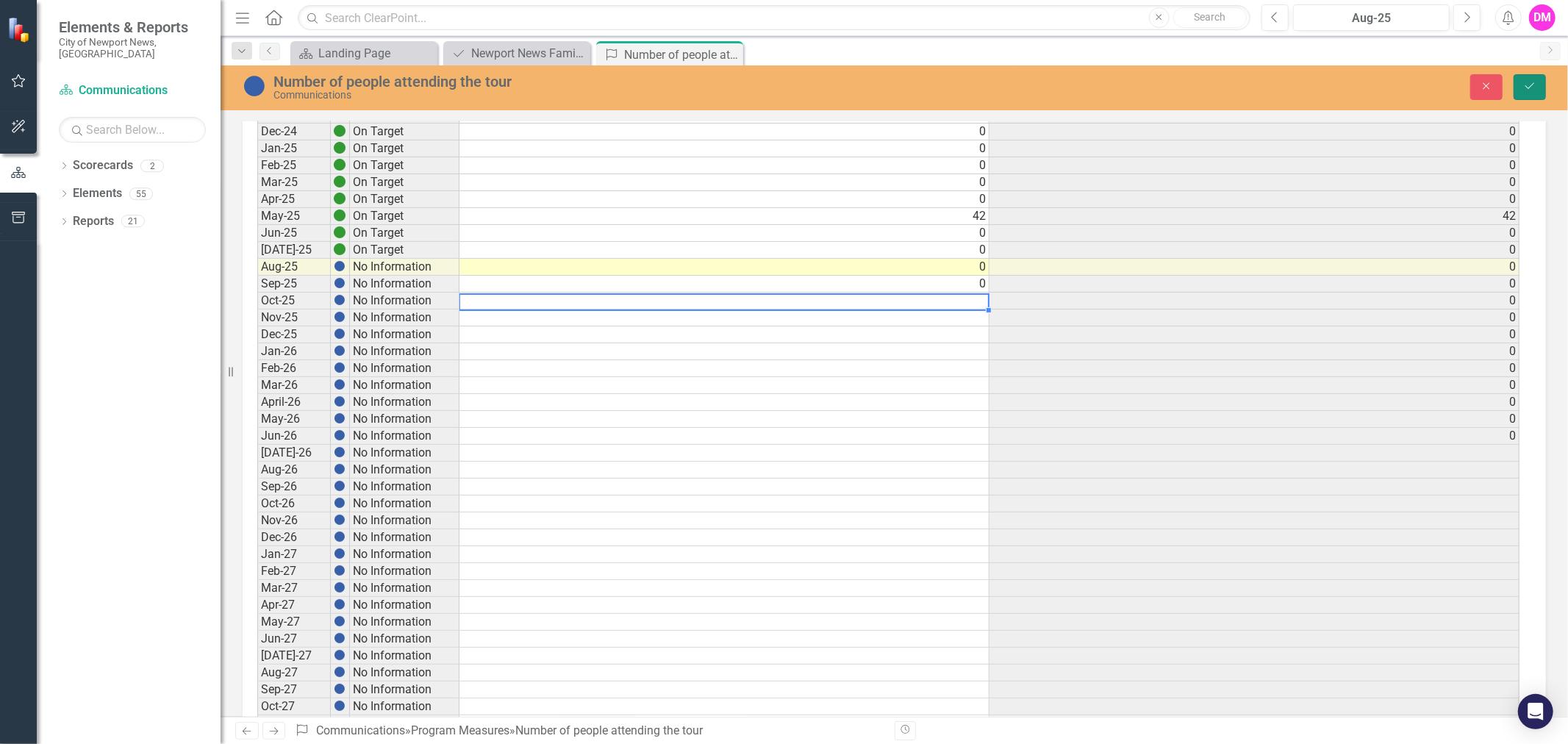
drag, startPoint x: 1542, startPoint y: 92, endPoint x: 1534, endPoint y: 87, distance: 9.4
click at [1539, 91] on button "Save" at bounding box center [1529, 87] width 33 height 26
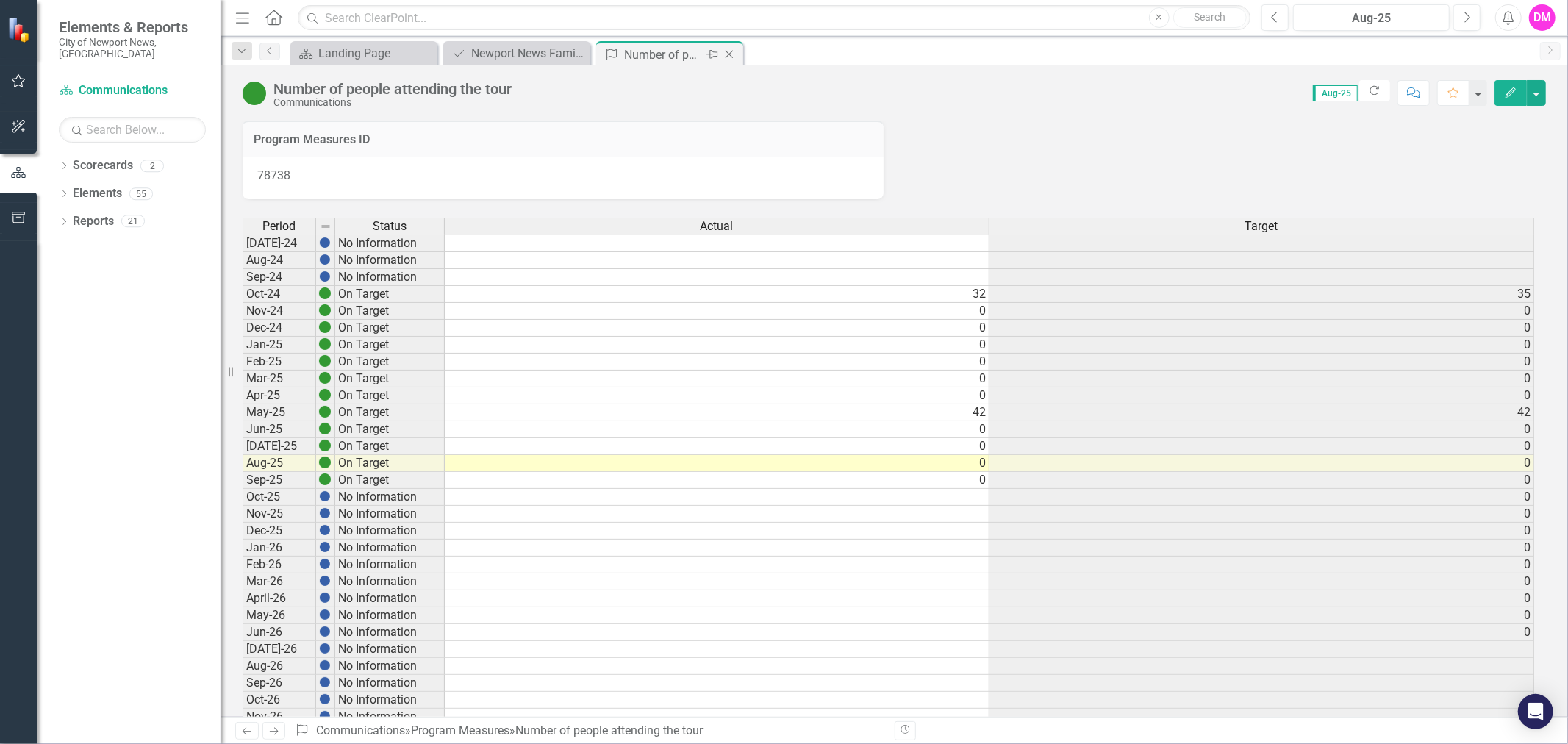
click at [728, 55] on icon at bounding box center [729, 54] width 8 height 8
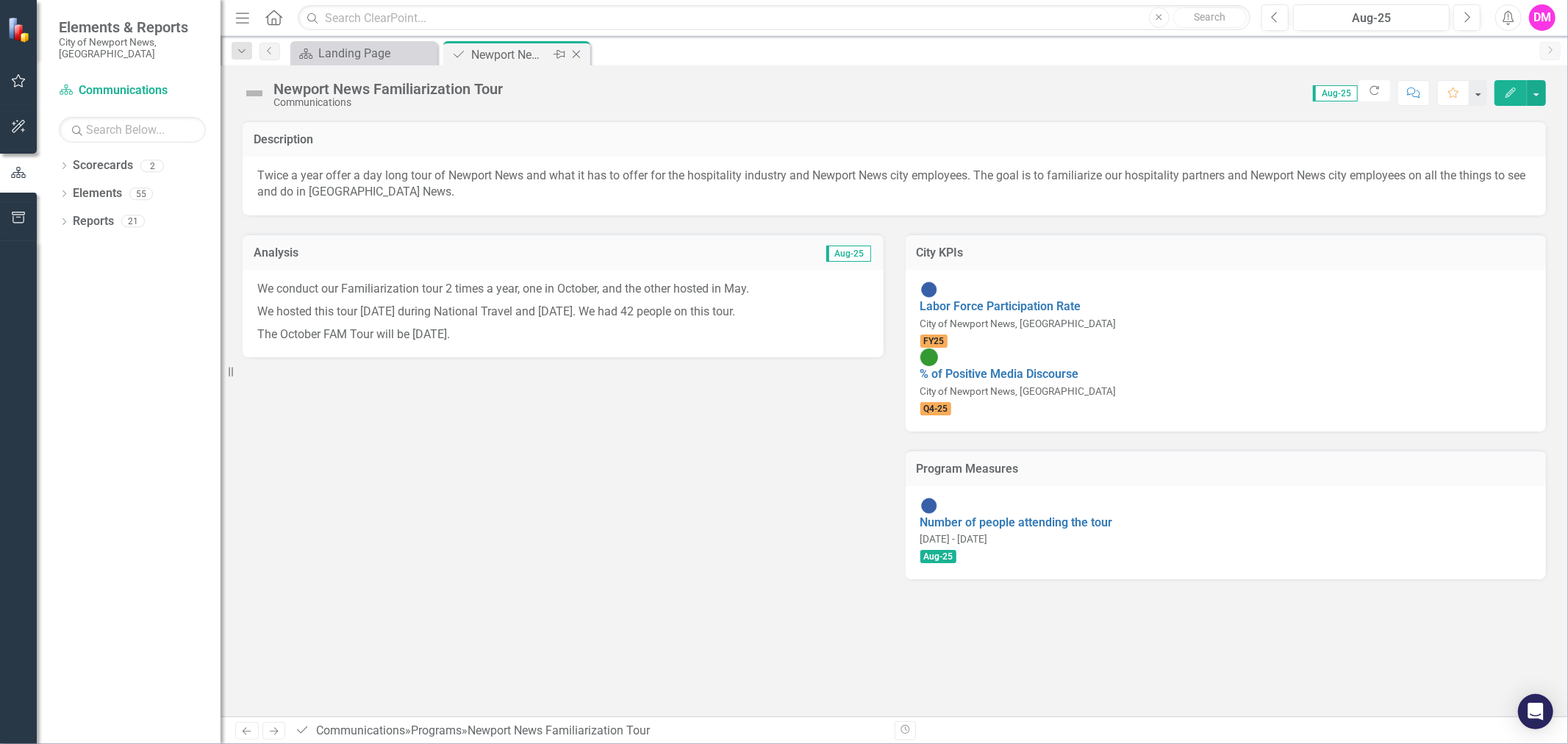
click at [576, 47] on div "Close" at bounding box center [577, 54] width 18 height 18
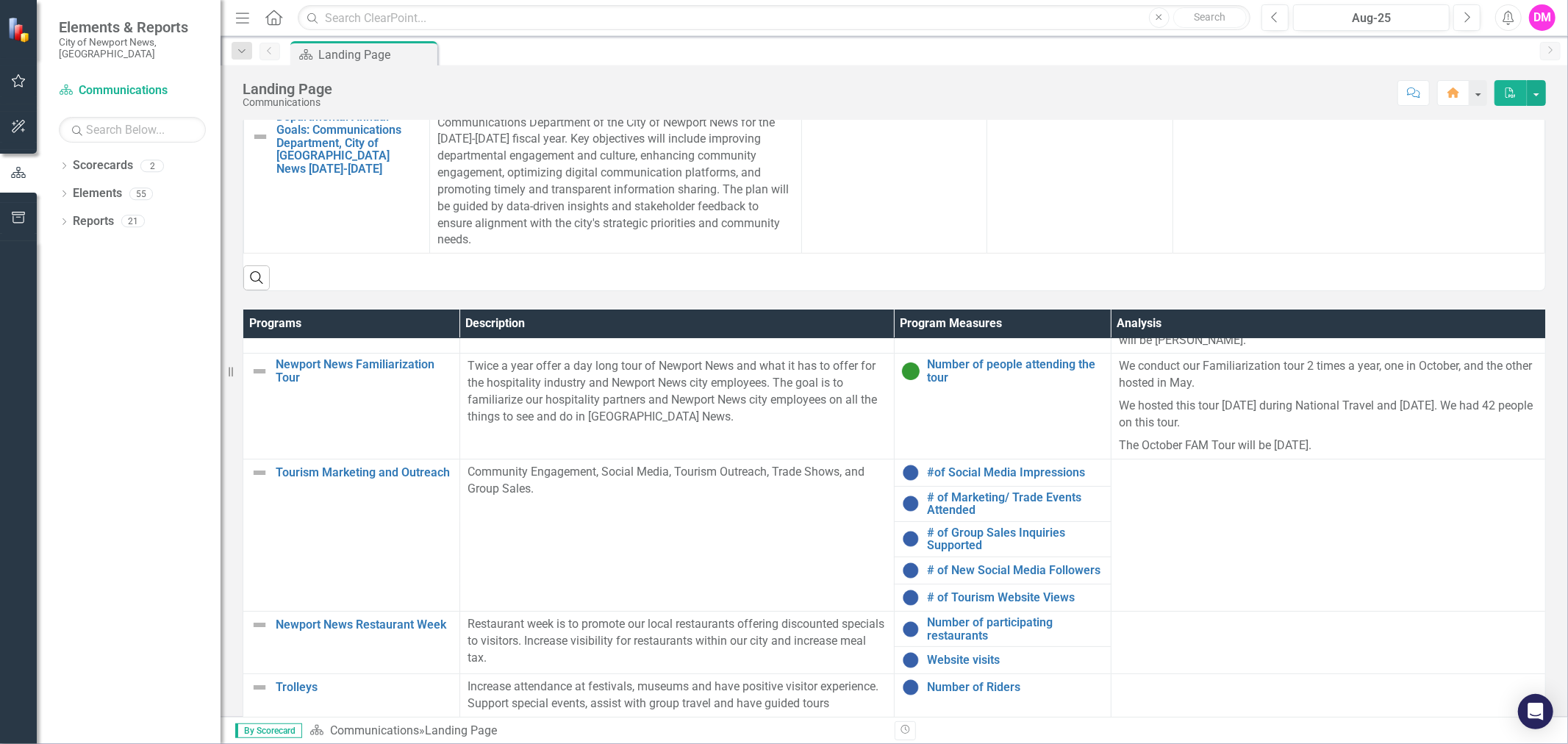
scroll to position [82, 0]
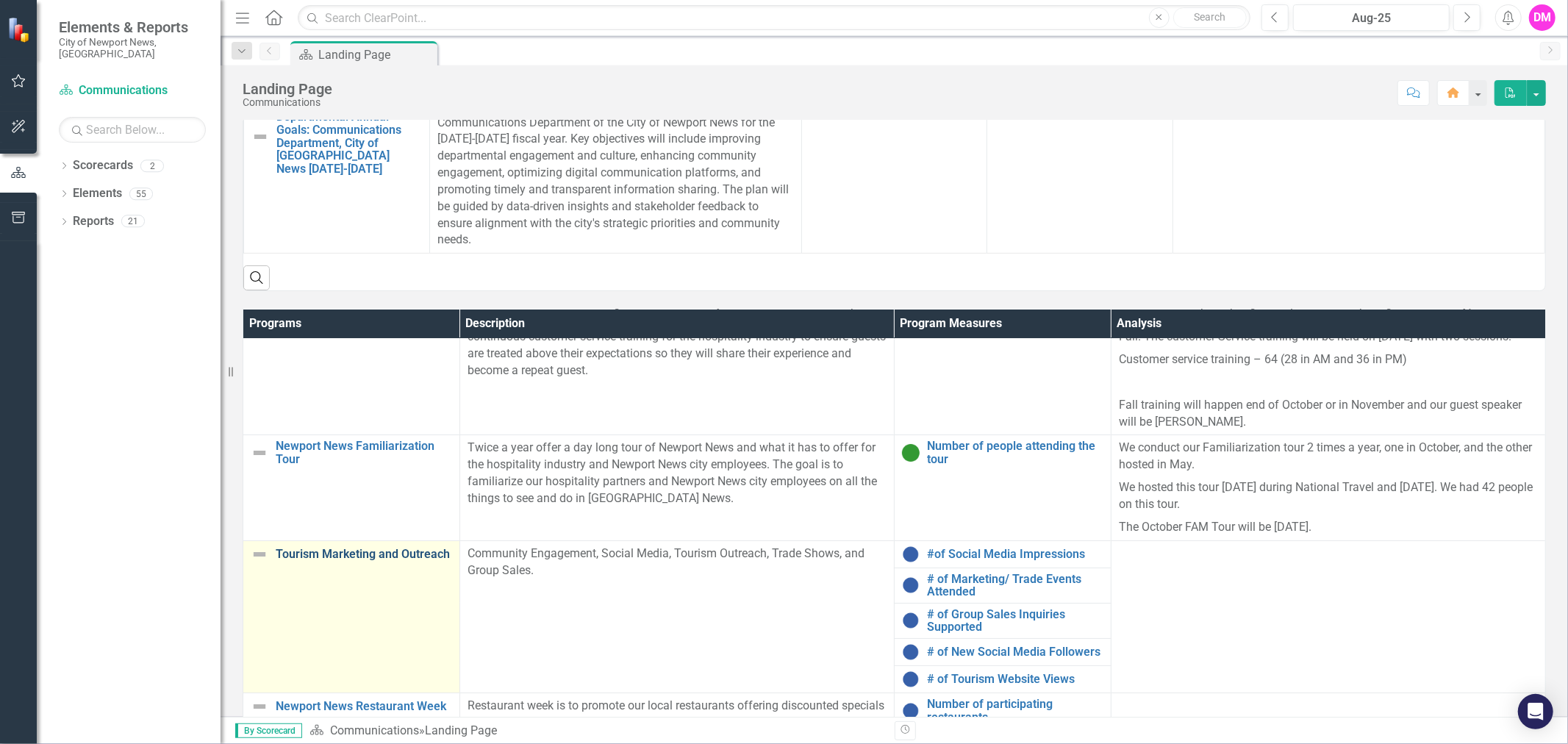
click at [293, 554] on link "Tourism Marketing and Outreach" at bounding box center [363, 554] width 176 height 13
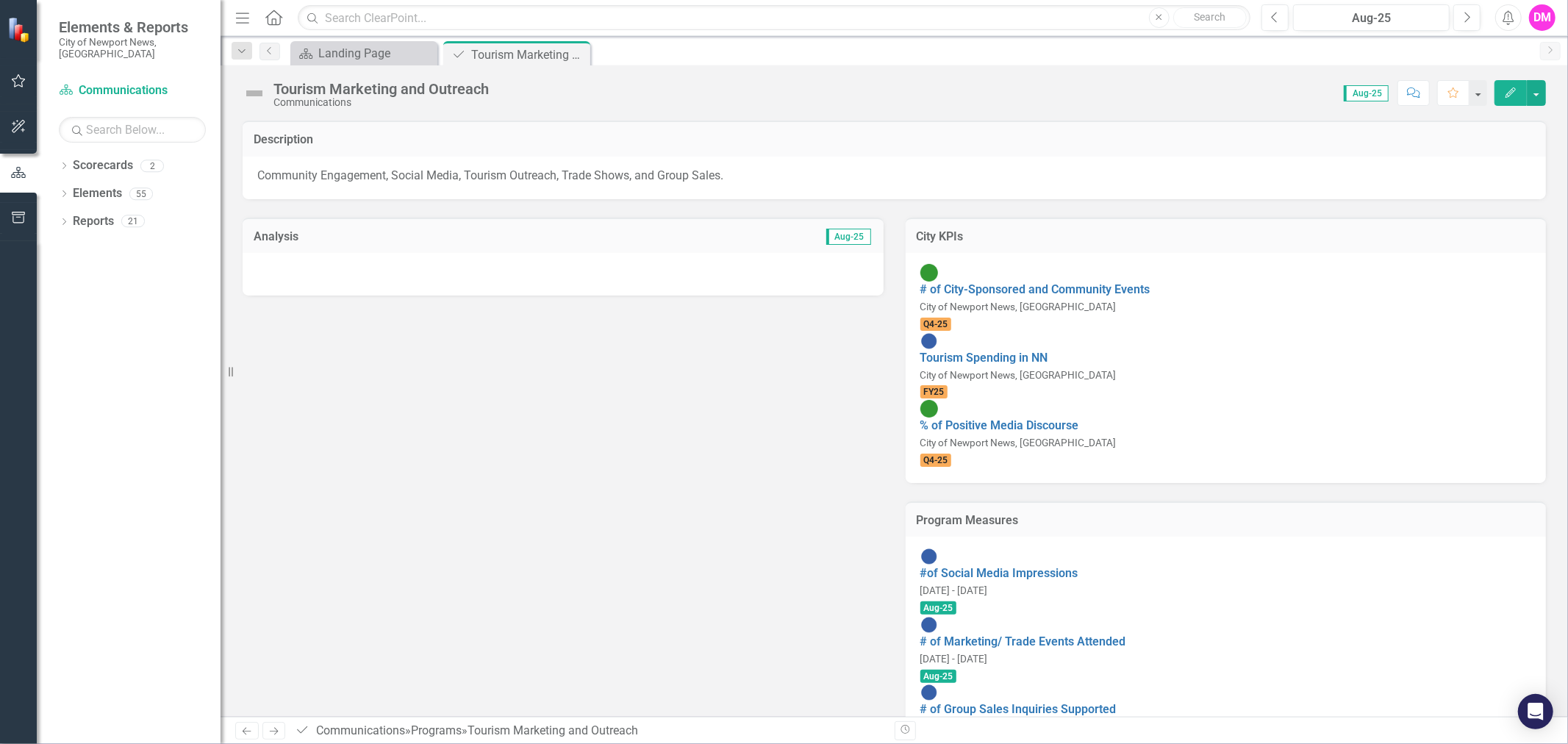
click at [837, 238] on span "Aug-25" at bounding box center [848, 236] width 45 height 16
click at [739, 292] on div at bounding box center [563, 274] width 641 height 42
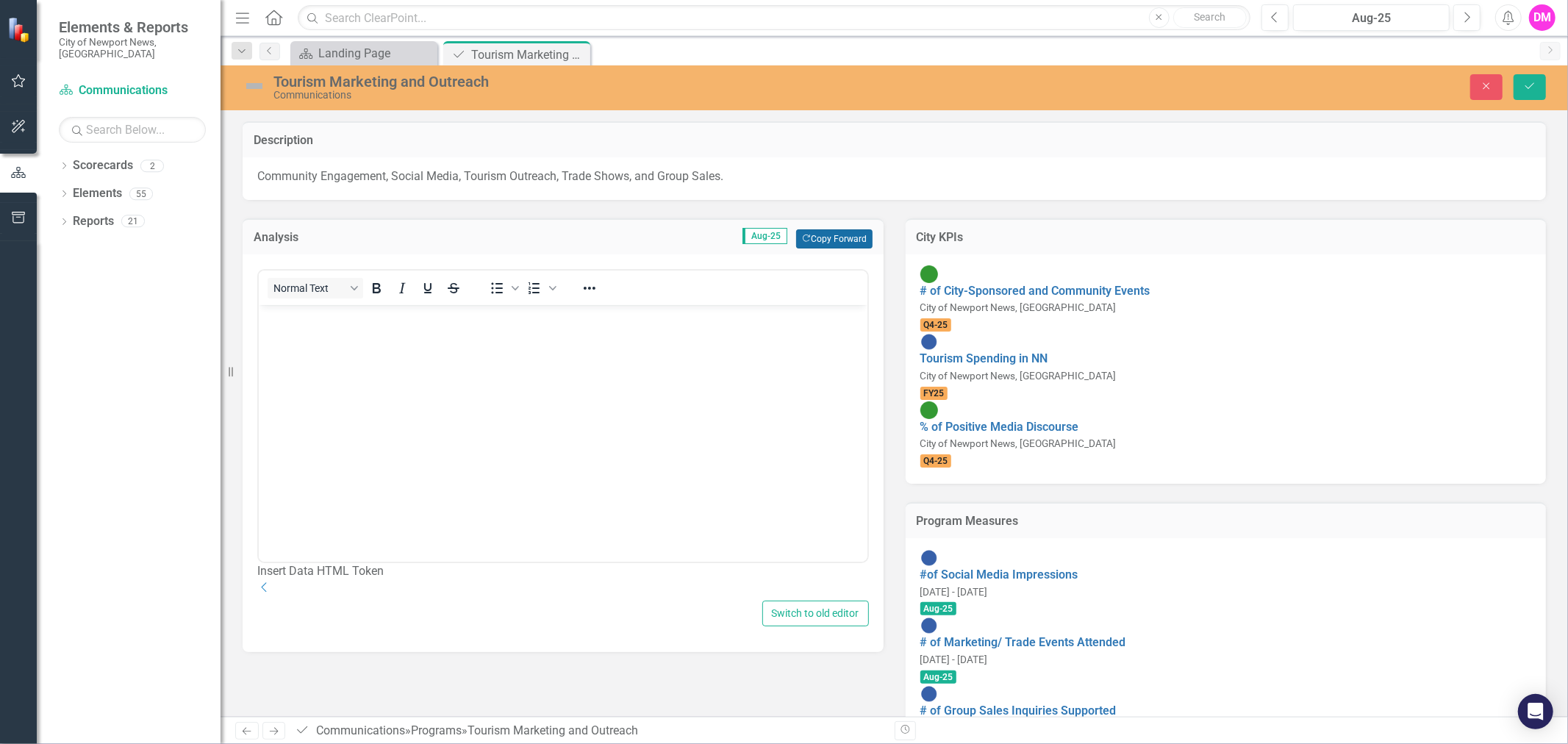
drag, startPoint x: 442, startPoint y: 54, endPoint x: 812, endPoint y: 243, distance: 415.5
click at [812, 243] on button "Copy Forward Copy Forward" at bounding box center [834, 238] width 76 height 19
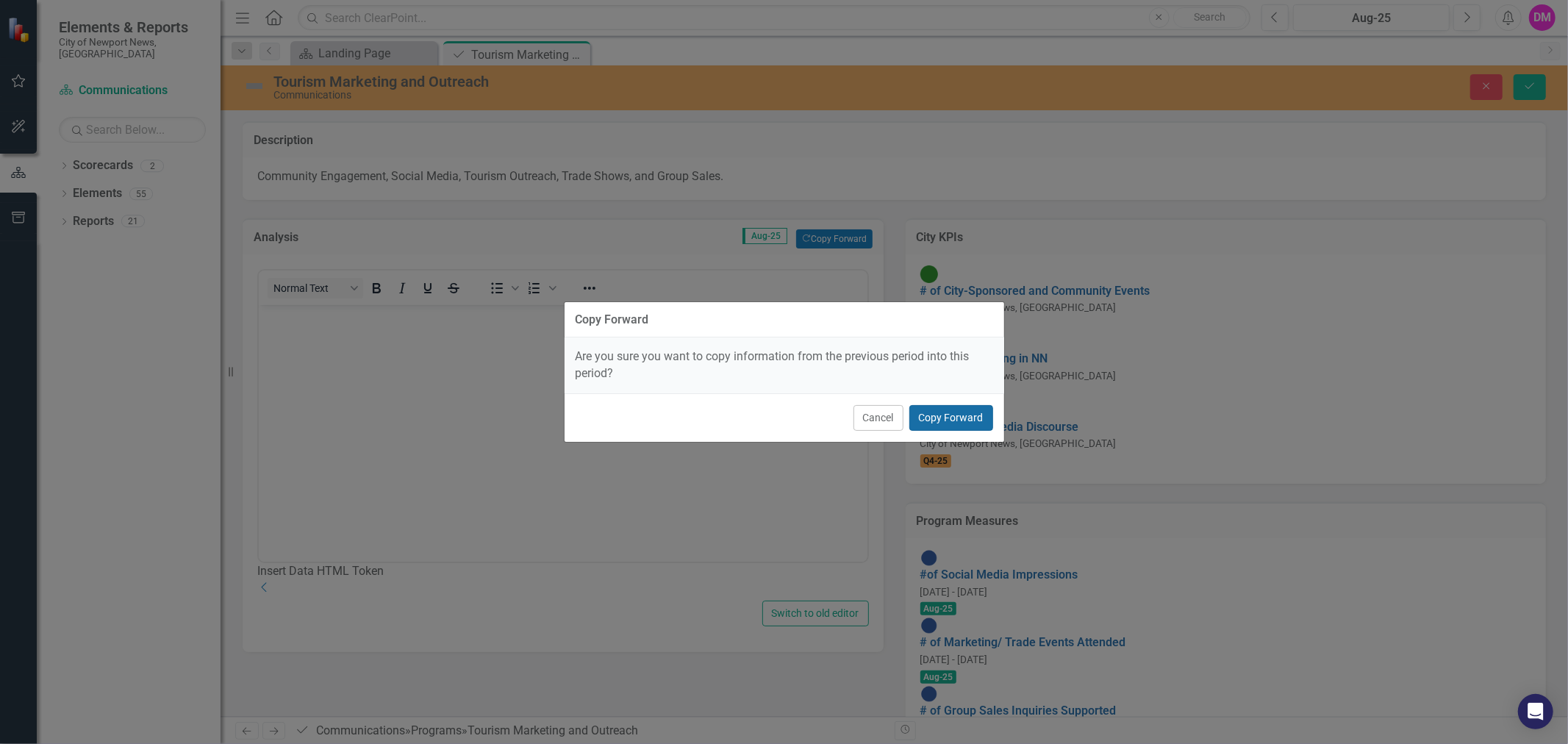
drag, startPoint x: 939, startPoint y: 416, endPoint x: 942, endPoint y: 425, distance: 9.5
click at [941, 422] on button "Copy Forward" at bounding box center [951, 418] width 84 height 26
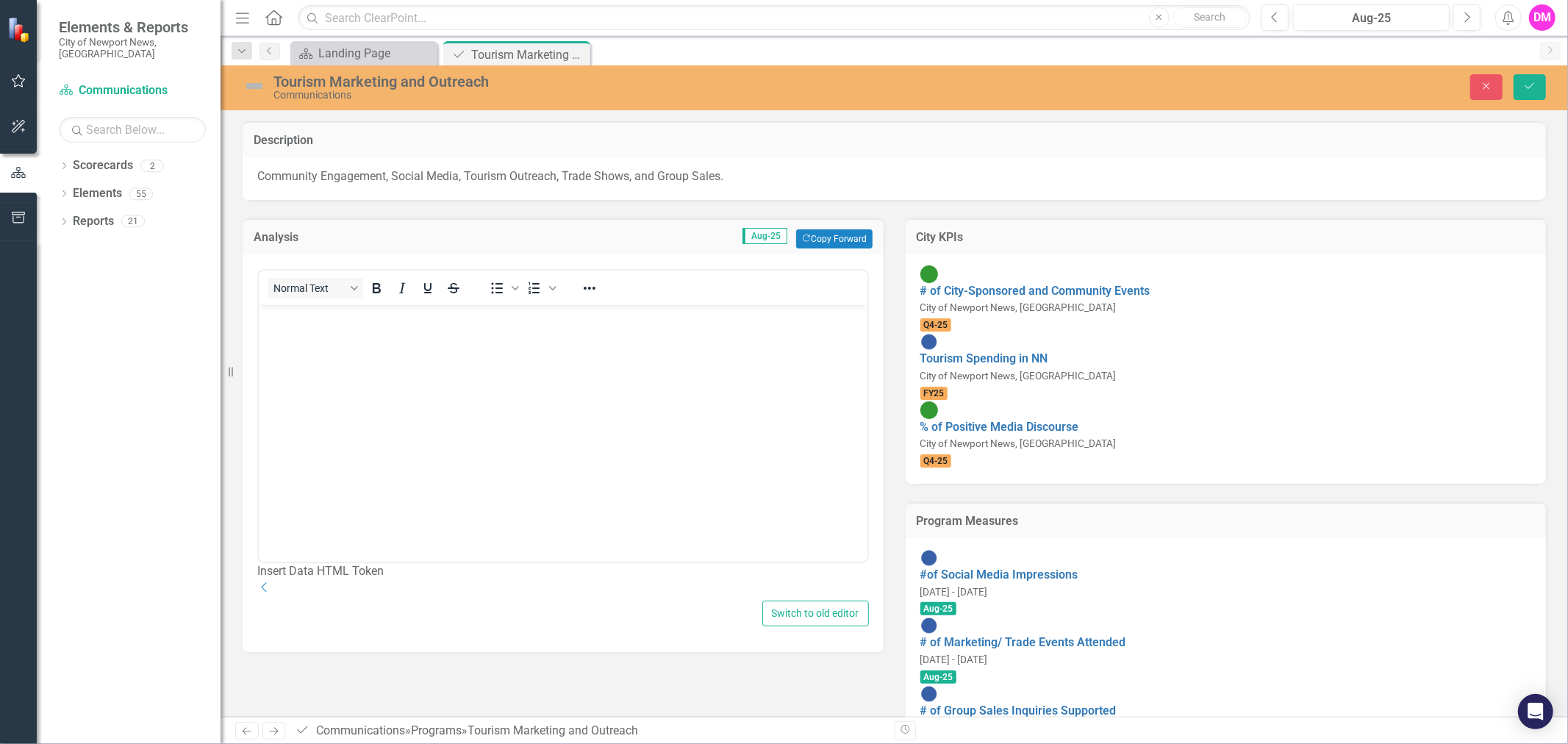
click at [942, 503] on div "Program Measures" at bounding box center [1225, 521] width 641 height 36
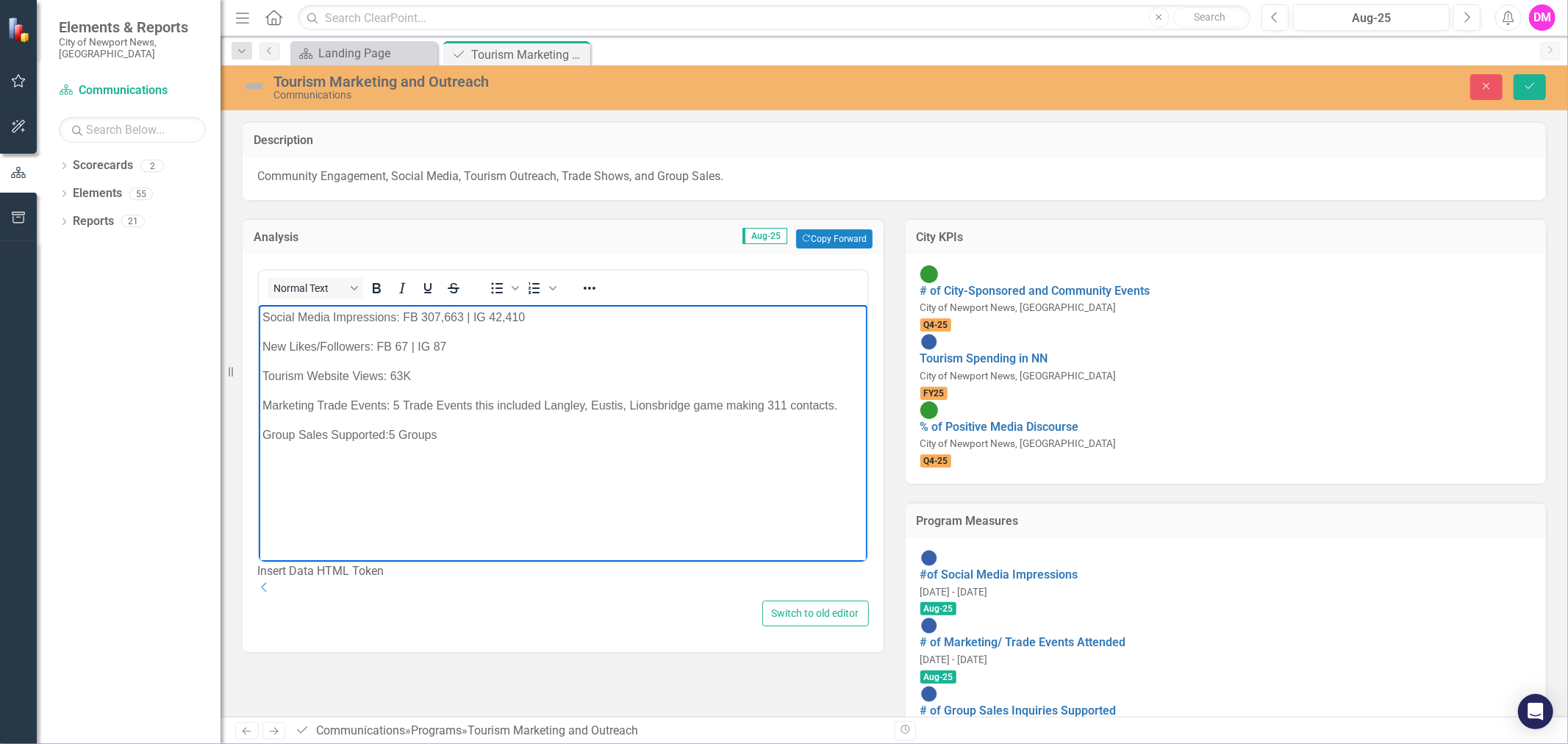
drag, startPoint x: 538, startPoint y: 450, endPoint x: 332, endPoint y: 654, distance: 289.9
click at [538, 450] on body "Social Media Impressions: FB 307,663 | IG 42,410 New Likes/Followers: FB 67 | I…" at bounding box center [562, 415] width 609 height 221
drag, startPoint x: 418, startPoint y: 314, endPoint x: 460, endPoint y: 319, distance: 42.3
click at [460, 319] on p "Social Media Impressions: FB 307,663 | IG 42,410" at bounding box center [562, 316] width 601 height 17
drag, startPoint x: 484, startPoint y: 319, endPoint x: 529, endPoint y: 317, distance: 45.0
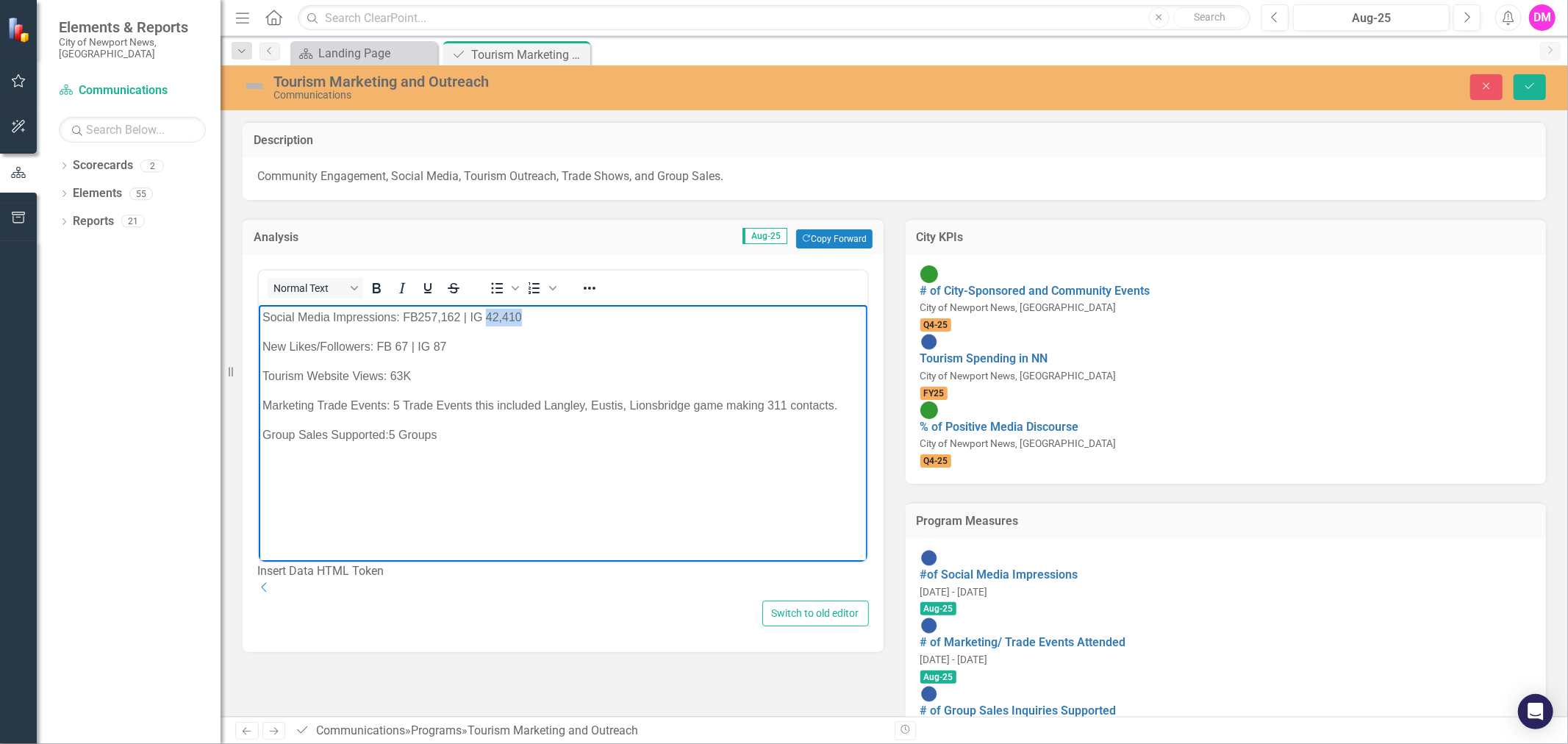
click at [529, 317] on p "Social Media Impressions: FB257,162 | IG 42,410" at bounding box center [562, 316] width 601 height 17
click at [396, 356] on body "Social Media Impressions: FB257,162 | IG 59,529 New Likes/Followers: FB 67 | IG…" at bounding box center [562, 415] width 609 height 221
drag, startPoint x: 395, startPoint y: 346, endPoint x: 405, endPoint y: 346, distance: 10.0
click at [405, 346] on p "New Likes/Followers: FB 67 | IG 87" at bounding box center [562, 346] width 601 height 17
drag, startPoint x: 436, startPoint y: 347, endPoint x: 454, endPoint y: 347, distance: 18.0
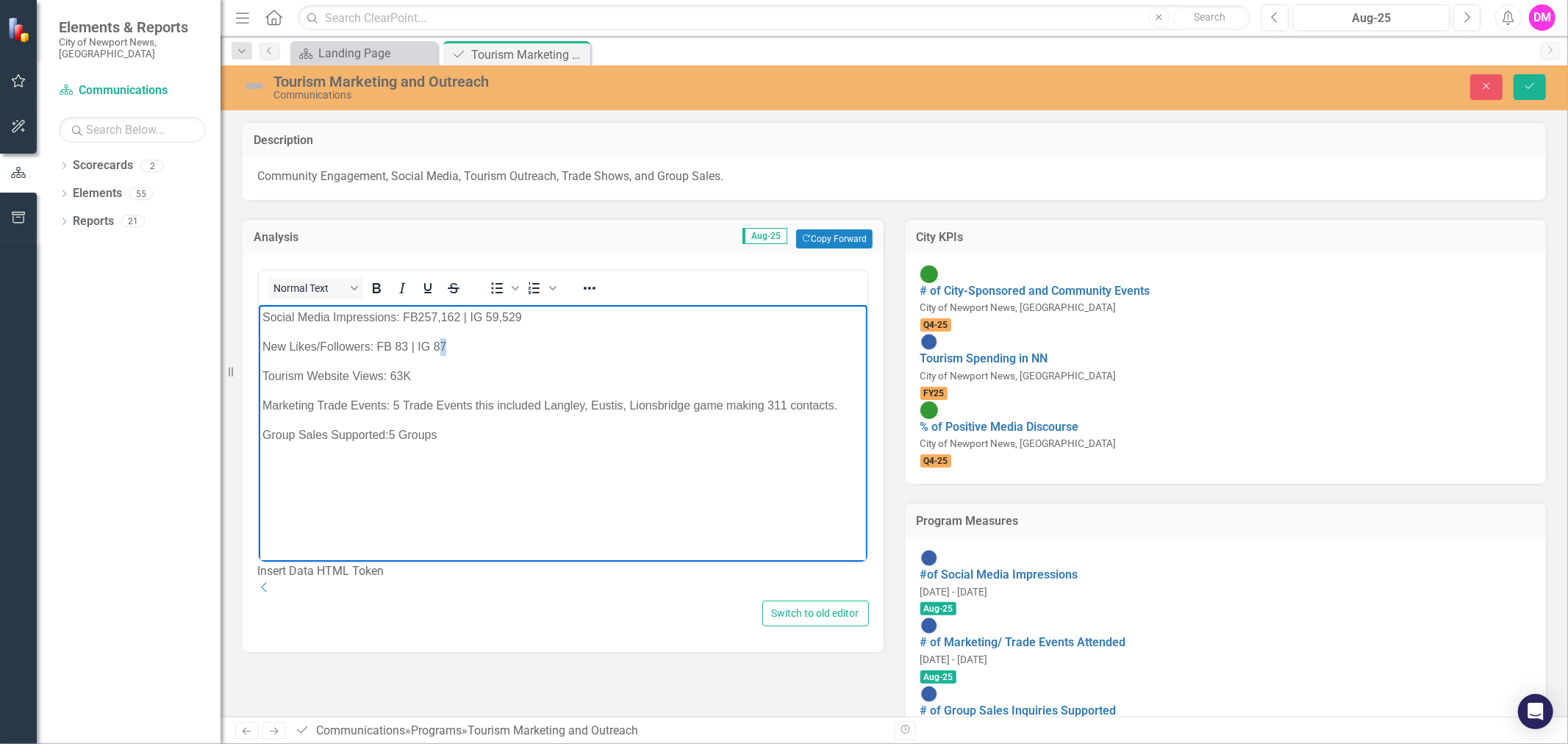
click at [454, 347] on p "New Likes/Followers: FB 83 | IG 87" at bounding box center [562, 346] width 601 height 17
click at [396, 391] on body "Social Media Impressions: FB257,162 | IG 59,529 New Likes/Followers: FB 83 | IG…" at bounding box center [562, 415] width 609 height 221
click at [426, 434] on p "Group Sales Supported:5 Groups" at bounding box center [562, 434] width 601 height 17
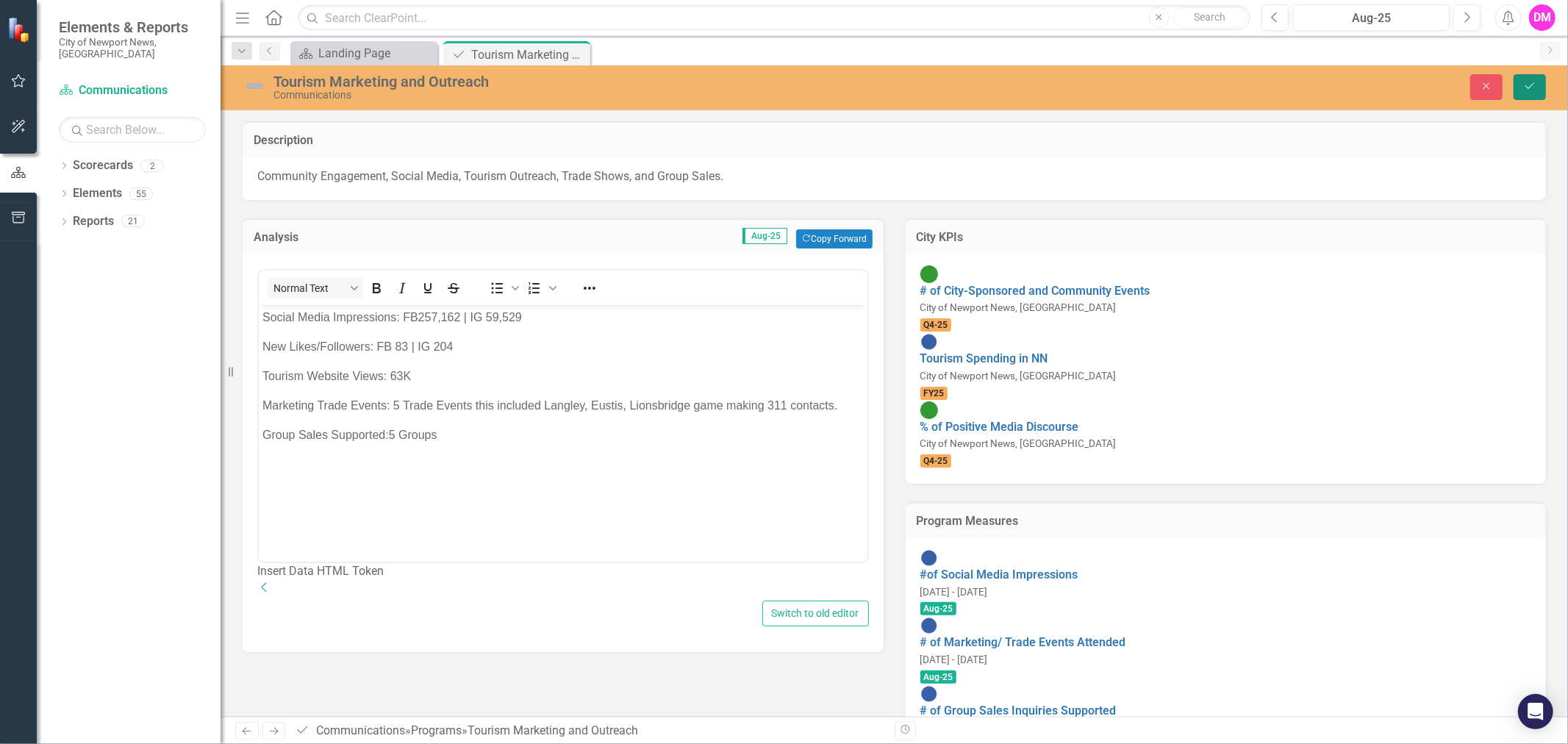
click at [1529, 83] on icon "Save" at bounding box center [1529, 86] width 13 height 11
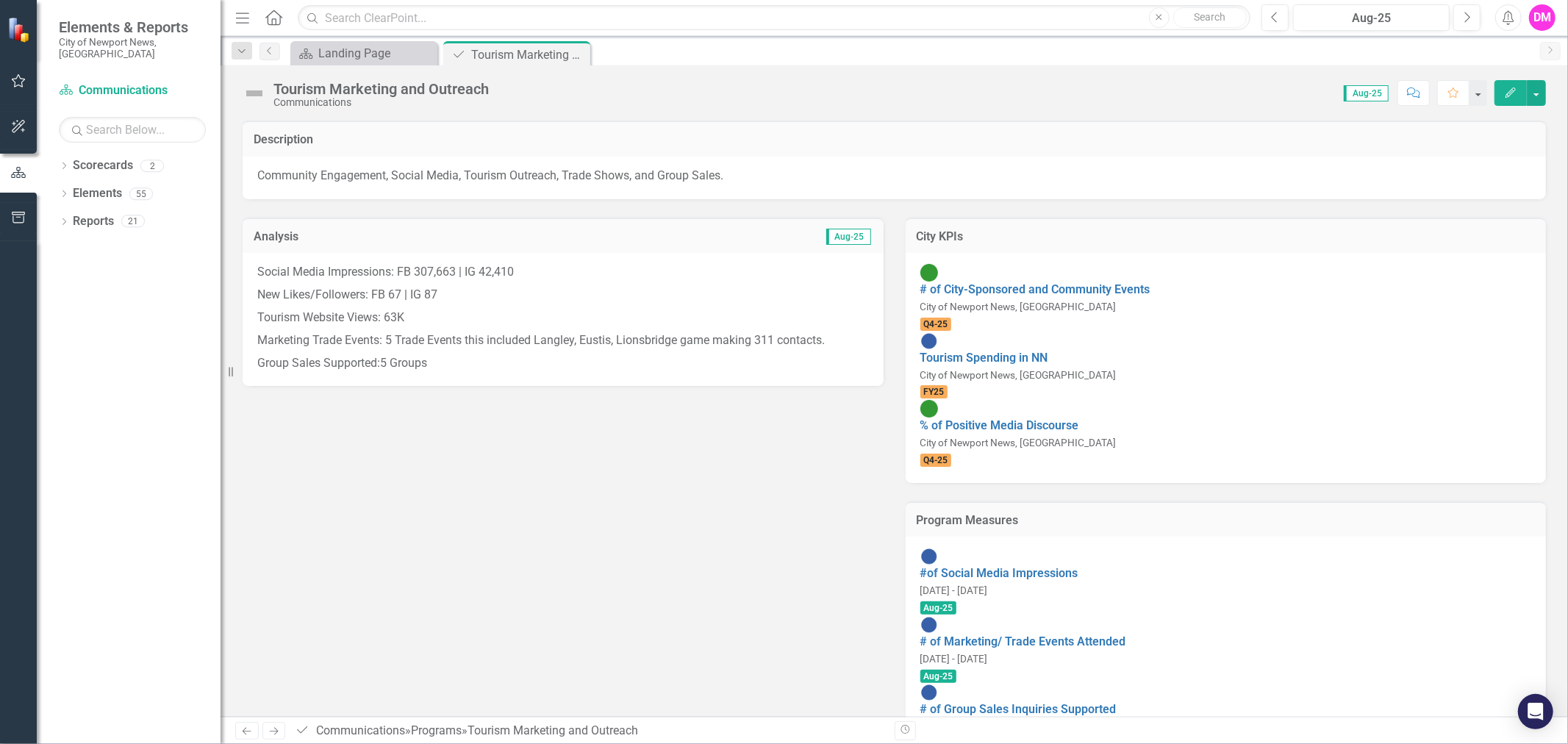
click at [447, 342] on p "Marketing Trade Events: 5 Trade Events this included Langley, Eustis, Lionsbrid…" at bounding box center [563, 341] width 612 height 23
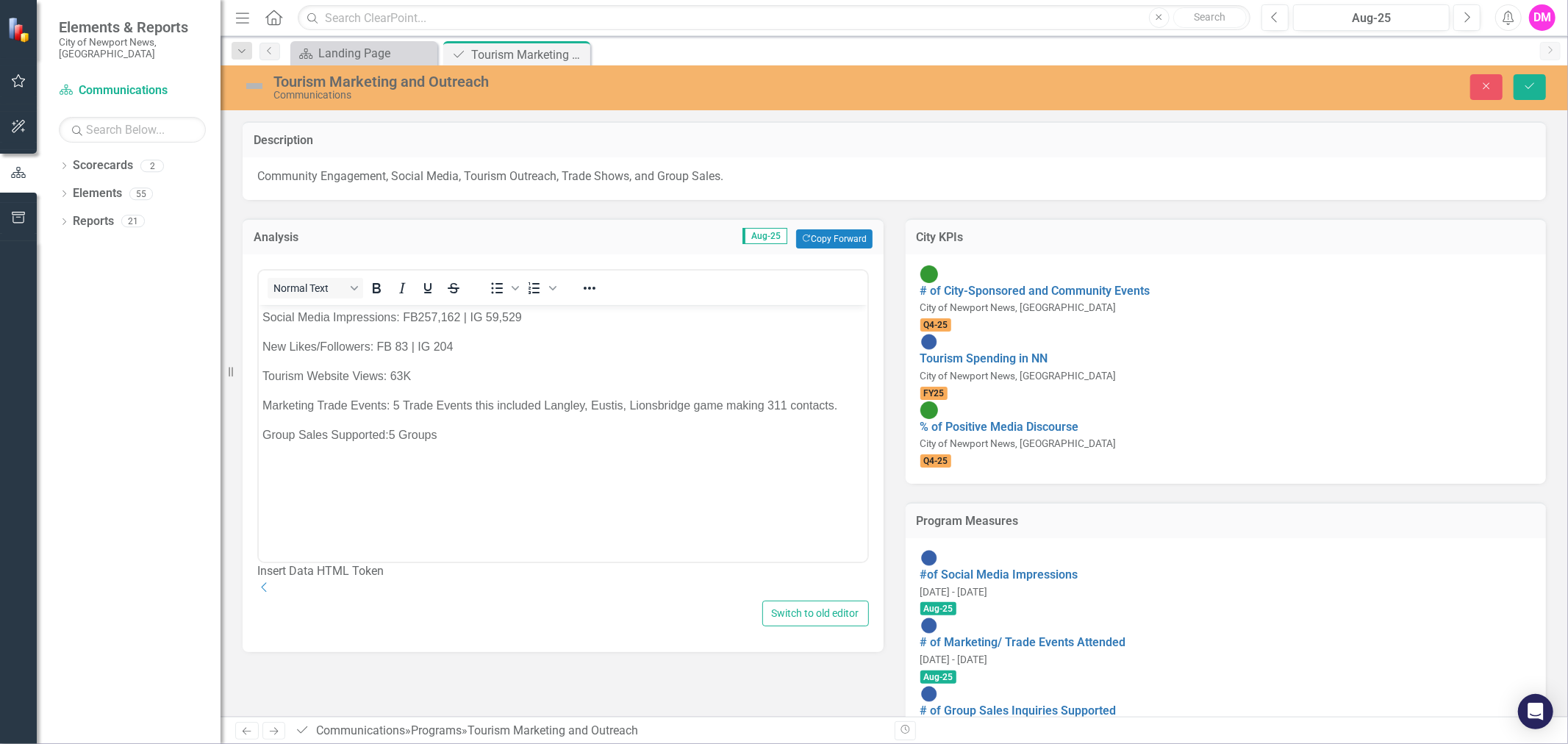
click at [658, 409] on p "Marketing Trade Events: 5 Trade Events this included Langley, Eustis, Lionsbrid…" at bounding box center [562, 405] width 601 height 17
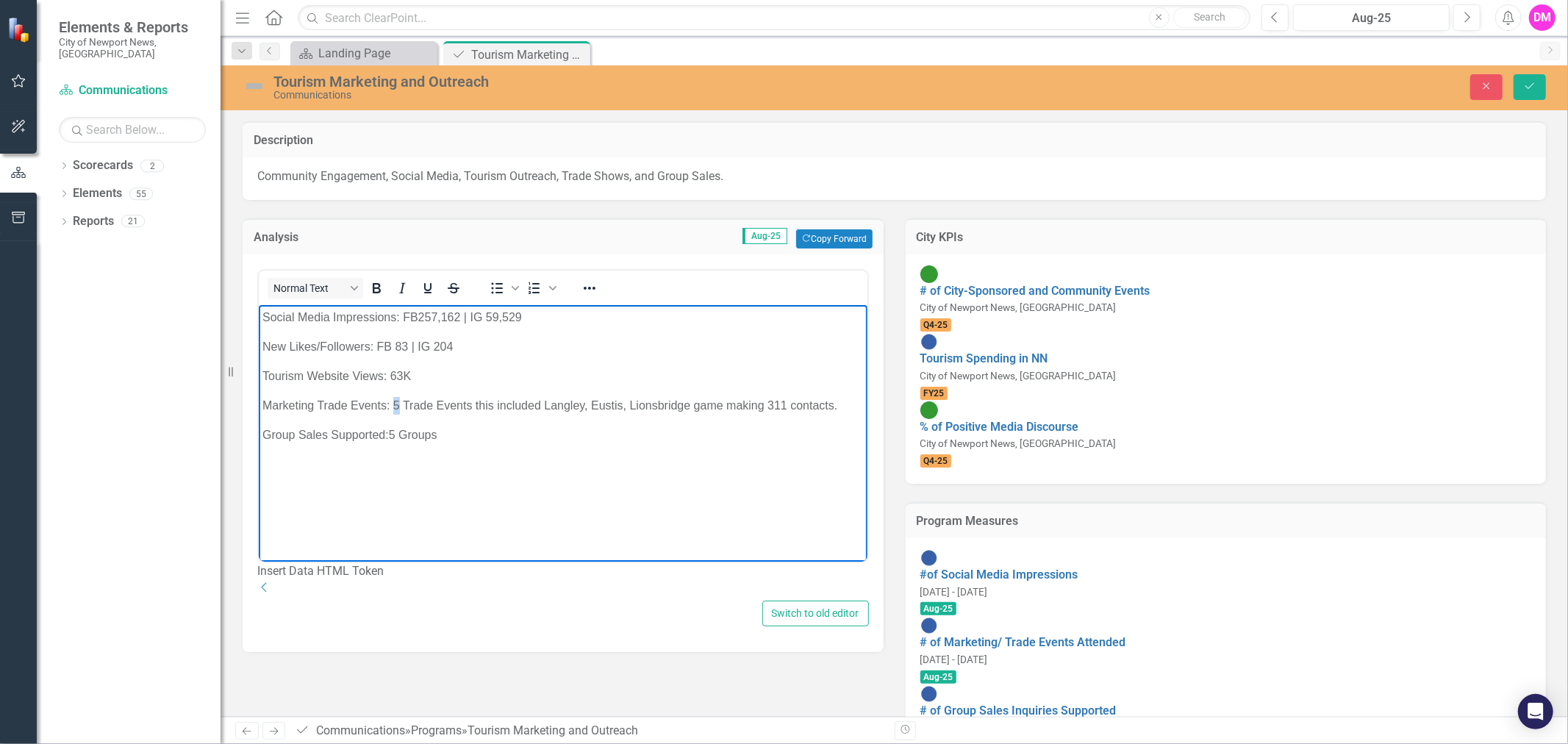
click at [391, 403] on p "Marketing Trade Events: 5 Trade Events this included Langley, Eustis, Lionsbrid…" at bounding box center [562, 405] width 601 height 17
drag, startPoint x: 643, startPoint y: 397, endPoint x: 841, endPoint y: 412, distance: 198.6
click at [841, 412] on p "Marketing Trade Events: 7 Trade Events this included Langley, Eustis, Lionsbrid…" at bounding box center [562, 405] width 601 height 17
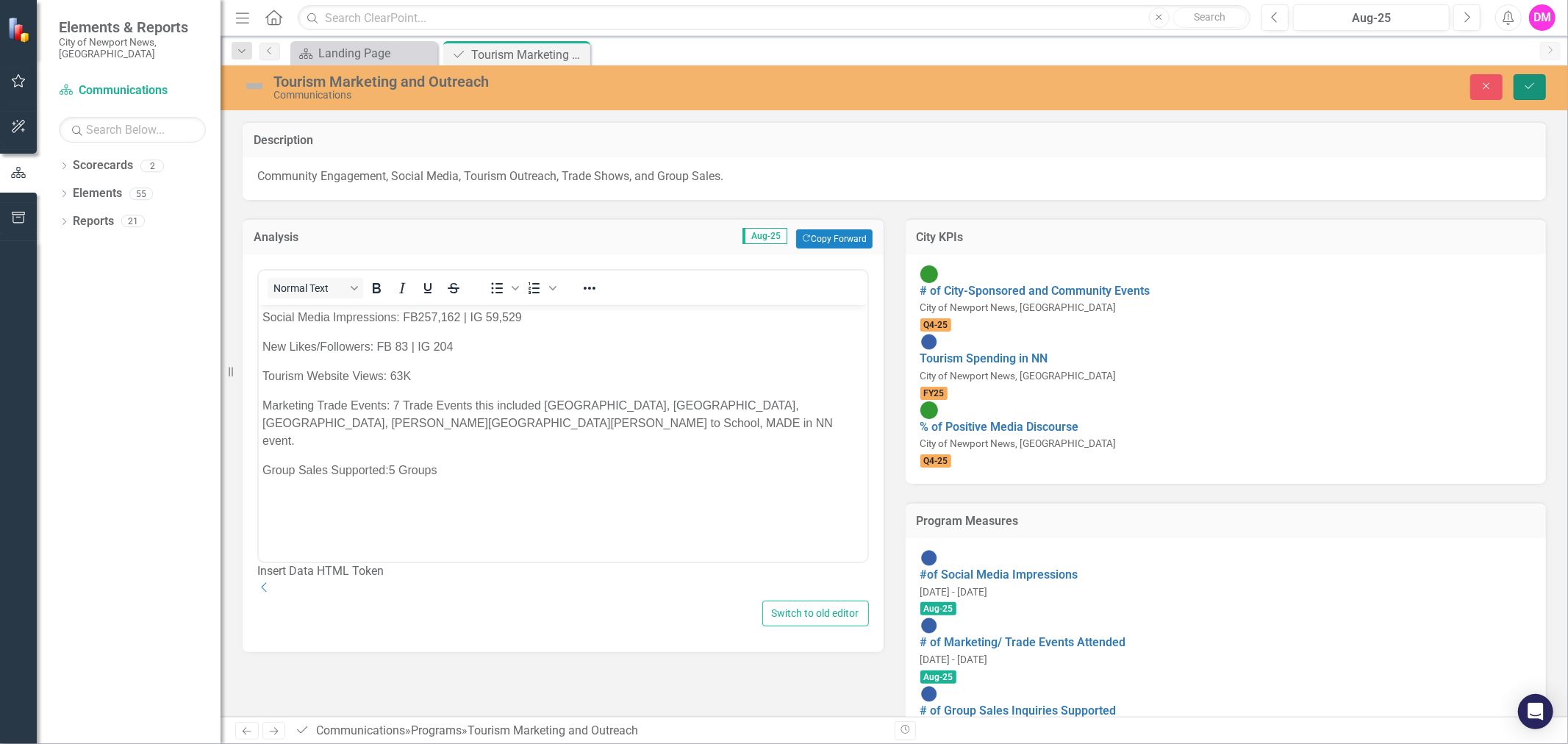
click at [1531, 87] on icon "Save" at bounding box center [1529, 86] width 13 height 11
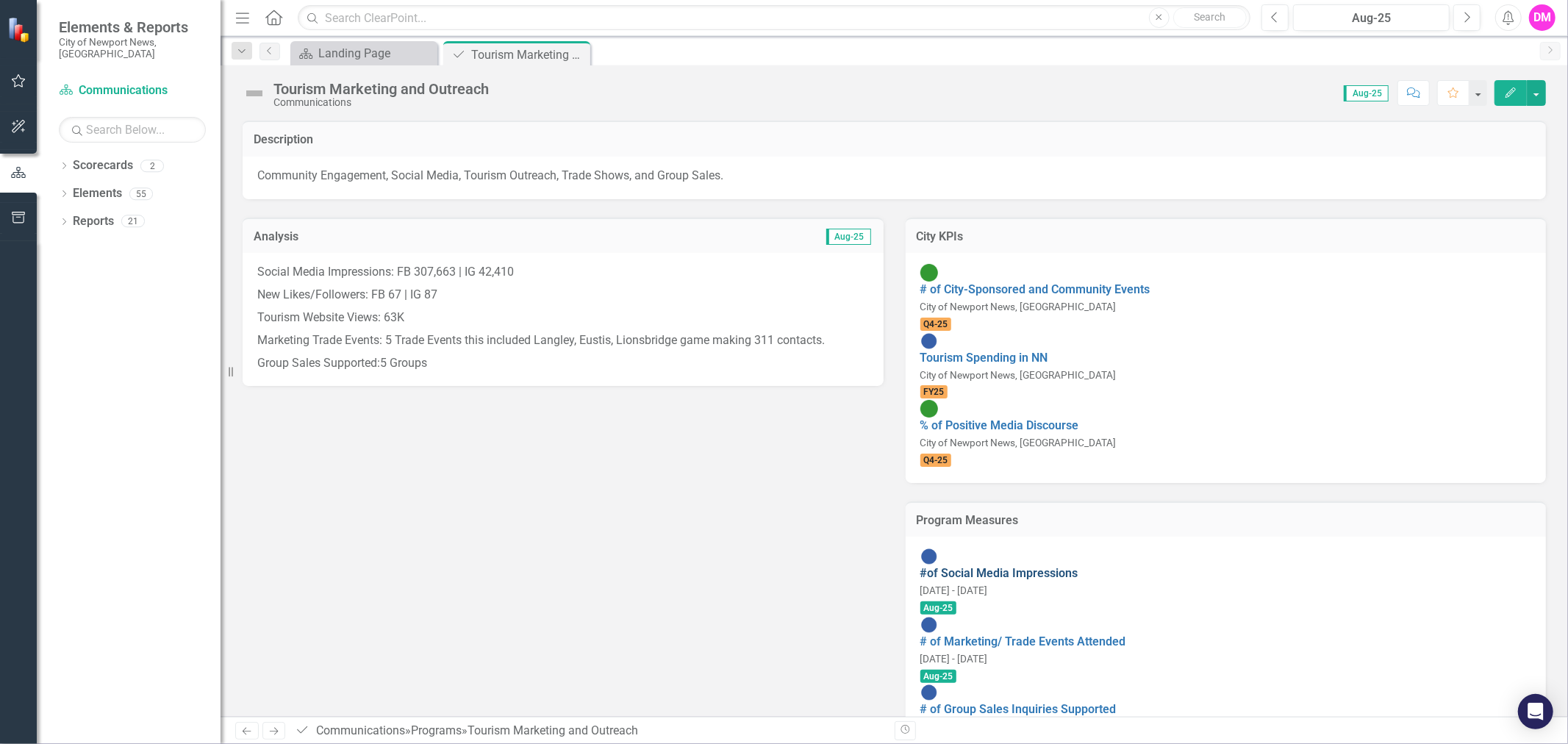
click at [1064, 566] on link "#of Social Media Impressions" at bounding box center [999, 573] width 158 height 14
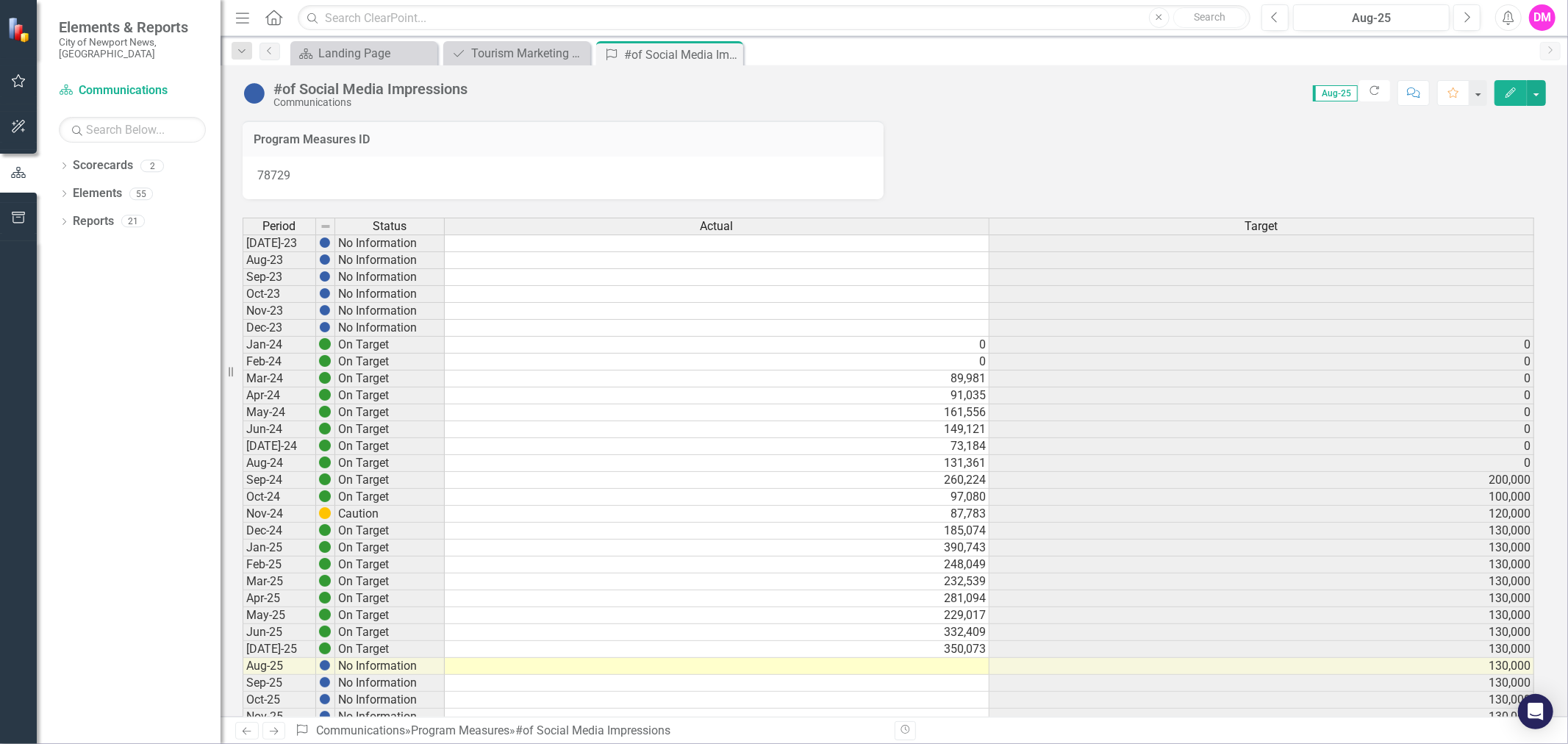
scroll to position [4, 0]
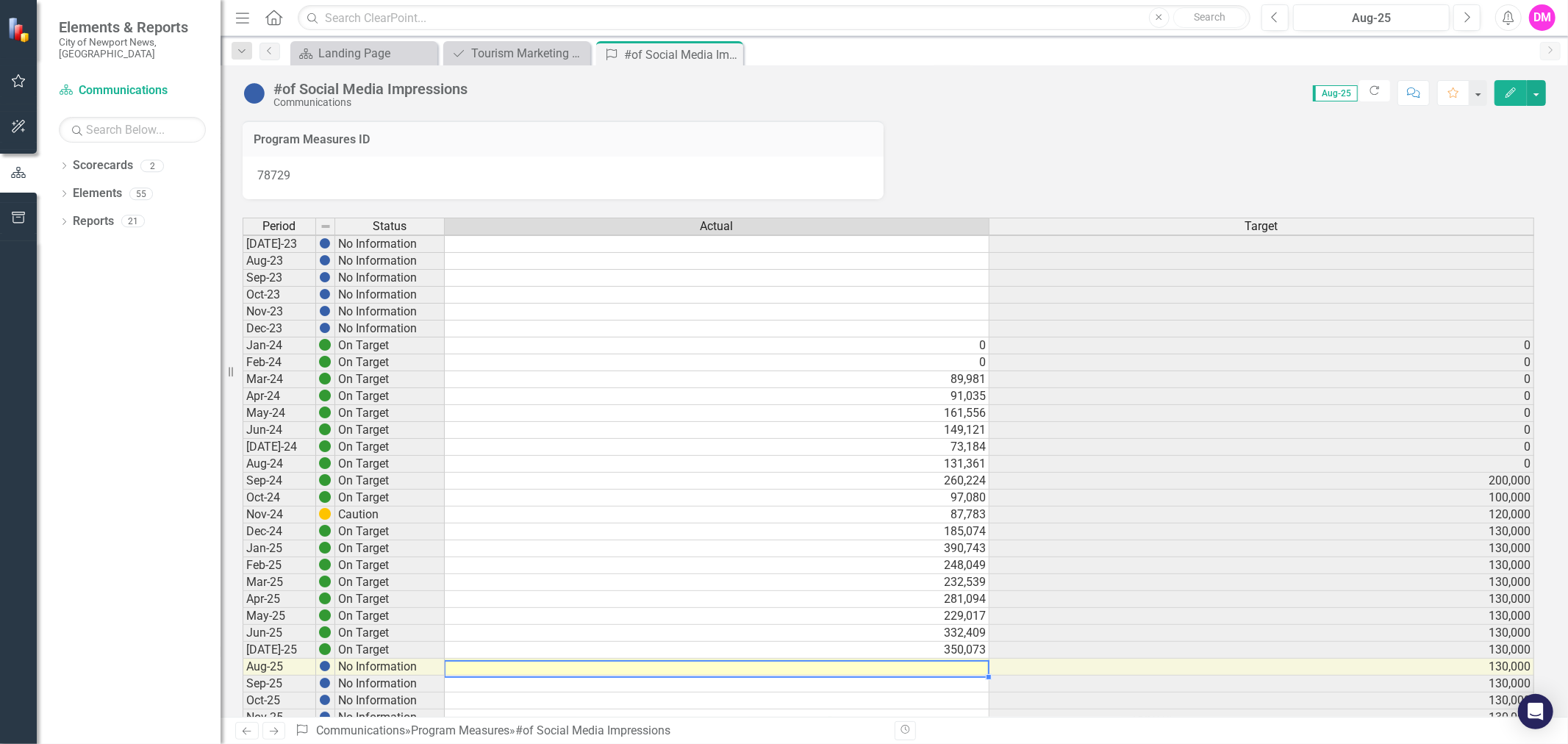
click at [927, 663] on td at bounding box center [717, 668] width 545 height 17
